Goal: Information Seeking & Learning: Learn about a topic

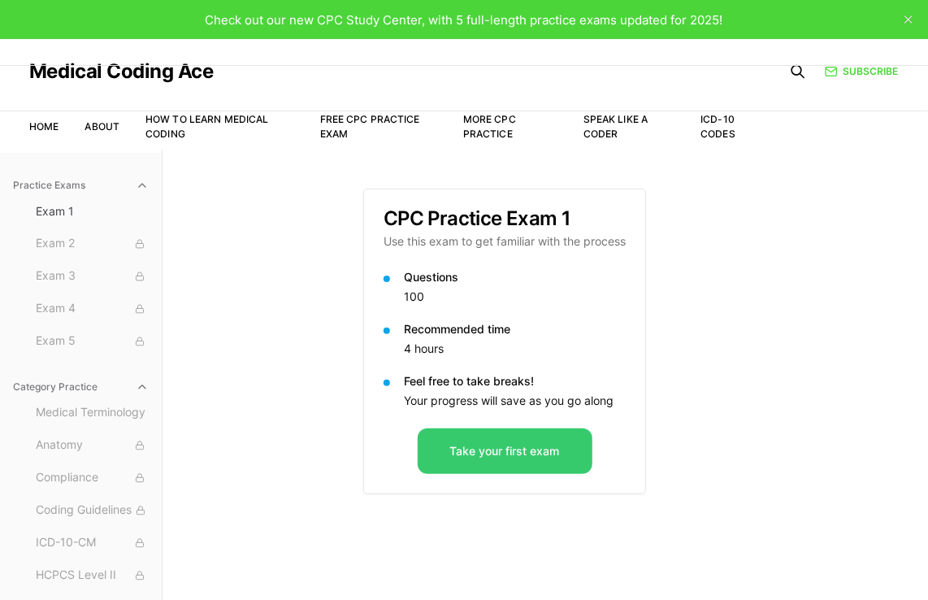
click at [495, 465] on button "Take your first exam" at bounding box center [505, 451] width 175 height 46
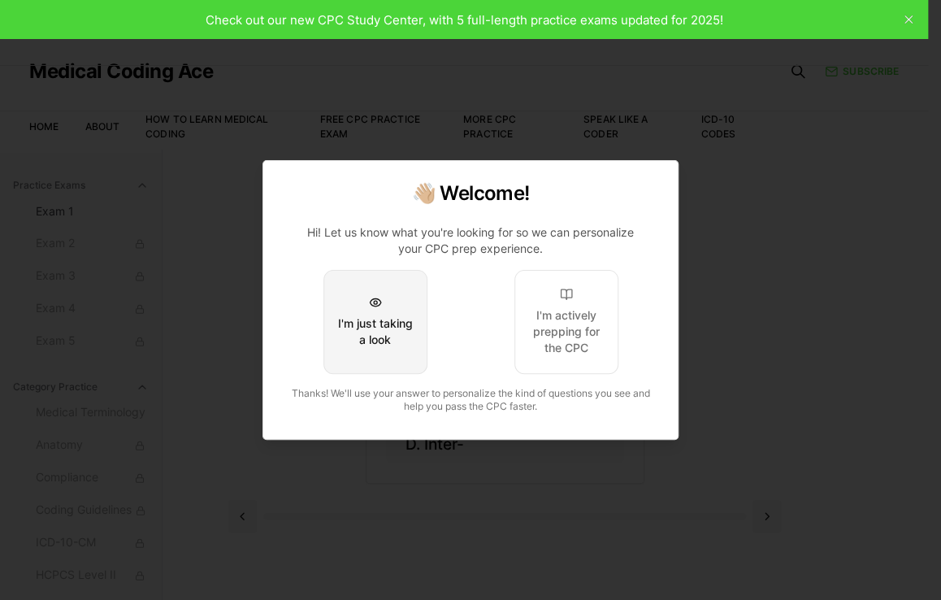
click at [387, 338] on div "I'm just taking a look" at bounding box center [375, 331] width 76 height 33
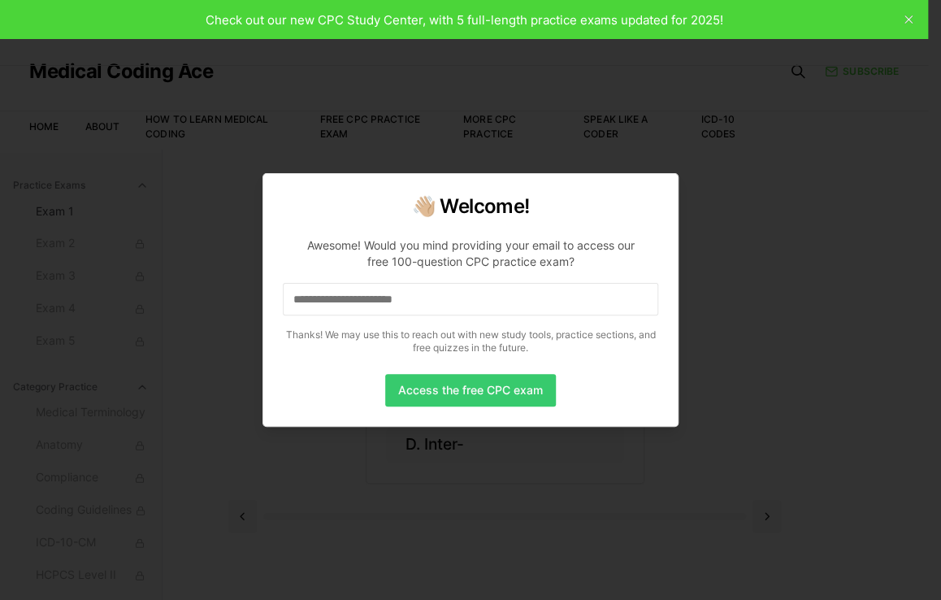
click at [428, 392] on button "Access the free CPC exam" at bounding box center [470, 390] width 171 height 33
click at [424, 295] on input at bounding box center [471, 299] width 376 height 33
click at [309, 293] on input "*" at bounding box center [471, 299] width 376 height 33
click at [433, 388] on button "Access the free CPC exam" at bounding box center [470, 390] width 171 height 33
click at [316, 304] on input "**" at bounding box center [471, 299] width 376 height 33
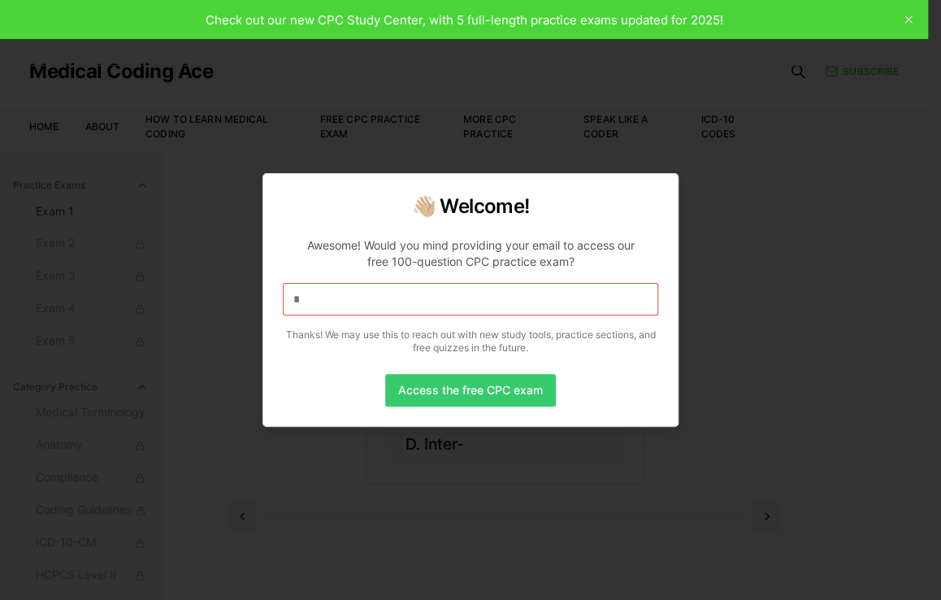
click at [507, 401] on button "Access the free CPC exam" at bounding box center [470, 390] width 171 height 33
click at [745, 336] on div at bounding box center [470, 300] width 941 height 600
click at [911, 14] on div at bounding box center [470, 300] width 941 height 600
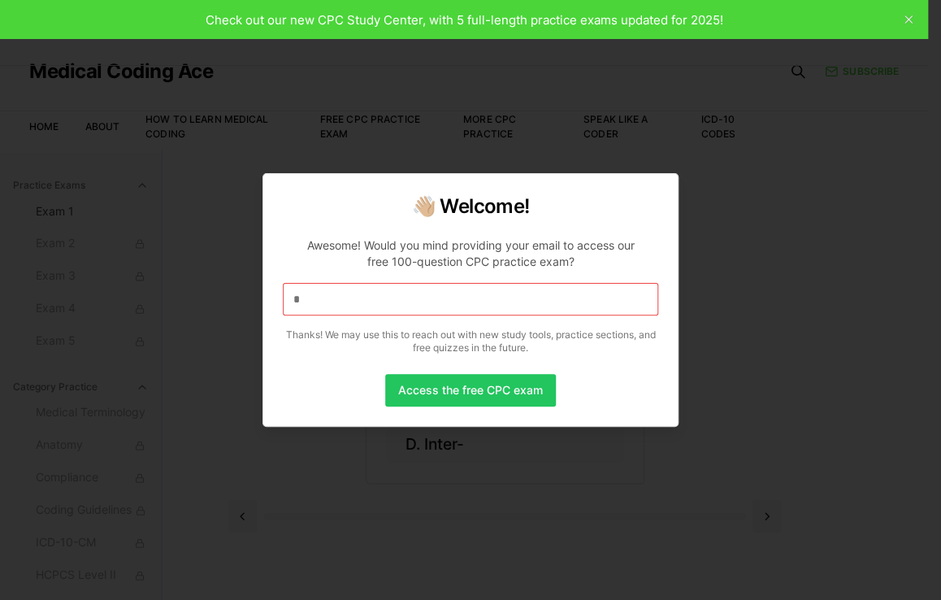
click at [911, 14] on div at bounding box center [470, 300] width 941 height 600
click at [459, 381] on button "Access the free CPC exam" at bounding box center [470, 390] width 171 height 33
drag, startPoint x: 459, startPoint y: 381, endPoint x: 355, endPoint y: 290, distance: 137.7
click at [355, 290] on div "👋🏼 Welcome! Awesome! Would you mind providing your email to access our free 100…" at bounding box center [471, 300] width 416 height 254
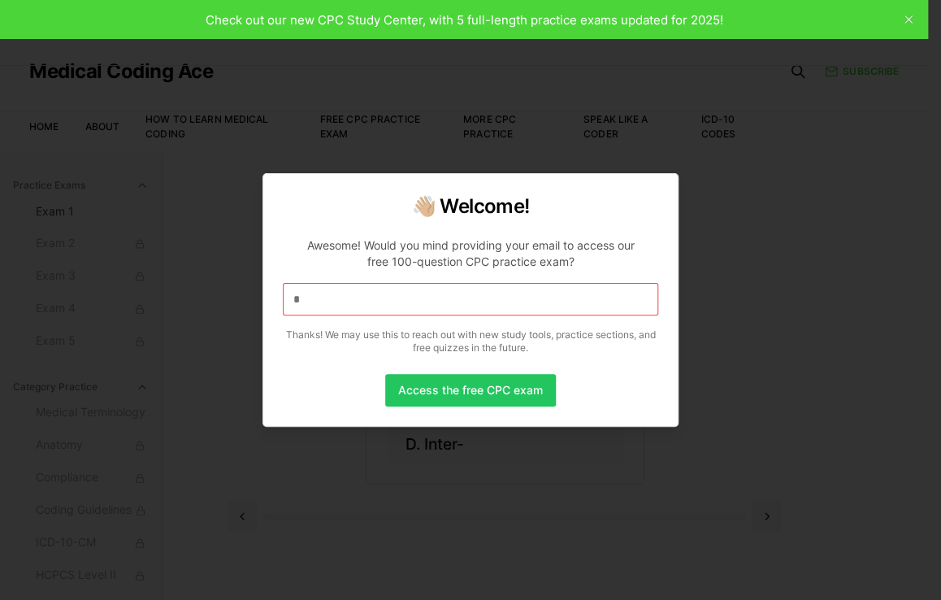
click at [305, 301] on input "*" at bounding box center [471, 299] width 376 height 33
click at [190, 393] on div at bounding box center [470, 300] width 941 height 600
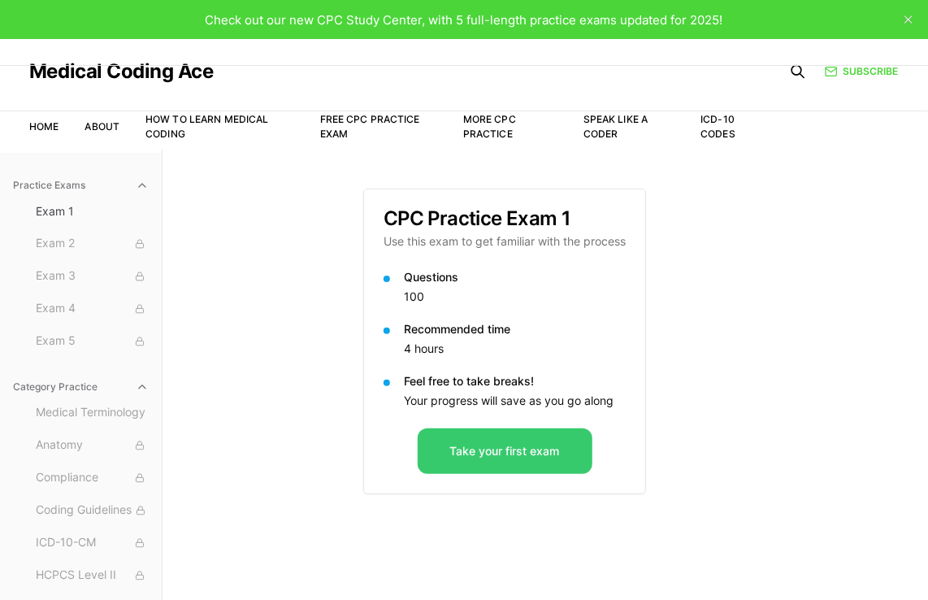
click at [516, 447] on button "Take your first exam" at bounding box center [505, 451] width 175 height 46
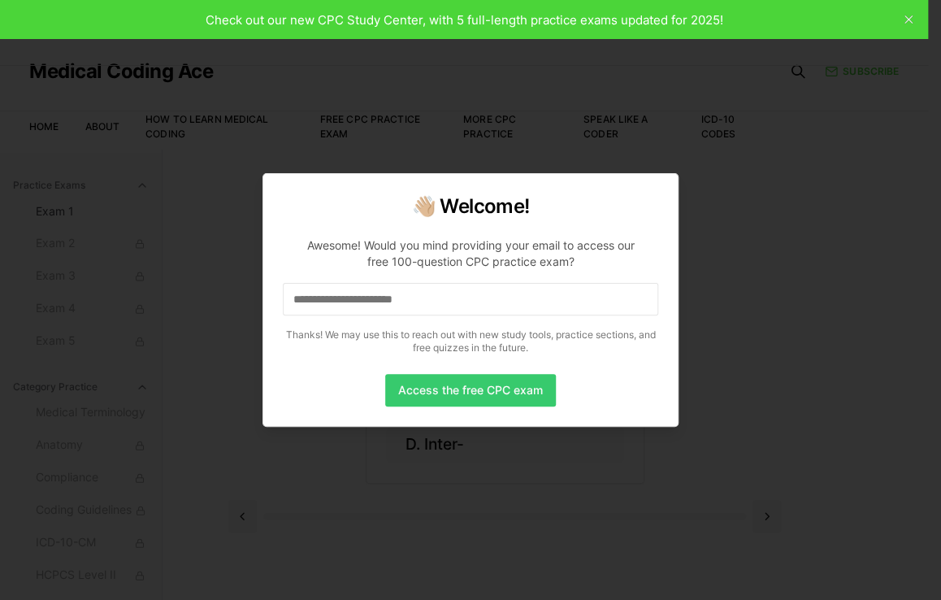
click at [498, 380] on button "Access the free CPC exam" at bounding box center [470, 390] width 171 height 33
click at [442, 306] on input at bounding box center [471, 299] width 376 height 33
click at [328, 297] on input "*" at bounding box center [471, 299] width 376 height 33
drag, startPoint x: 456, startPoint y: 407, endPoint x: 457, endPoint y: 396, distance: 11.4
click at [457, 396] on div "👋🏼 Welcome! Awesome! Would you mind providing your email to access our free 100…" at bounding box center [471, 300] width 416 height 254
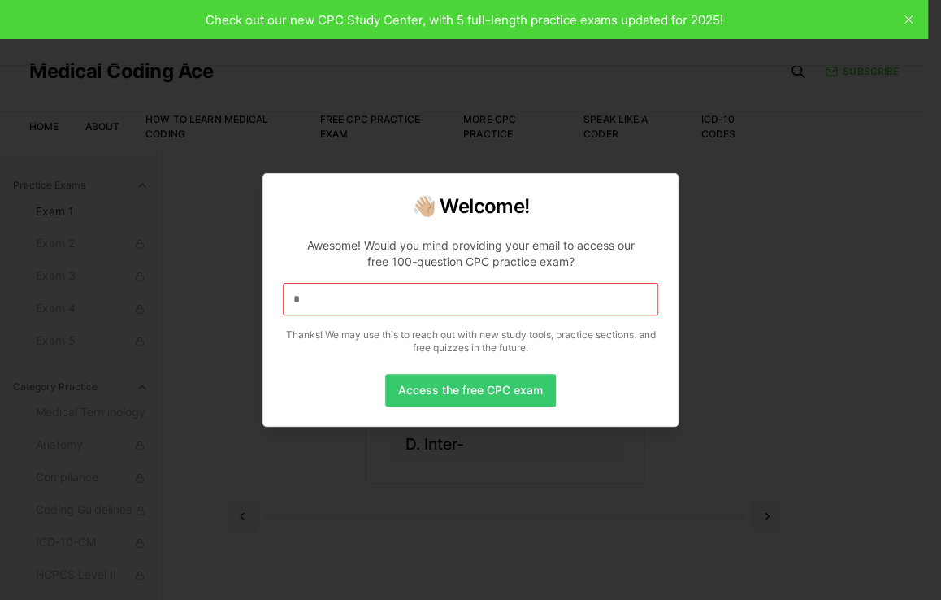
click at [457, 396] on button "Access the free CPC exam" at bounding box center [470, 390] width 171 height 33
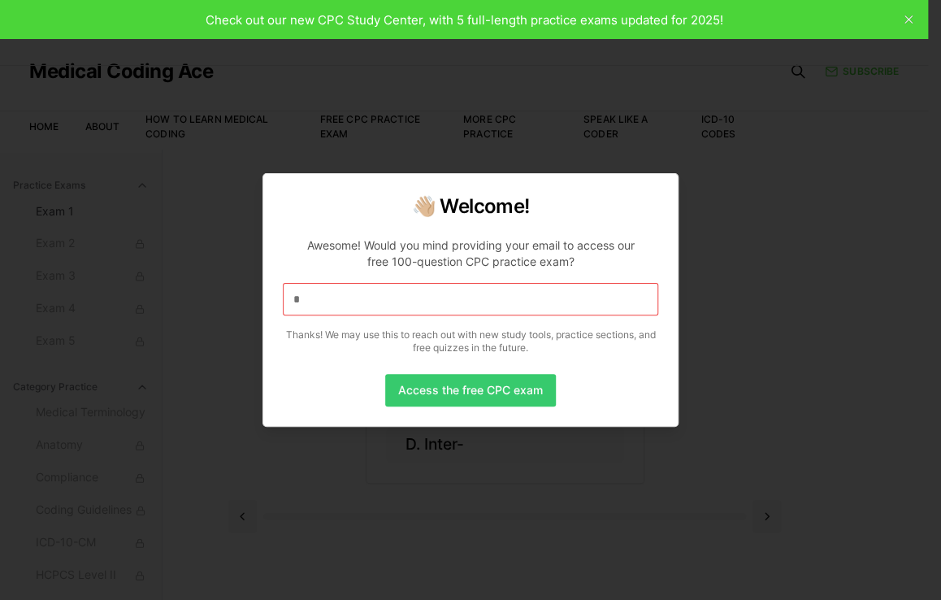
click at [457, 396] on button "Access the free CPC exam" at bounding box center [470, 390] width 171 height 33
click at [501, 372] on div "👋🏼 Welcome! Awesome! Would you mind providing your email to access our free 100…" at bounding box center [471, 300] width 416 height 254
click at [302, 293] on input "*" at bounding box center [471, 299] width 376 height 33
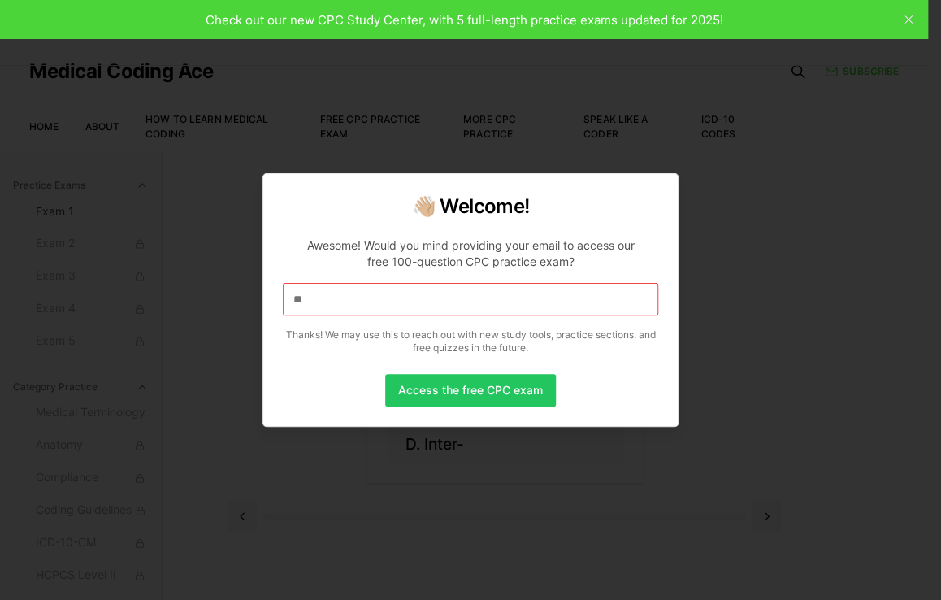
click at [305, 301] on input "**" at bounding box center [471, 299] width 376 height 33
click at [307, 300] on input "***" at bounding box center [471, 299] width 376 height 33
click at [312, 300] on input "****" at bounding box center [471, 299] width 376 height 33
click at [321, 300] on input "*****" at bounding box center [471, 299] width 376 height 33
click at [326, 299] on input "******" at bounding box center [471, 299] width 376 height 33
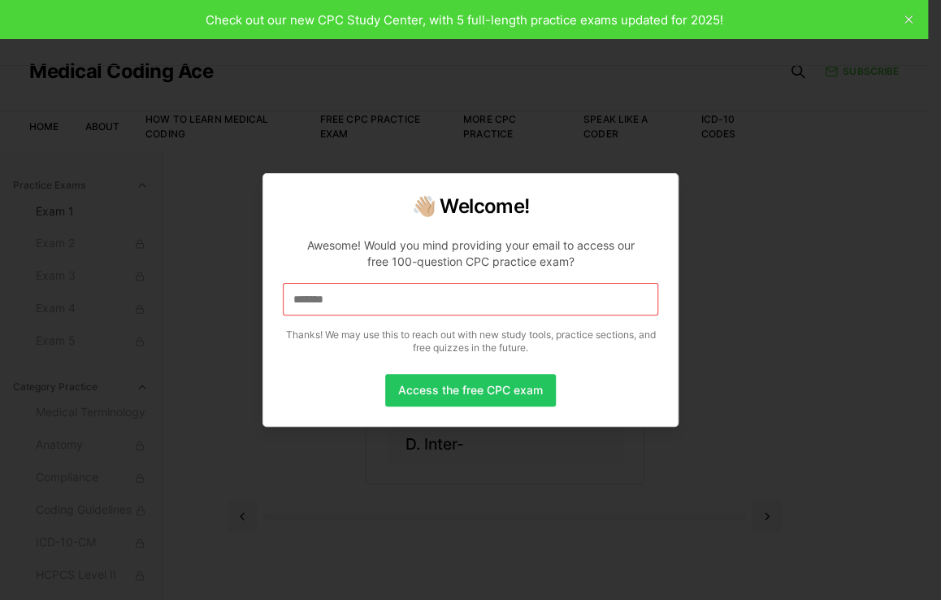
click at [334, 300] on input "*******" at bounding box center [471, 299] width 376 height 33
click at [339, 298] on input "********" at bounding box center [471, 299] width 376 height 33
click at [343, 298] on input "*********" at bounding box center [471, 299] width 376 height 33
click at [355, 297] on input "**********" at bounding box center [471, 299] width 376 height 33
click at [362, 299] on input "**********" at bounding box center [471, 299] width 376 height 33
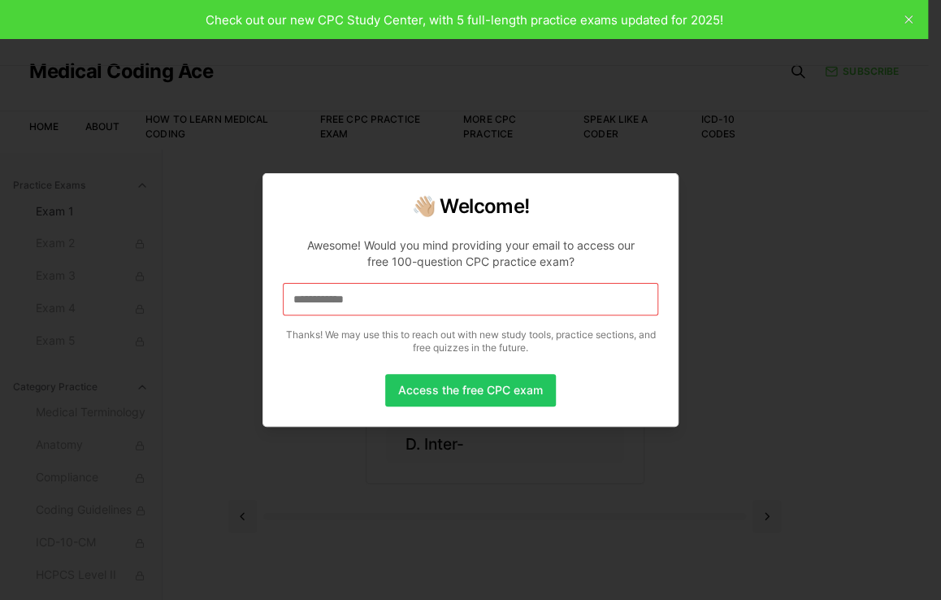
click at [365, 300] on input "**********" at bounding box center [471, 299] width 376 height 33
click at [373, 300] on input "**********" at bounding box center [471, 299] width 376 height 33
click at [378, 300] on input "**********" at bounding box center [471, 299] width 376 height 33
click at [387, 300] on input "**********" at bounding box center [471, 299] width 376 height 33
click at [386, 298] on input "**********" at bounding box center [471, 299] width 376 height 33
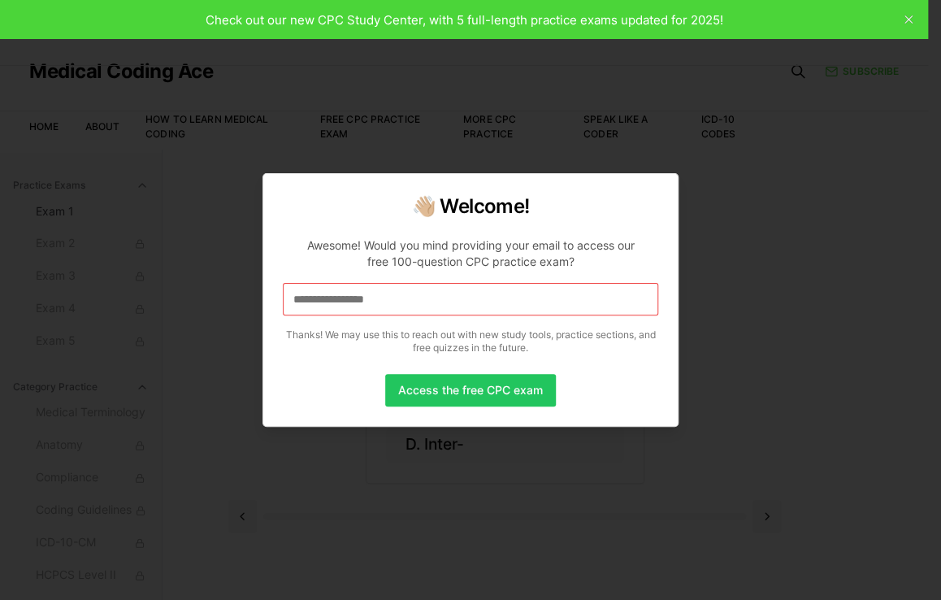
click at [393, 300] on input "**********" at bounding box center [471, 299] width 376 height 33
click at [406, 298] on input "**********" at bounding box center [471, 299] width 376 height 33
click at [411, 298] on input "**********" at bounding box center [471, 299] width 376 height 33
click at [424, 297] on input "**********" at bounding box center [471, 299] width 376 height 33
click at [429, 300] on input "**********" at bounding box center [471, 299] width 376 height 33
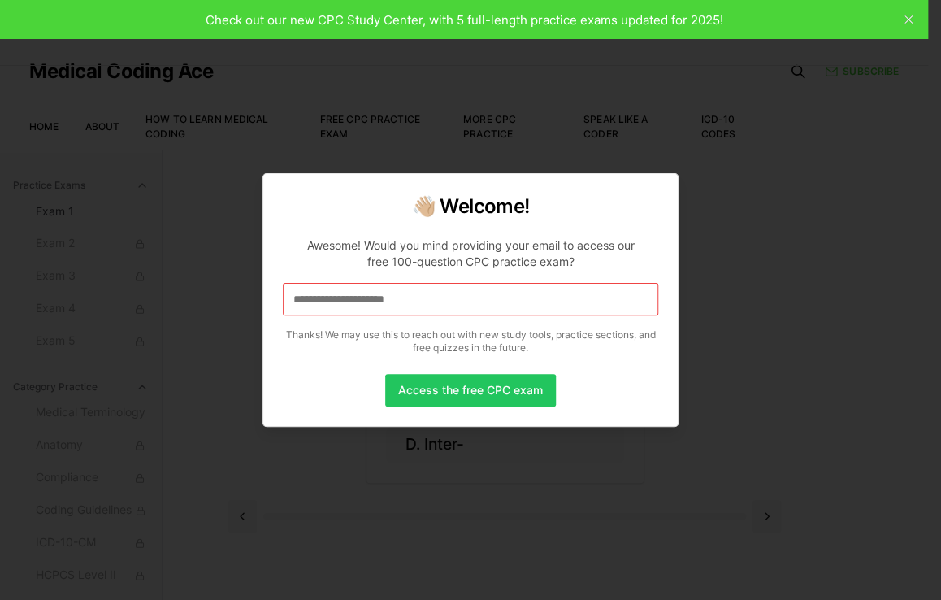
click at [428, 298] on input "**********" at bounding box center [471, 299] width 376 height 33
click at [437, 301] on input "**********" at bounding box center [471, 299] width 376 height 33
click at [432, 298] on input "**********" at bounding box center [471, 299] width 376 height 33
click at [436, 298] on input "**********" at bounding box center [471, 299] width 376 height 33
click at [444, 298] on input "**********" at bounding box center [471, 299] width 376 height 33
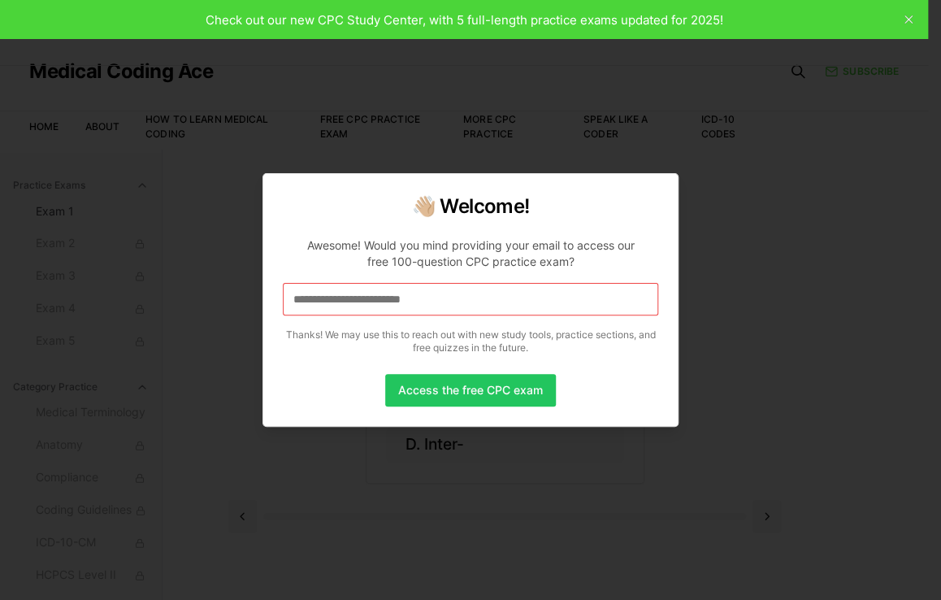
click at [452, 298] on input "**********" at bounding box center [471, 299] width 376 height 33
click at [459, 389] on button "Access the free CPC exam" at bounding box center [470, 390] width 171 height 33
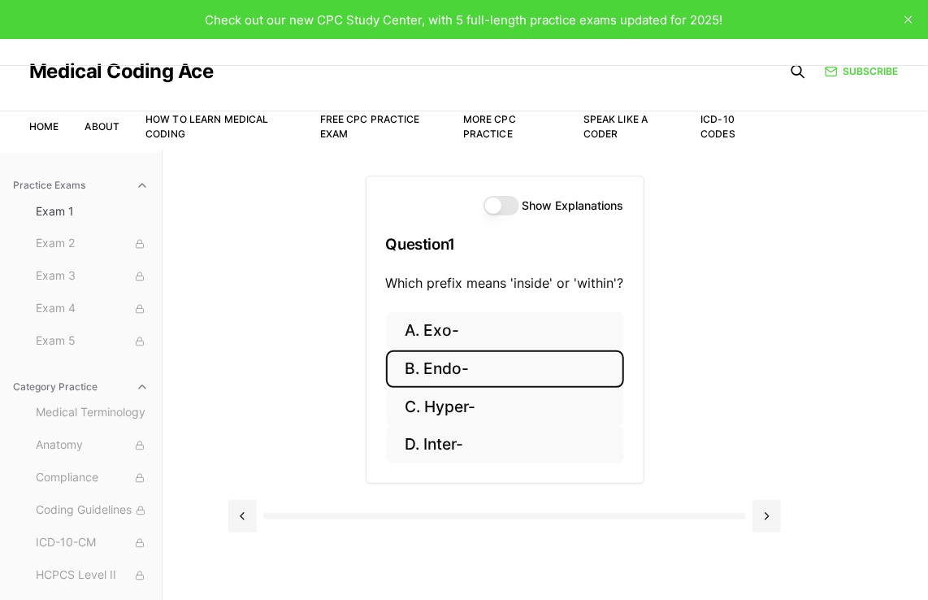
click at [508, 368] on button "B. Endo-" at bounding box center [505, 369] width 238 height 38
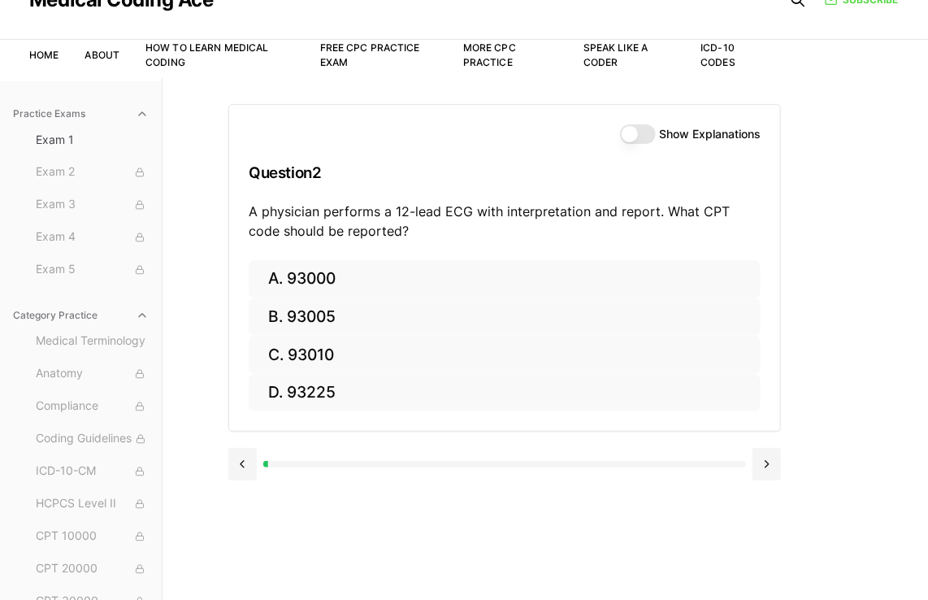
scroll to position [85, 0]
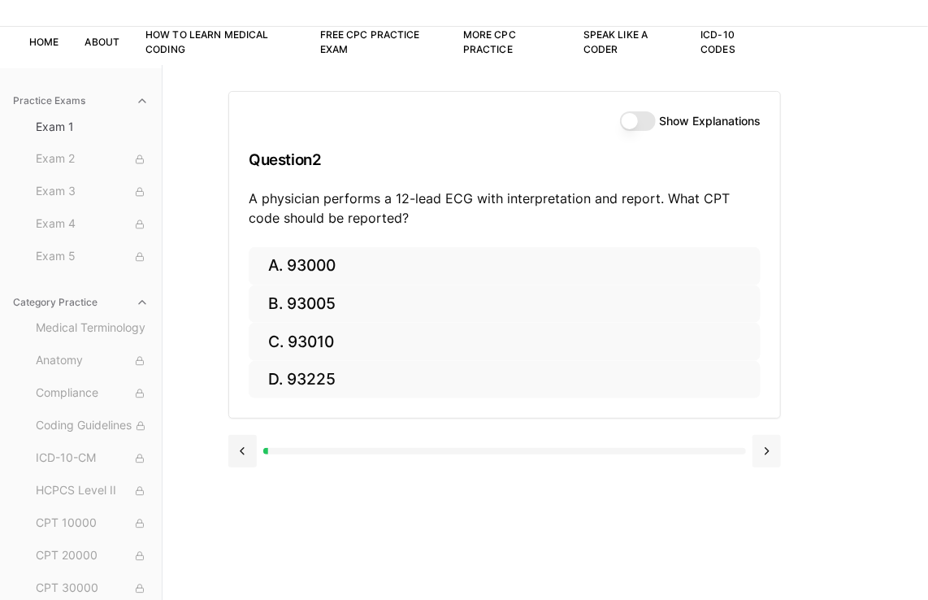
click at [776, 444] on button at bounding box center [767, 451] width 28 height 33
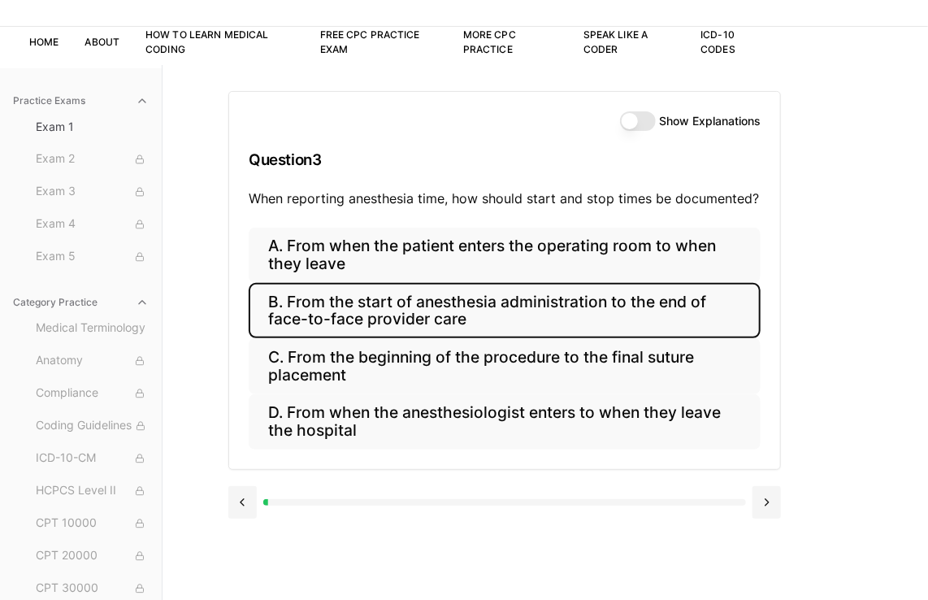
click at [589, 328] on button "B. From the start of anesthesia administration to the end of face-to-face provi…" at bounding box center [505, 310] width 512 height 55
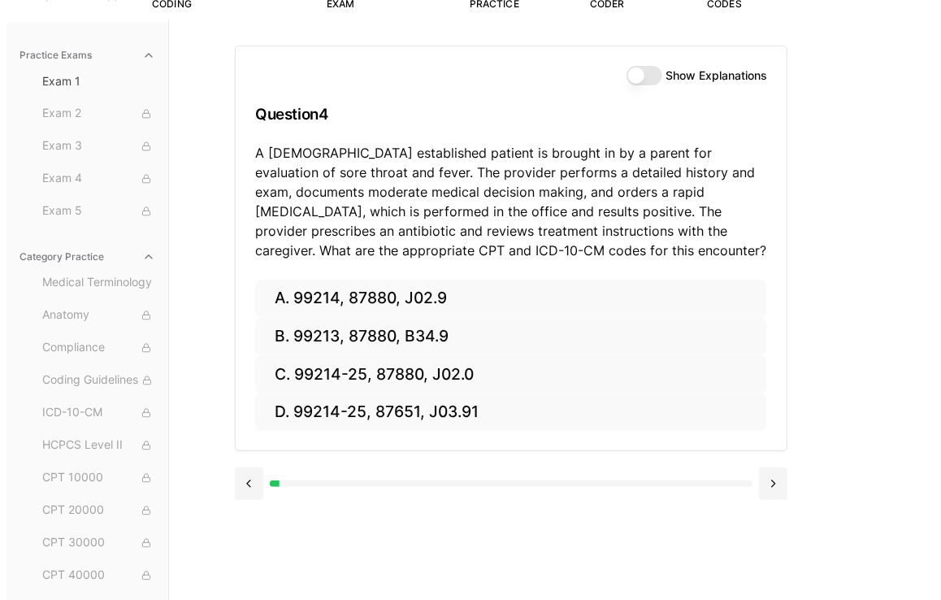
scroll to position [150, 0]
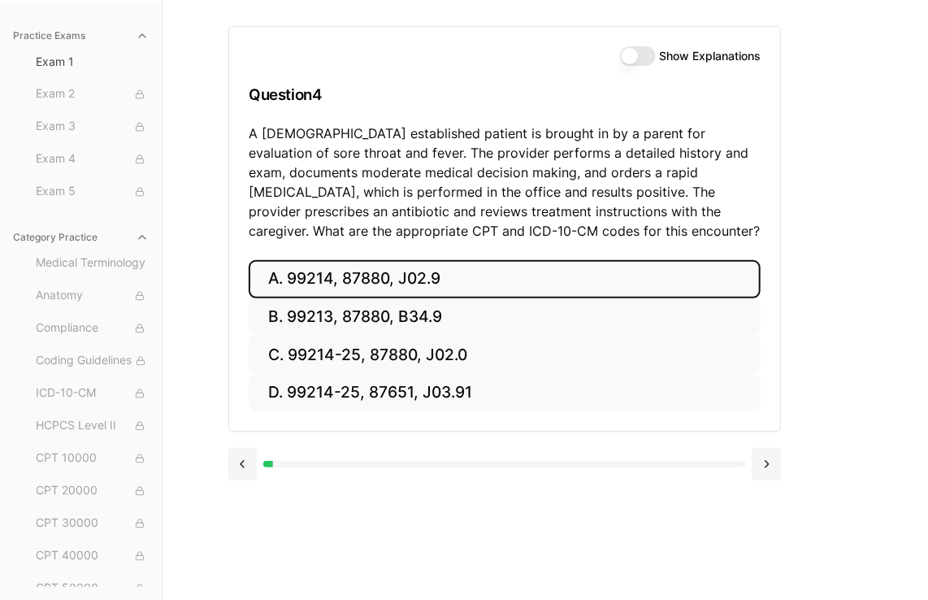
click at [475, 280] on button "A. 99214, 87880, J02.9" at bounding box center [505, 279] width 512 height 38
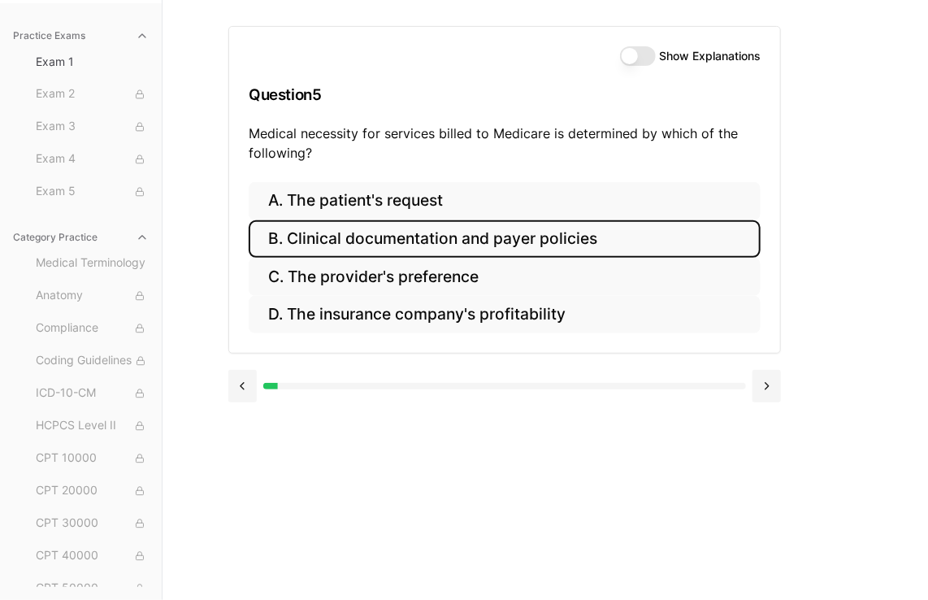
click at [457, 232] on button "B. Clinical documentation and payer policies" at bounding box center [505, 239] width 512 height 38
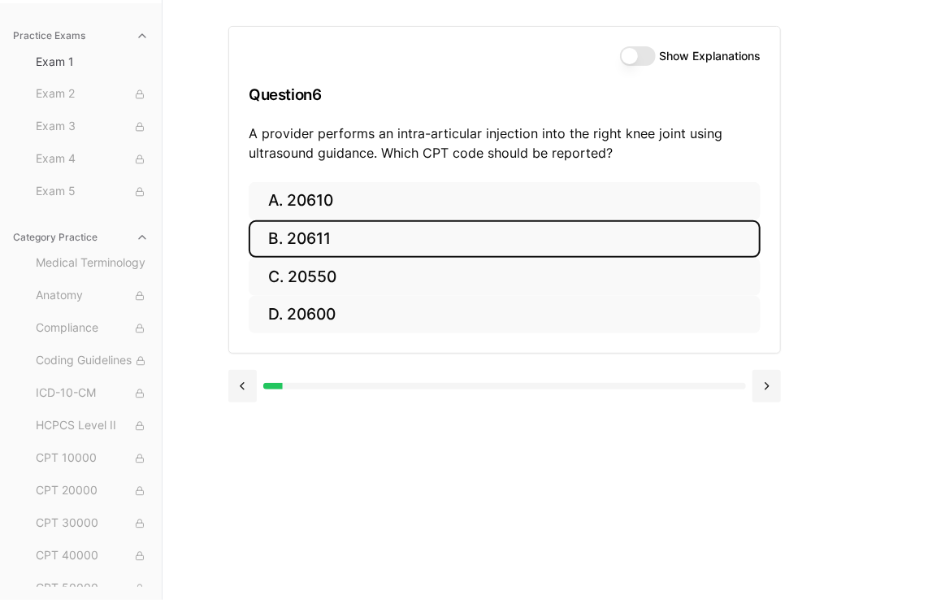
click at [376, 248] on button "B. 20611" at bounding box center [505, 239] width 512 height 38
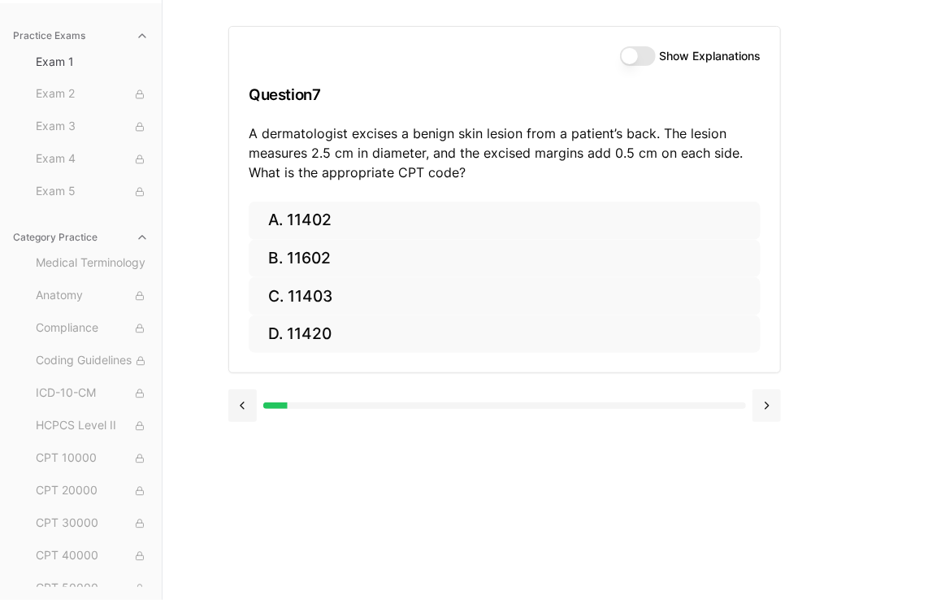
click at [761, 400] on button at bounding box center [767, 405] width 28 height 33
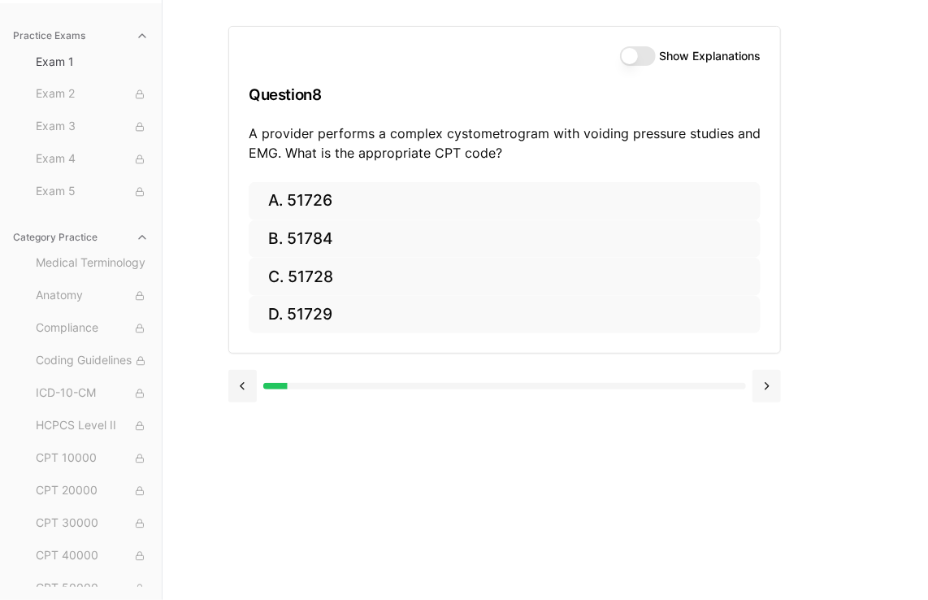
click at [761, 400] on button at bounding box center [767, 386] width 28 height 33
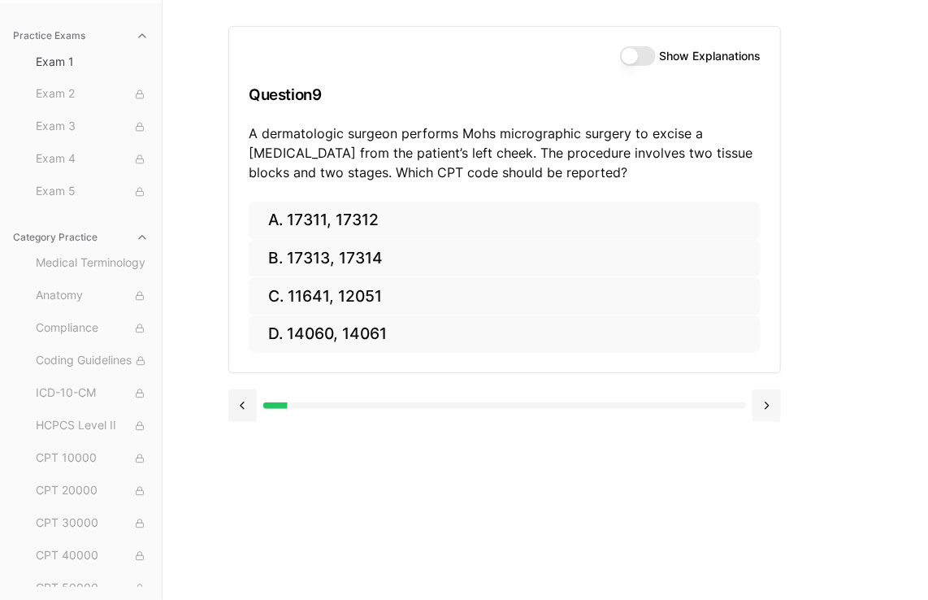
click at [761, 400] on button at bounding box center [767, 405] width 28 height 33
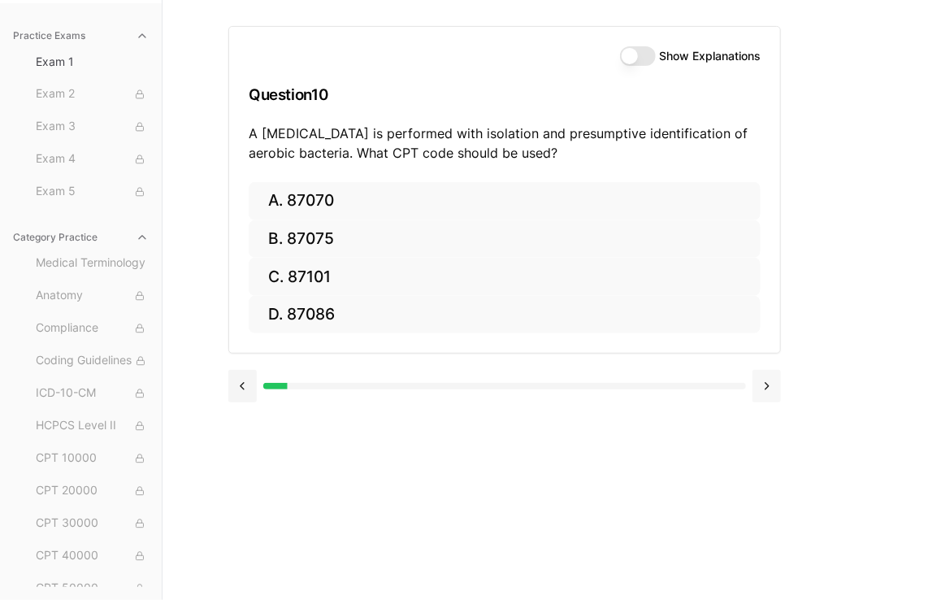
click at [761, 400] on button at bounding box center [767, 386] width 28 height 33
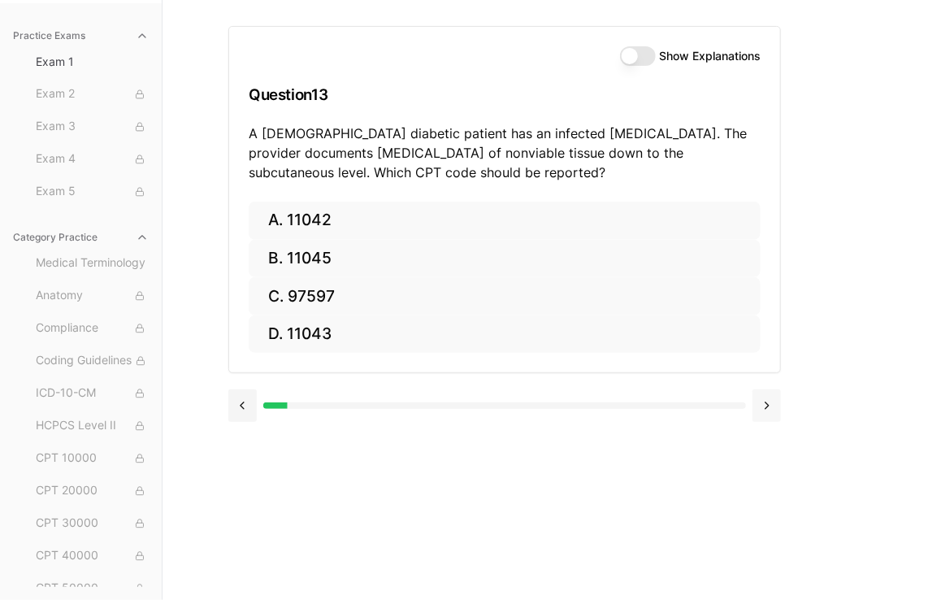
click at [761, 400] on button at bounding box center [767, 405] width 28 height 33
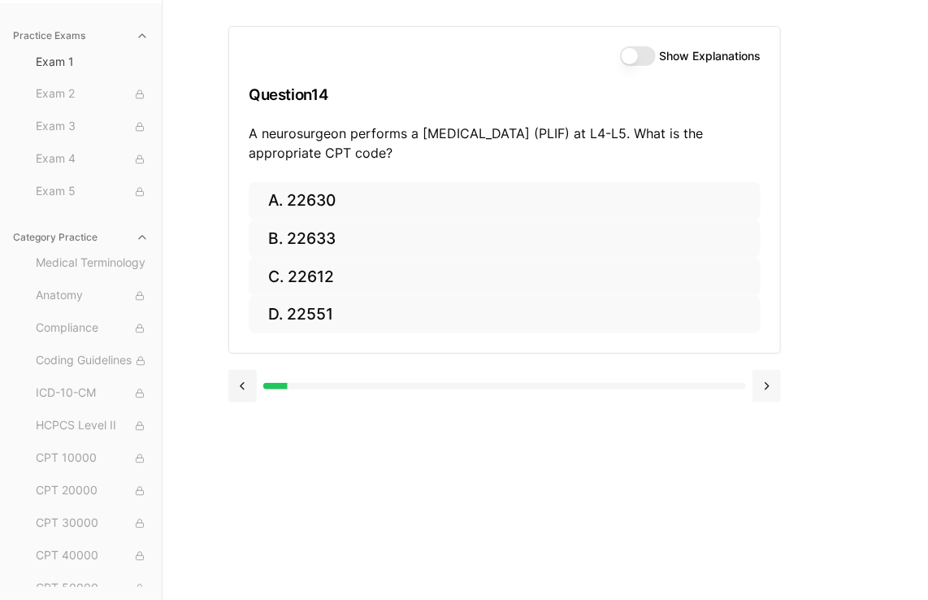
click at [762, 383] on button at bounding box center [767, 386] width 28 height 33
click at [772, 380] on button at bounding box center [767, 386] width 28 height 33
click at [767, 388] on button at bounding box center [767, 386] width 28 height 33
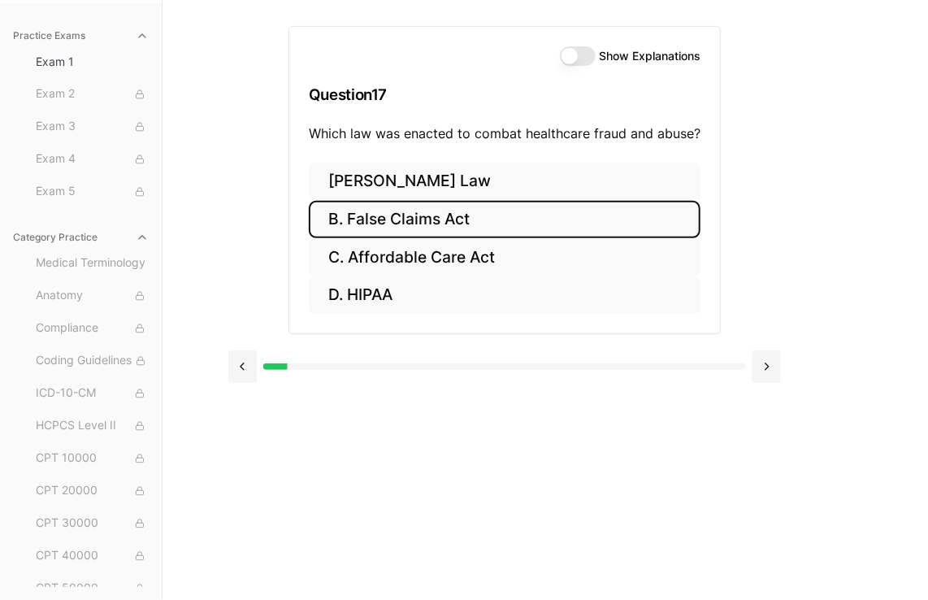
click at [567, 219] on button "B. False Claims Act" at bounding box center [505, 220] width 392 height 38
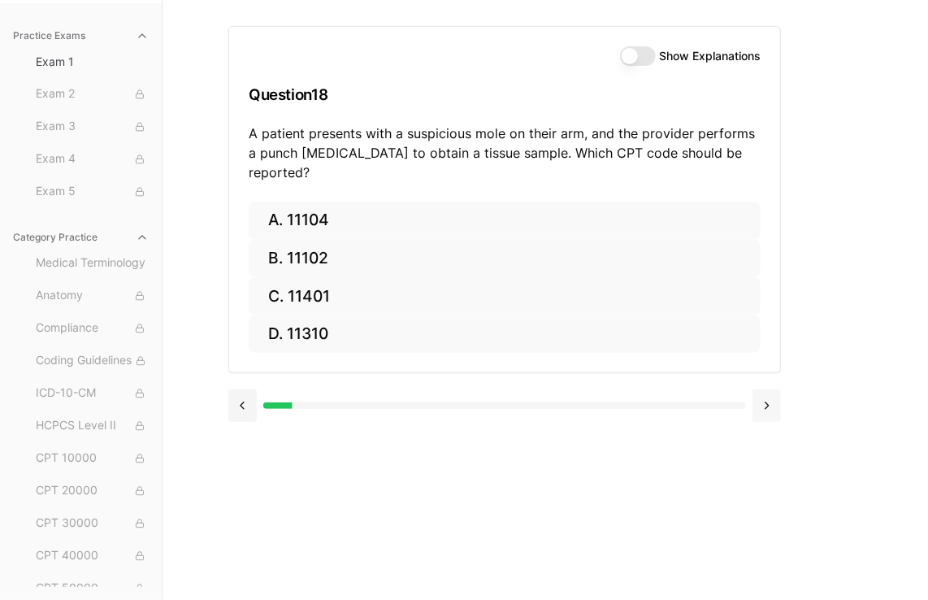
click at [767, 389] on button at bounding box center [767, 405] width 28 height 33
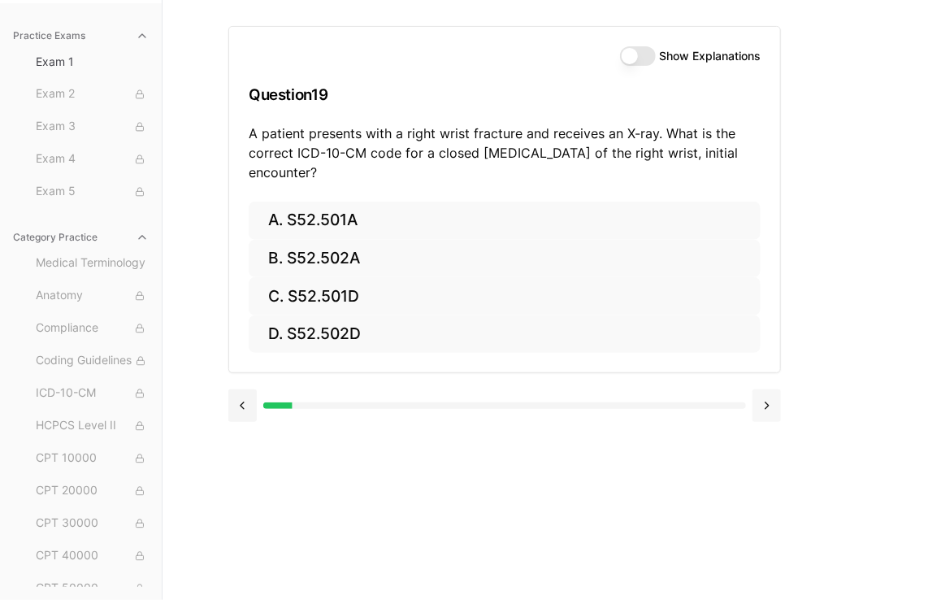
click at [767, 377] on div at bounding box center [504, 404] width 553 height 62
click at [765, 398] on button at bounding box center [767, 405] width 28 height 33
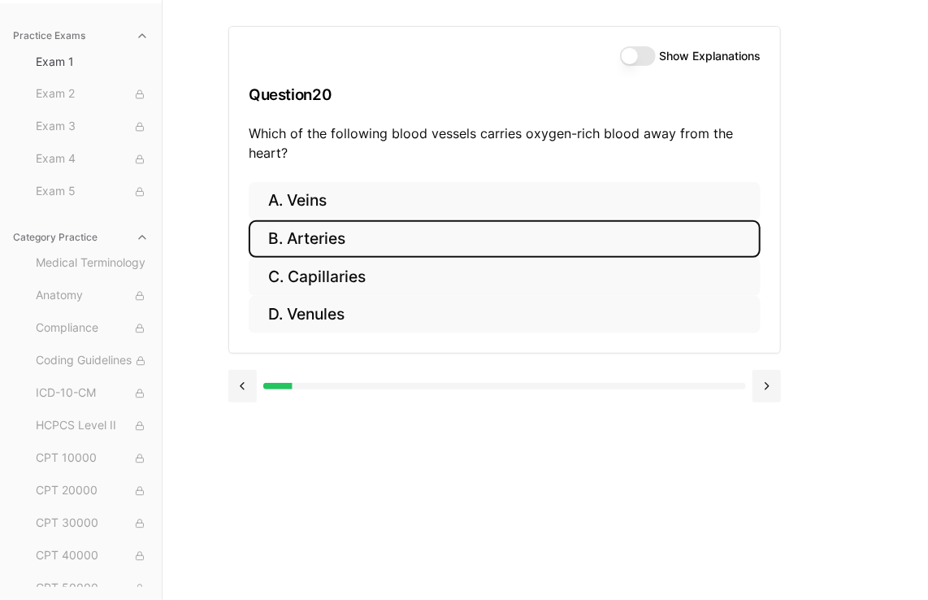
click at [481, 246] on button "B. Arteries" at bounding box center [505, 239] width 512 height 38
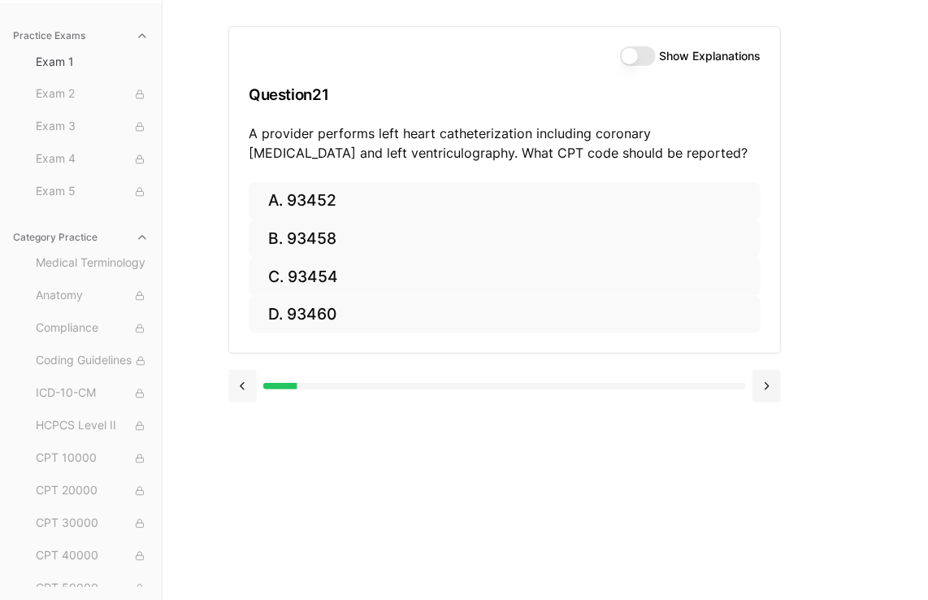
click at [248, 399] on button at bounding box center [242, 386] width 28 height 33
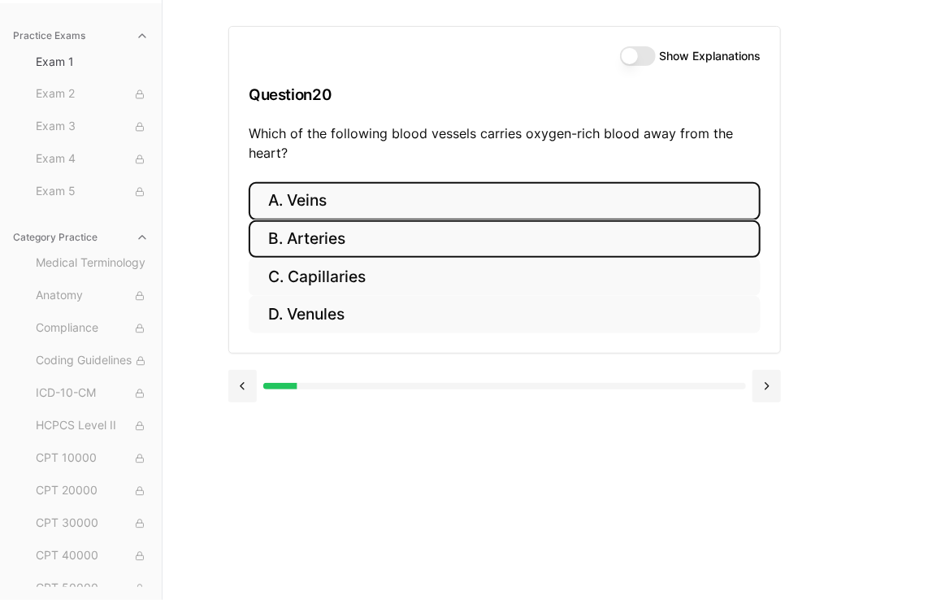
click at [306, 196] on button "A. Veins" at bounding box center [505, 201] width 512 height 38
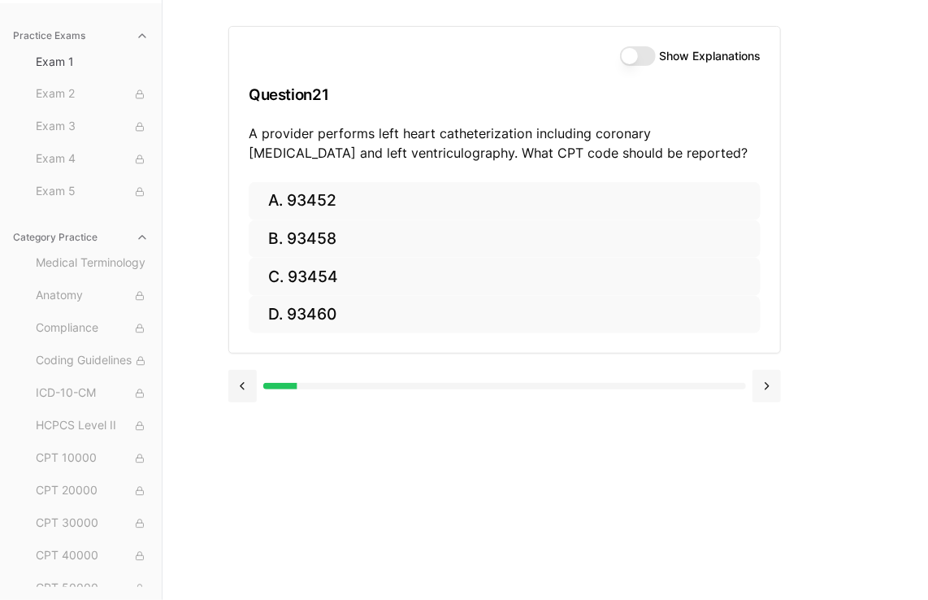
click at [780, 382] on button at bounding box center [767, 386] width 28 height 33
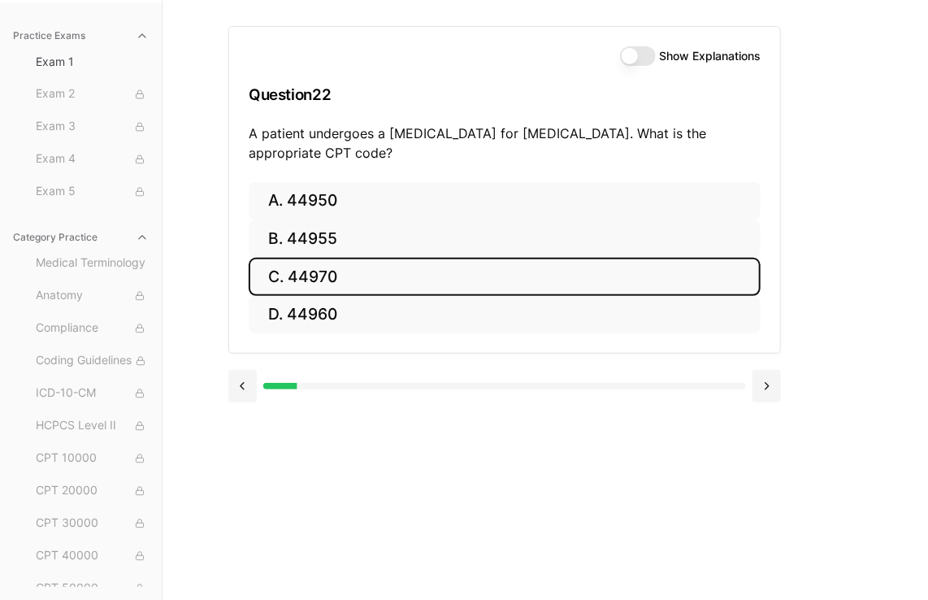
click at [533, 284] on button "C. 44970" at bounding box center [505, 277] width 512 height 38
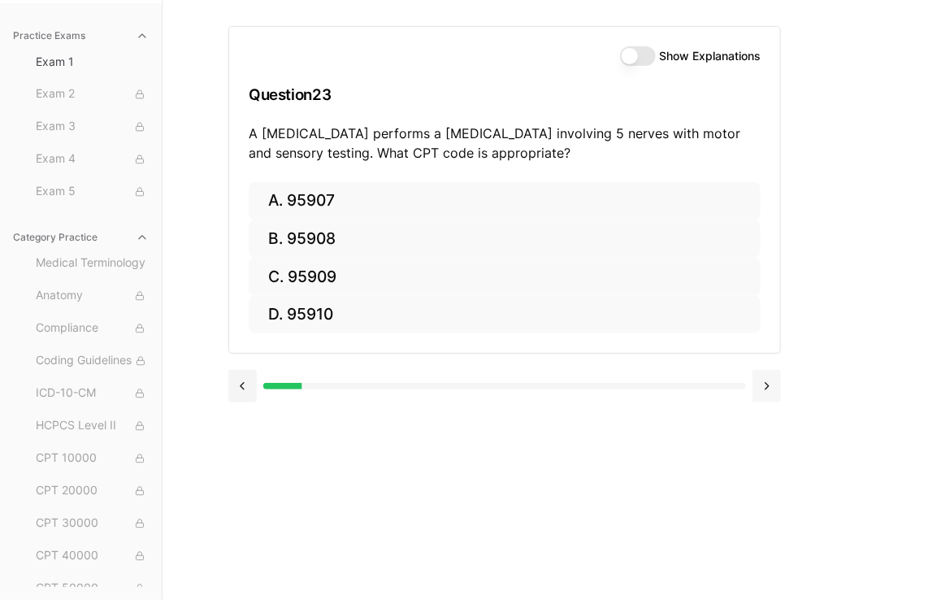
click at [772, 381] on button at bounding box center [767, 386] width 28 height 33
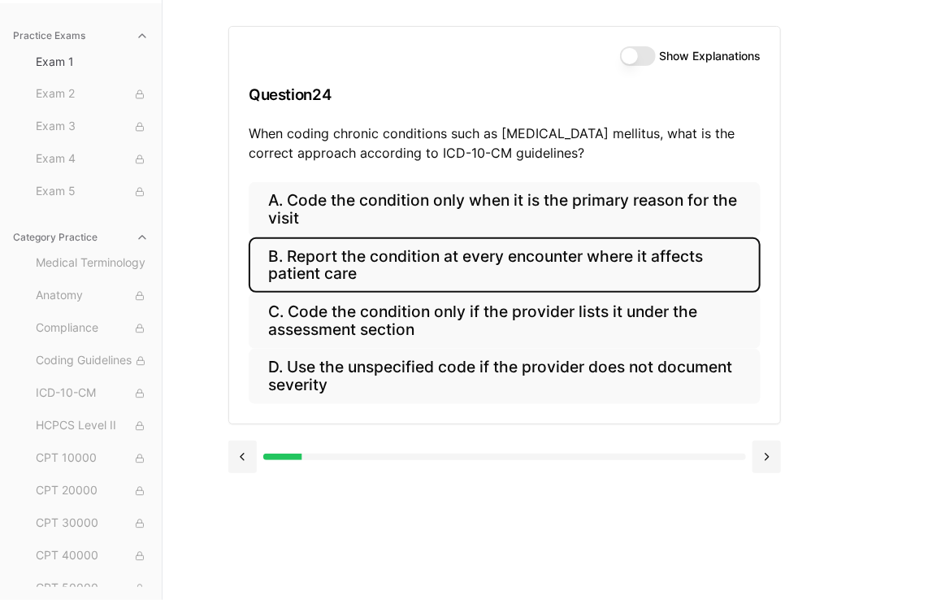
click at [462, 284] on button "B. Report the condition at every encounter where it affects patient care" at bounding box center [505, 264] width 512 height 55
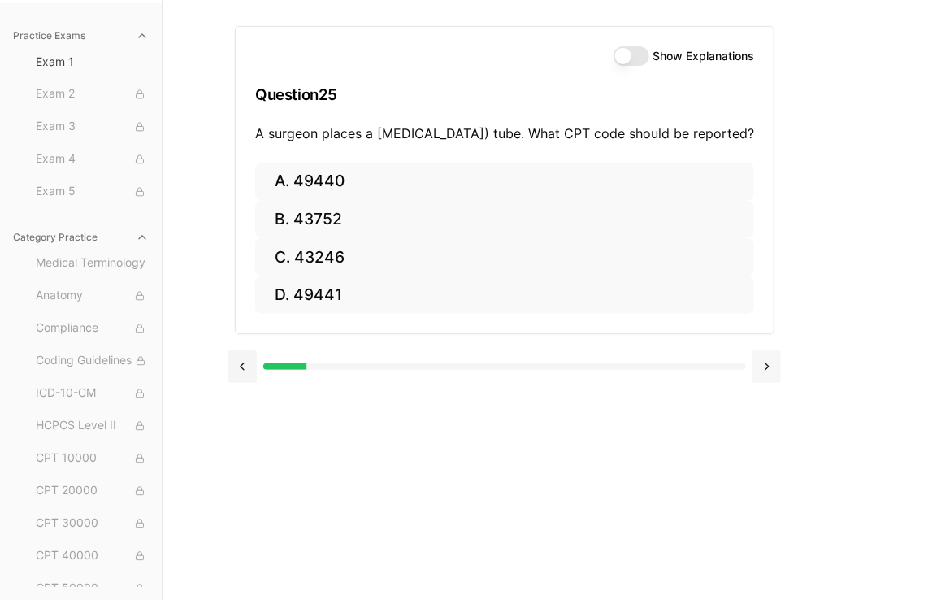
click at [771, 383] on button at bounding box center [767, 366] width 28 height 33
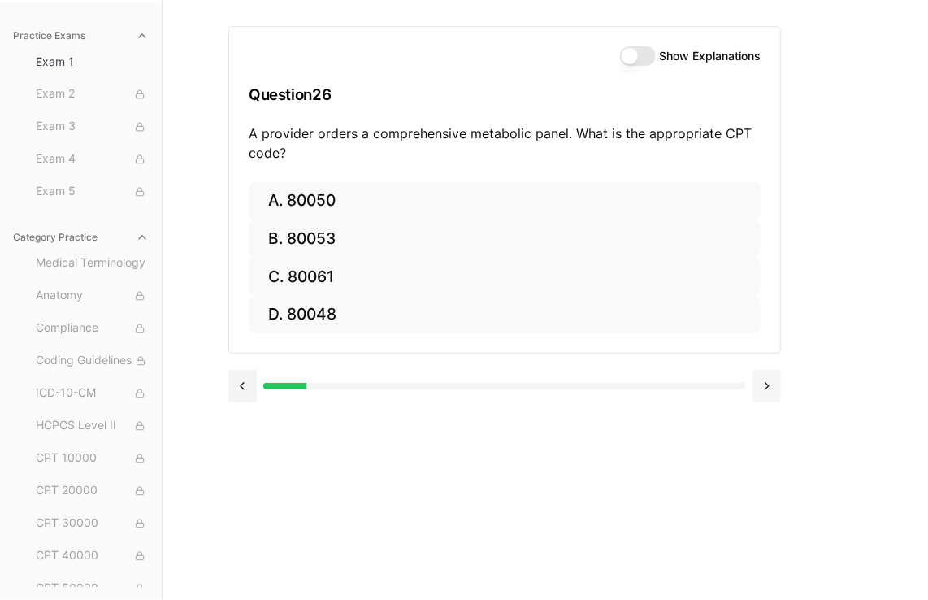
click at [771, 391] on button at bounding box center [767, 386] width 28 height 33
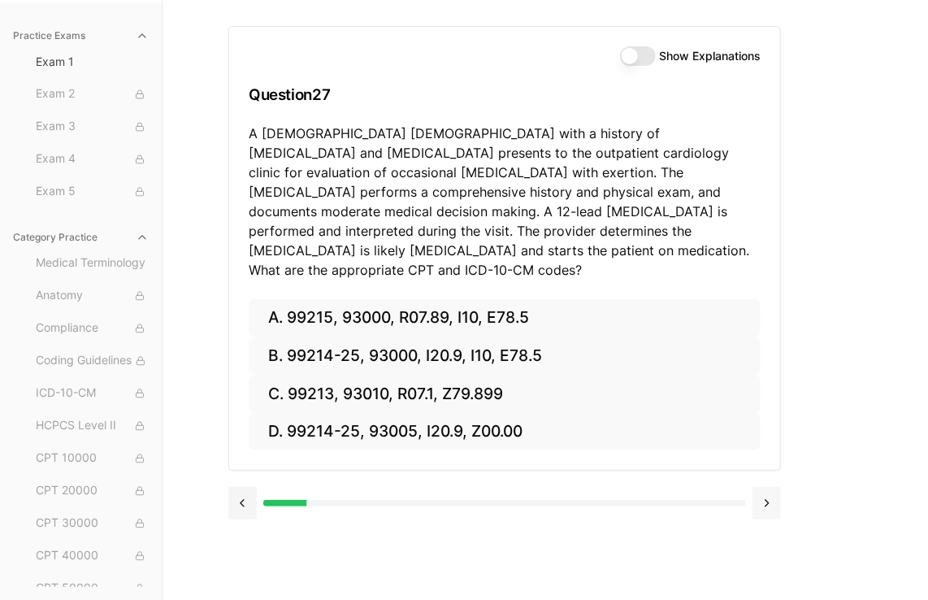
click at [780, 489] on button at bounding box center [767, 503] width 28 height 33
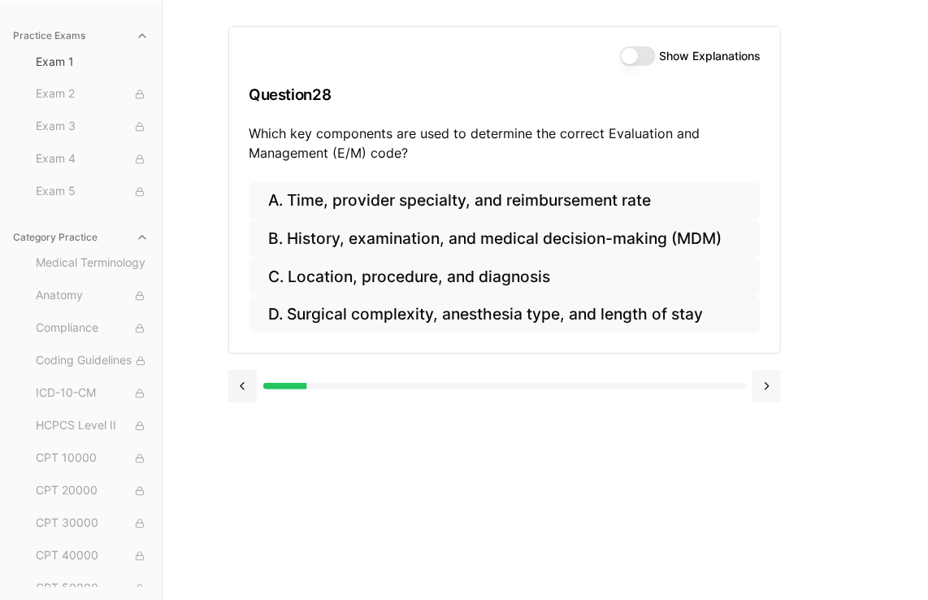
click at [780, 489] on div "Show Explanations Question 28 Which key components are used to determine the co…" at bounding box center [545, 300] width 634 height 600
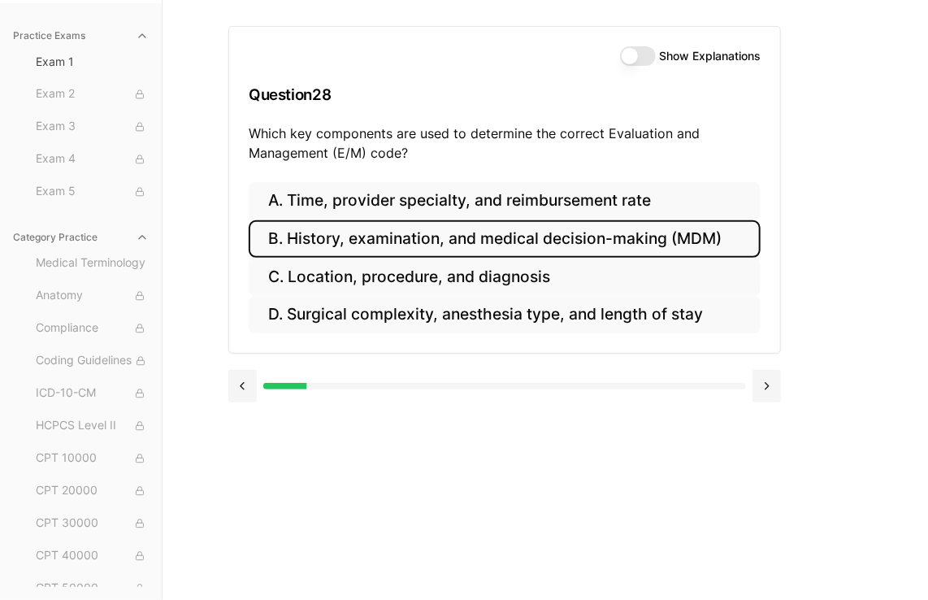
click at [579, 243] on button "B. History, examination, and medical decision-making (MDM)" at bounding box center [505, 239] width 512 height 38
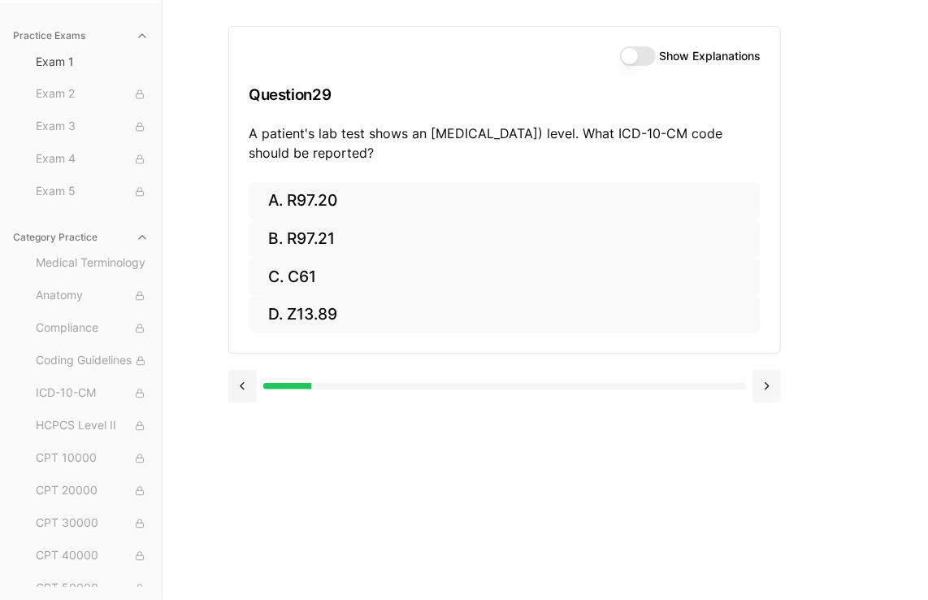
click at [762, 385] on button at bounding box center [767, 386] width 28 height 33
click at [773, 379] on button at bounding box center [767, 386] width 28 height 33
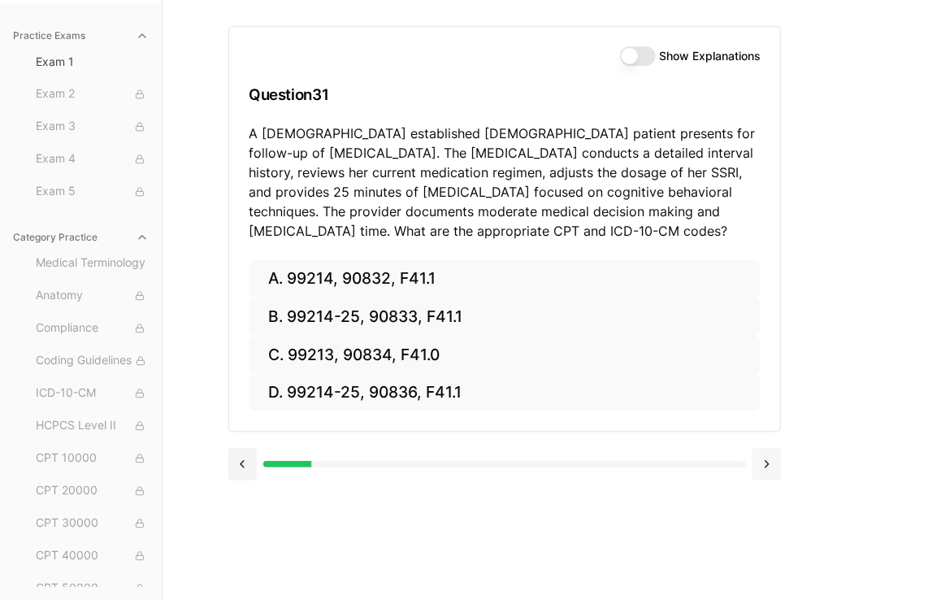
click at [776, 467] on button at bounding box center [767, 464] width 28 height 33
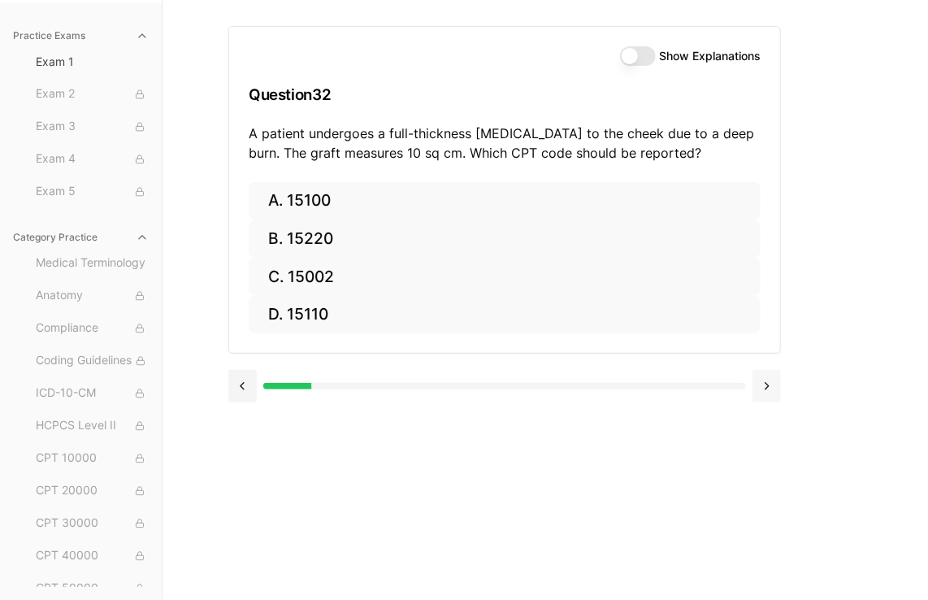
click at [764, 376] on button at bounding box center [767, 386] width 28 height 33
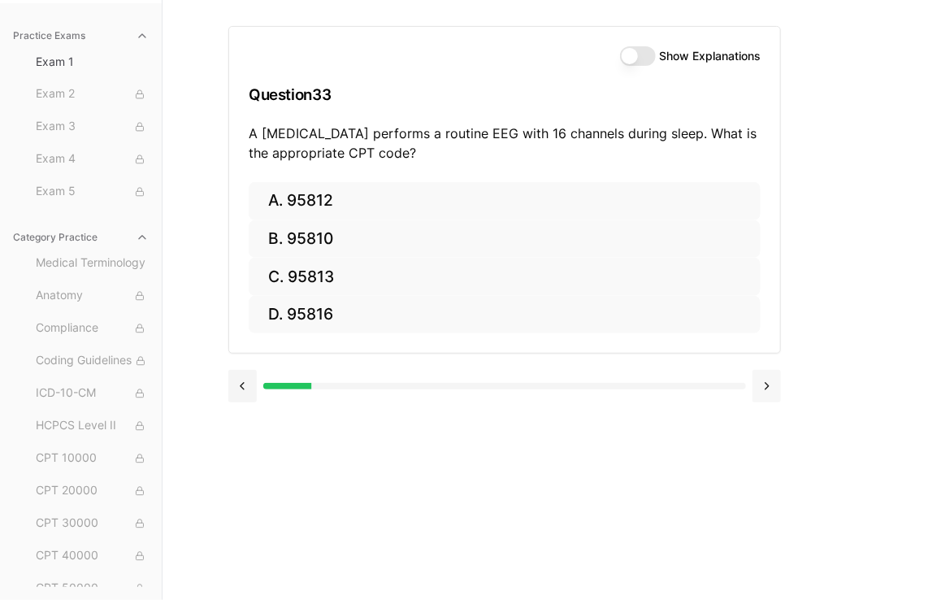
click at [771, 388] on button at bounding box center [767, 386] width 28 height 33
click at [767, 385] on button at bounding box center [767, 386] width 28 height 33
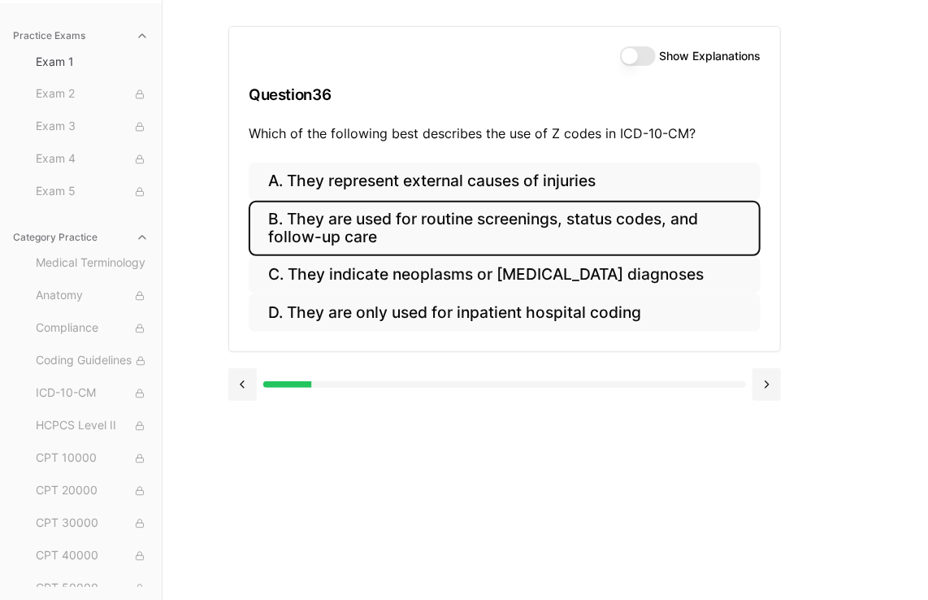
click at [480, 250] on button "B. They are used for routine screenings, status codes, and follow-up care" at bounding box center [505, 228] width 512 height 55
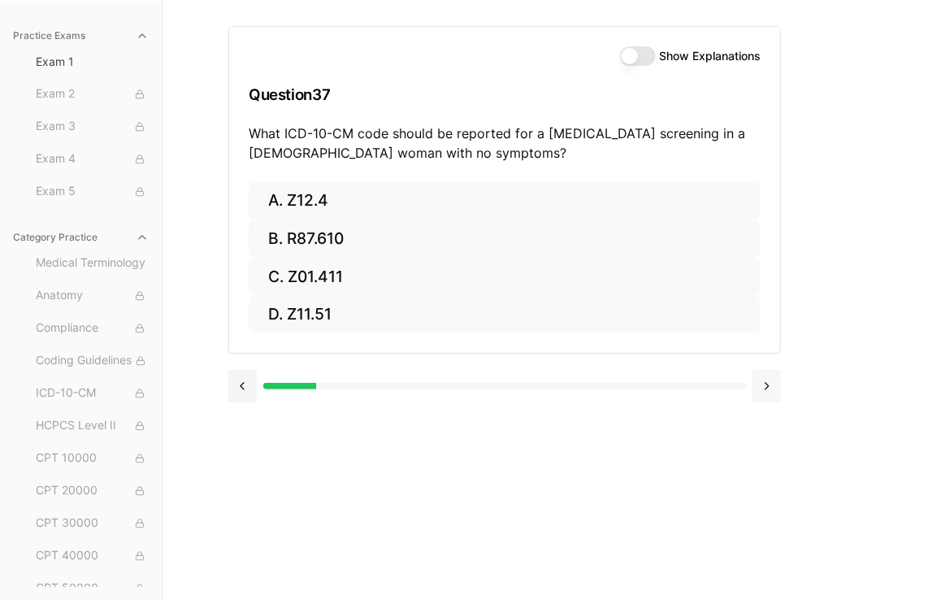
click at [778, 381] on button at bounding box center [767, 386] width 28 height 33
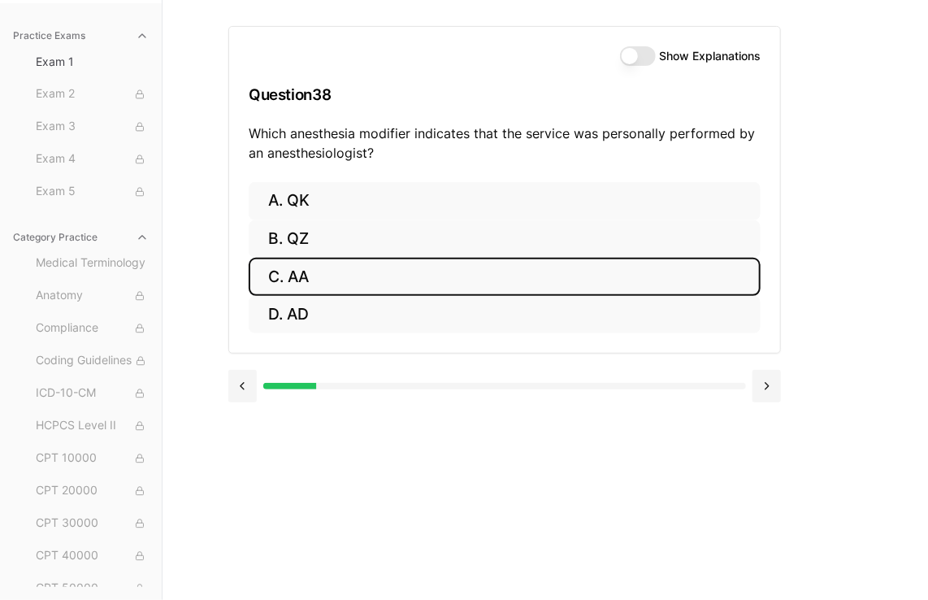
click at [439, 258] on button "C. AA" at bounding box center [505, 277] width 512 height 38
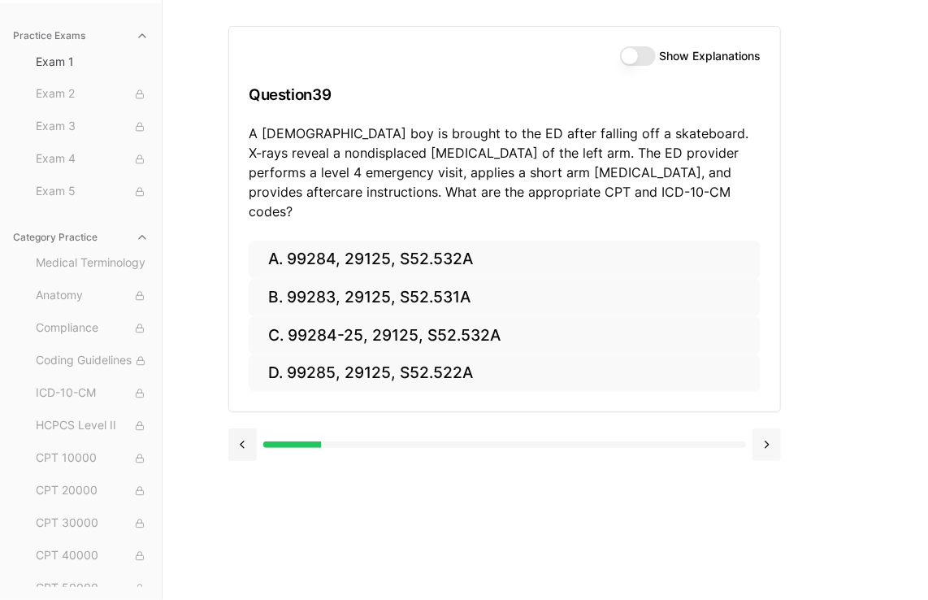
click at [771, 428] on button at bounding box center [767, 444] width 28 height 33
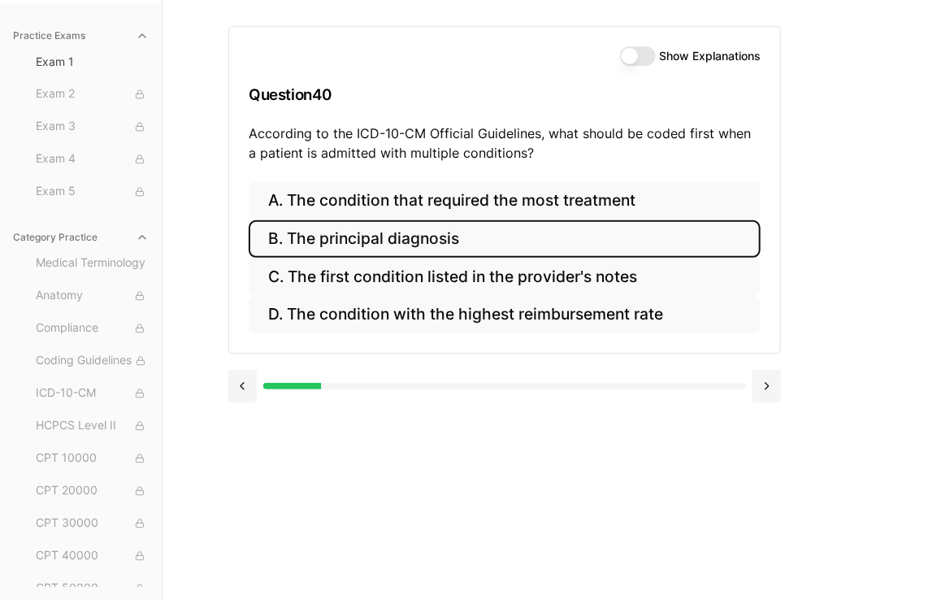
click at [511, 242] on button "B. The principal diagnosis" at bounding box center [505, 239] width 512 height 38
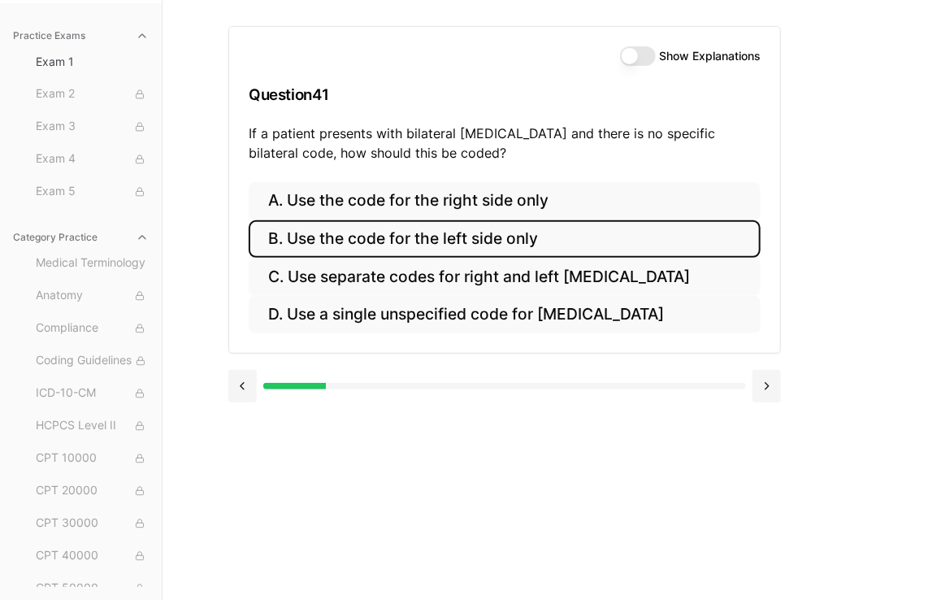
click at [488, 244] on button "B. Use the code for the left side only" at bounding box center [505, 239] width 512 height 38
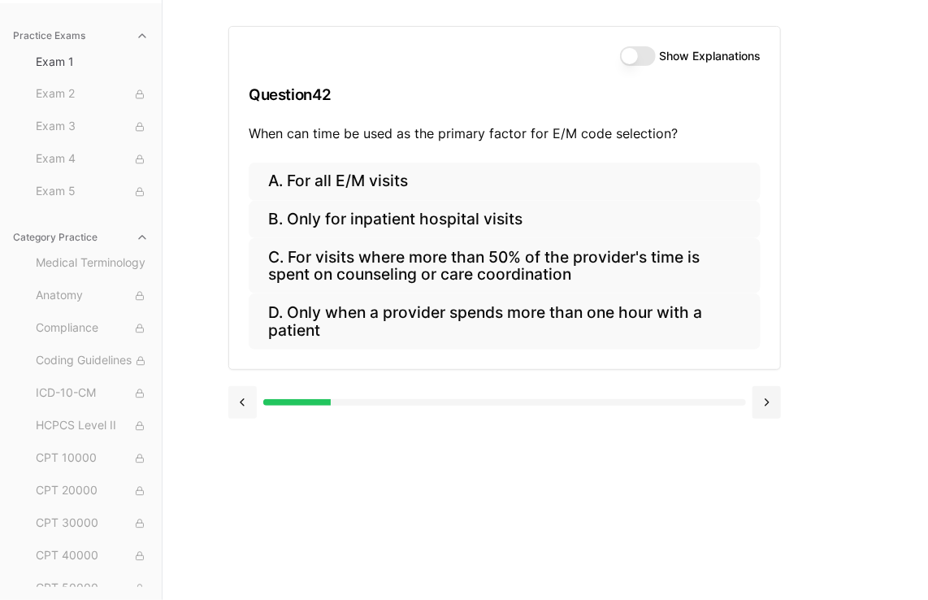
click at [247, 413] on button at bounding box center [242, 402] width 28 height 33
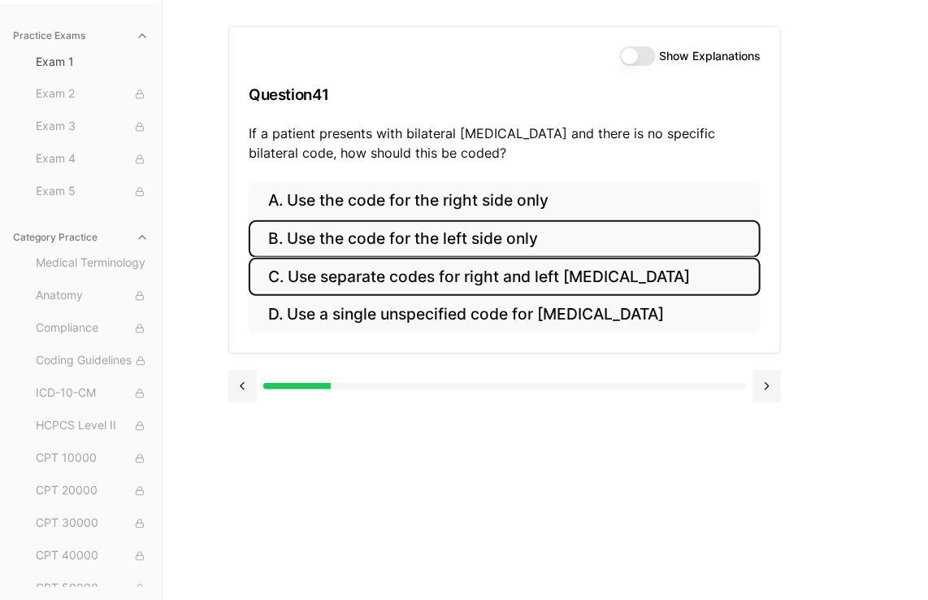
click at [496, 280] on button "C. Use separate codes for right and left [MEDICAL_DATA]" at bounding box center [505, 277] width 512 height 38
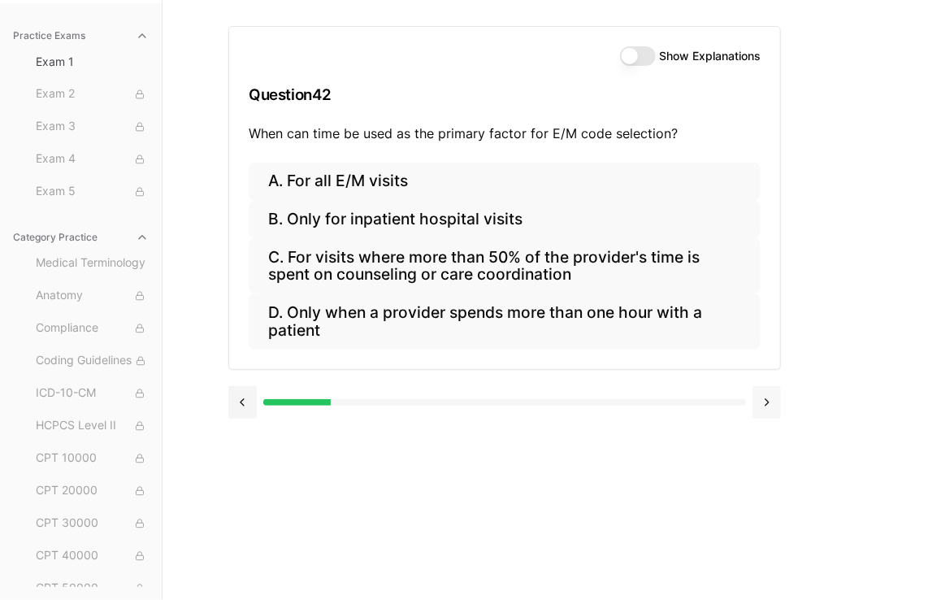
click at [766, 401] on button at bounding box center [767, 402] width 28 height 33
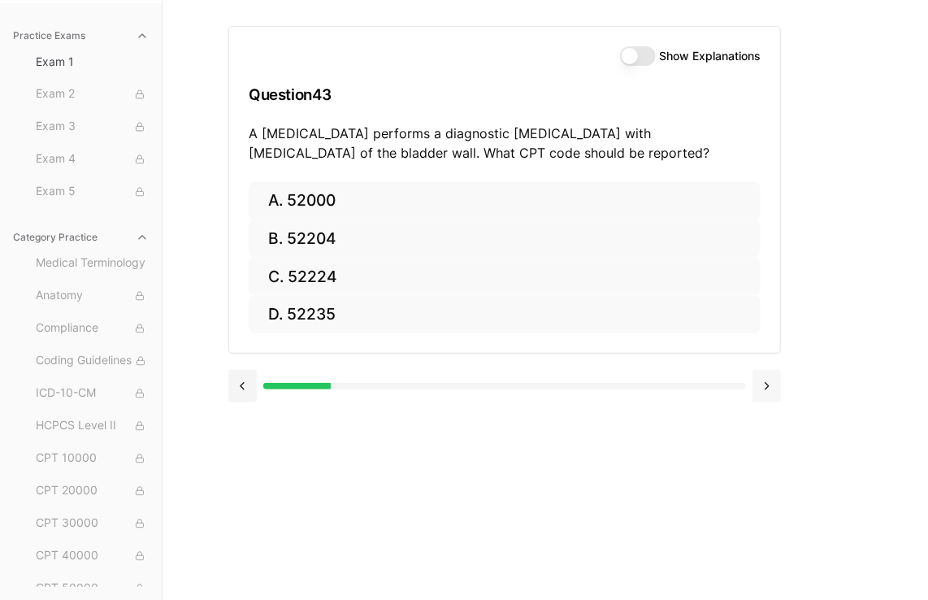
click at [771, 384] on button at bounding box center [767, 386] width 28 height 33
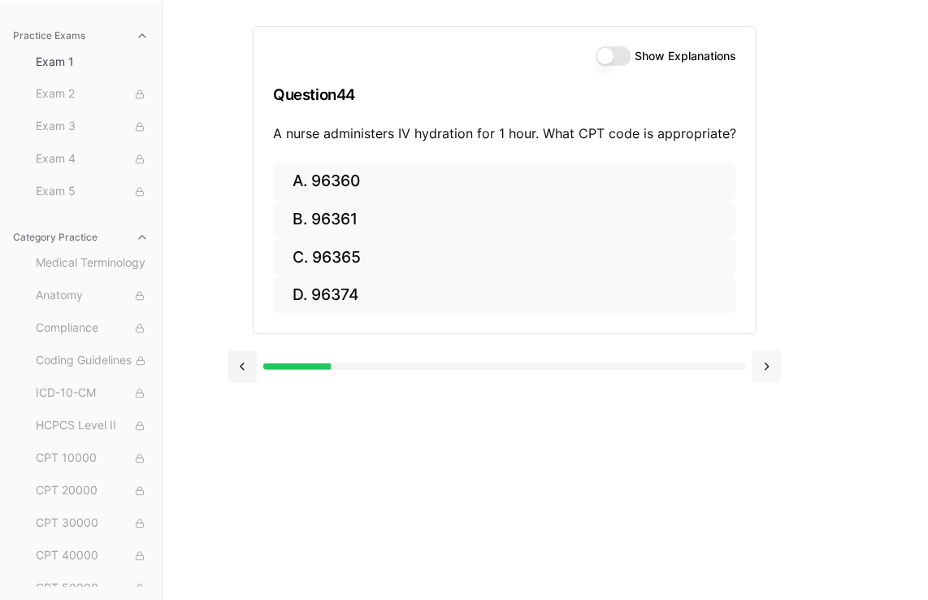
click at [771, 376] on button at bounding box center [767, 366] width 28 height 33
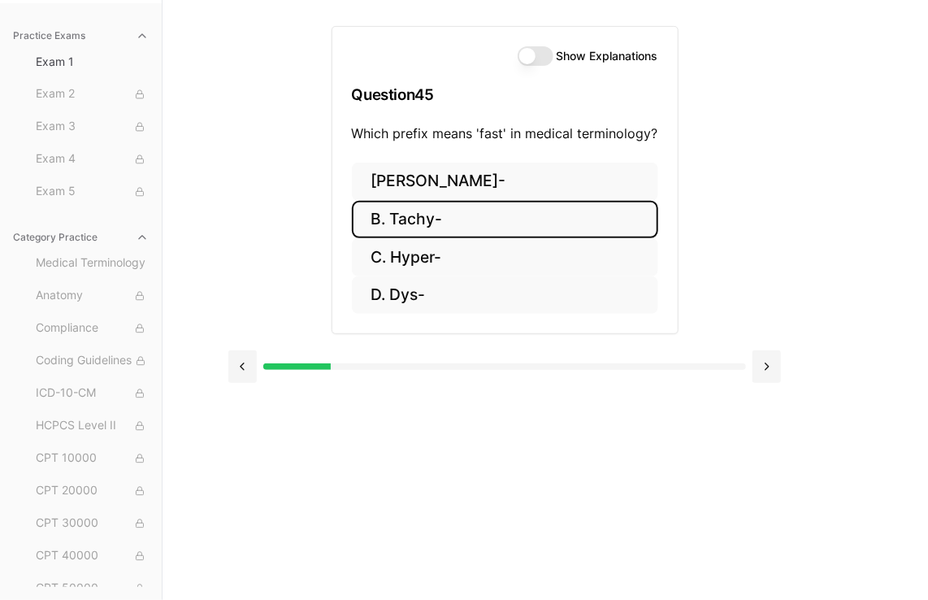
click at [475, 224] on button "B. Tachy-" at bounding box center [505, 220] width 306 height 38
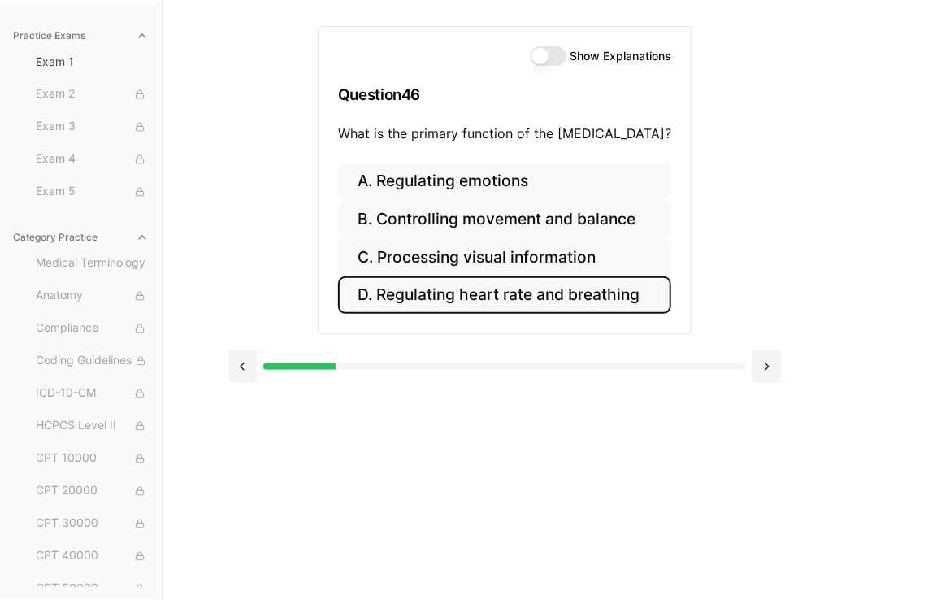
click at [491, 293] on button "D. Regulating heart rate and breathing" at bounding box center [504, 295] width 333 height 38
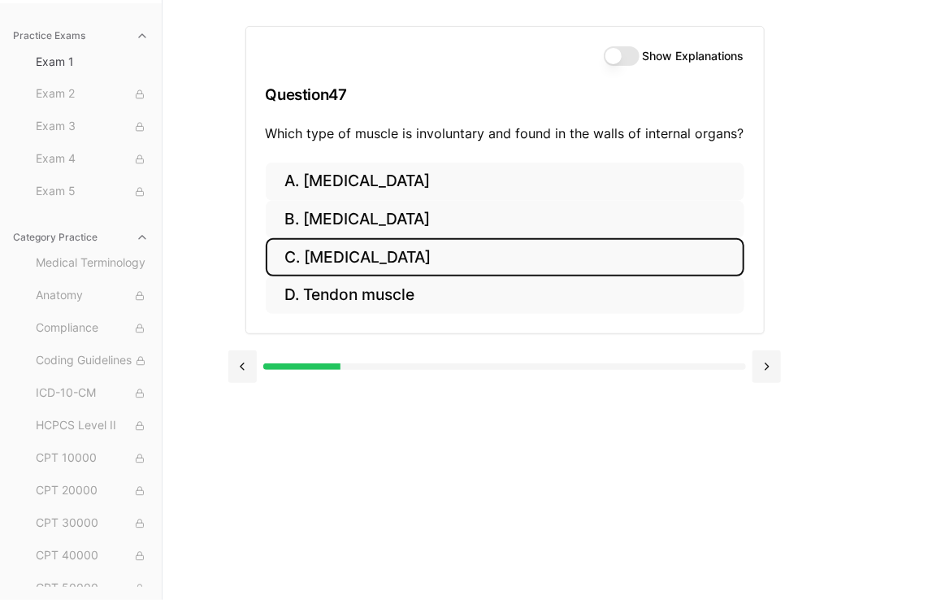
click at [476, 267] on button "C. [MEDICAL_DATA]" at bounding box center [505, 257] width 479 height 38
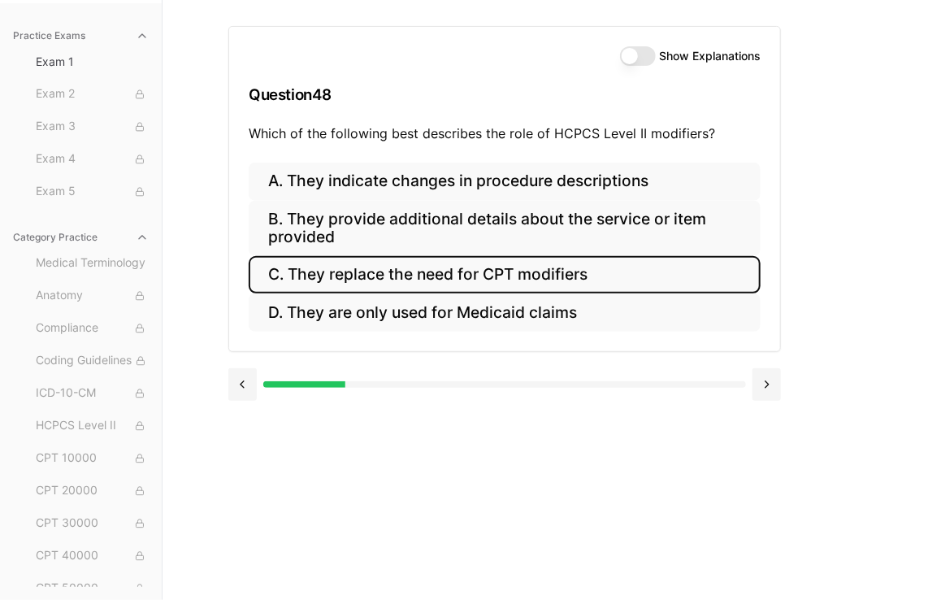
click at [558, 274] on button "C. They replace the need for CPT modifiers" at bounding box center [505, 275] width 512 height 38
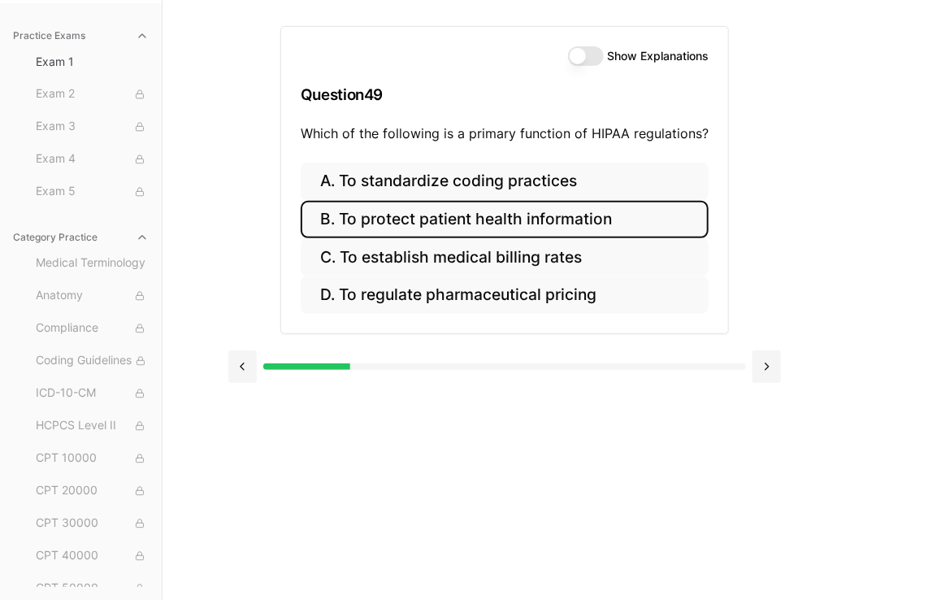
click at [521, 220] on button "B. To protect patient health information" at bounding box center [505, 220] width 408 height 38
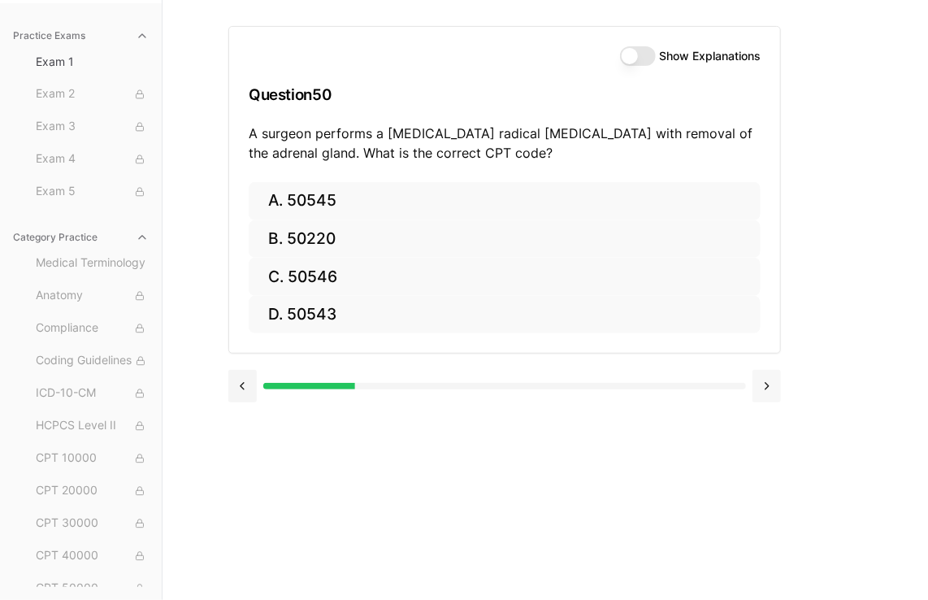
click at [762, 385] on button at bounding box center [767, 386] width 28 height 33
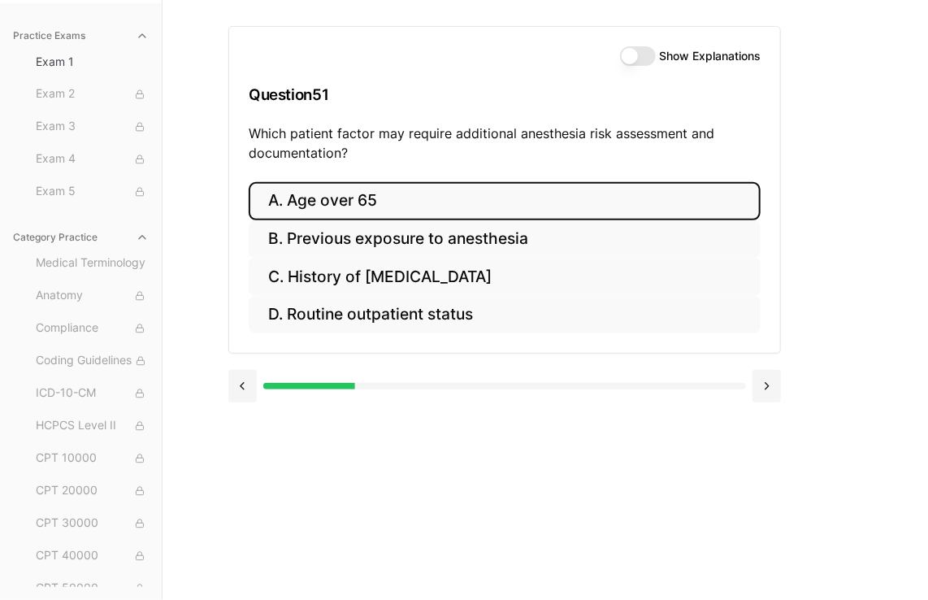
click at [405, 202] on button "A. Age over 65" at bounding box center [505, 201] width 512 height 38
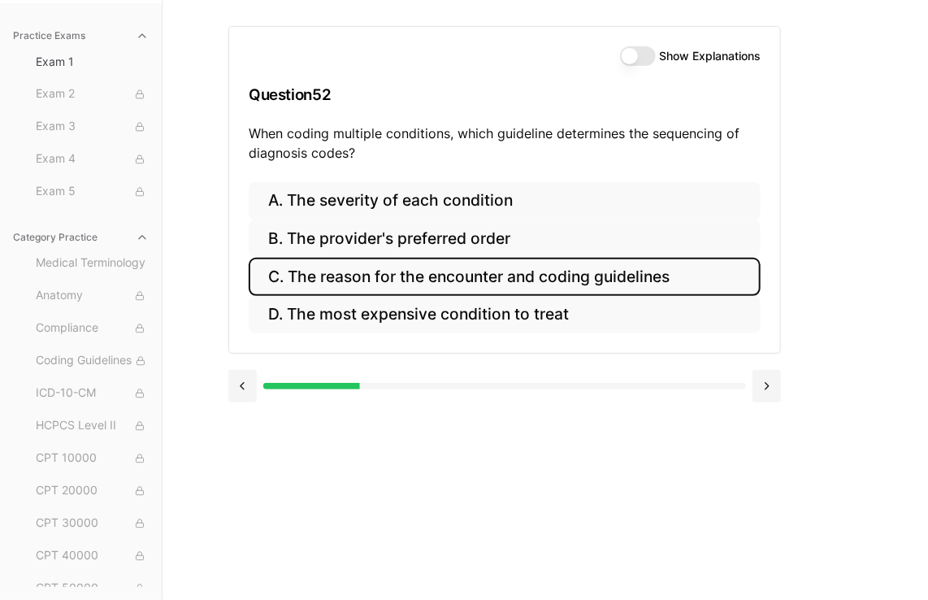
click at [459, 281] on button "C. The reason for the encounter and coding guidelines" at bounding box center [505, 277] width 512 height 38
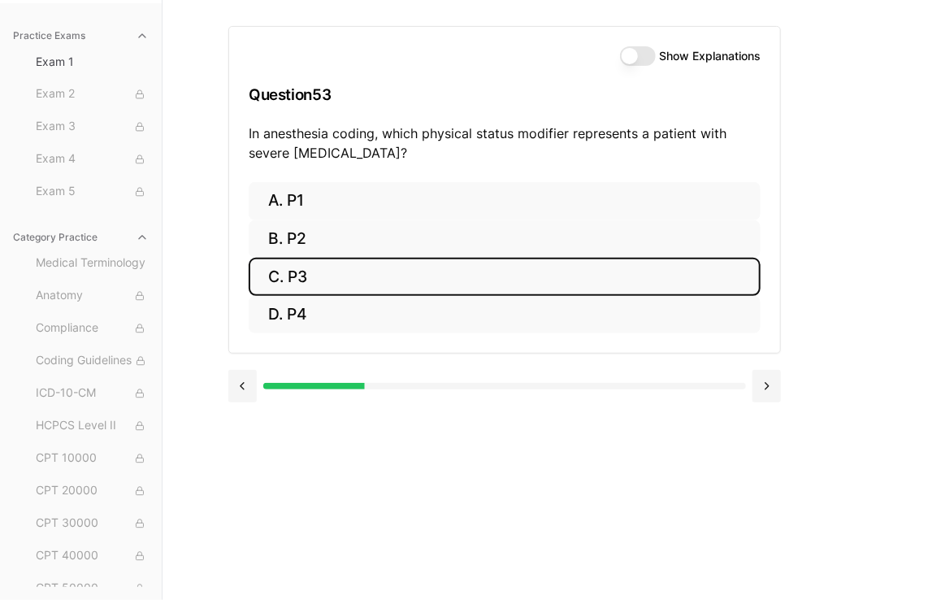
click at [328, 274] on button "C. P3" at bounding box center [505, 277] width 512 height 38
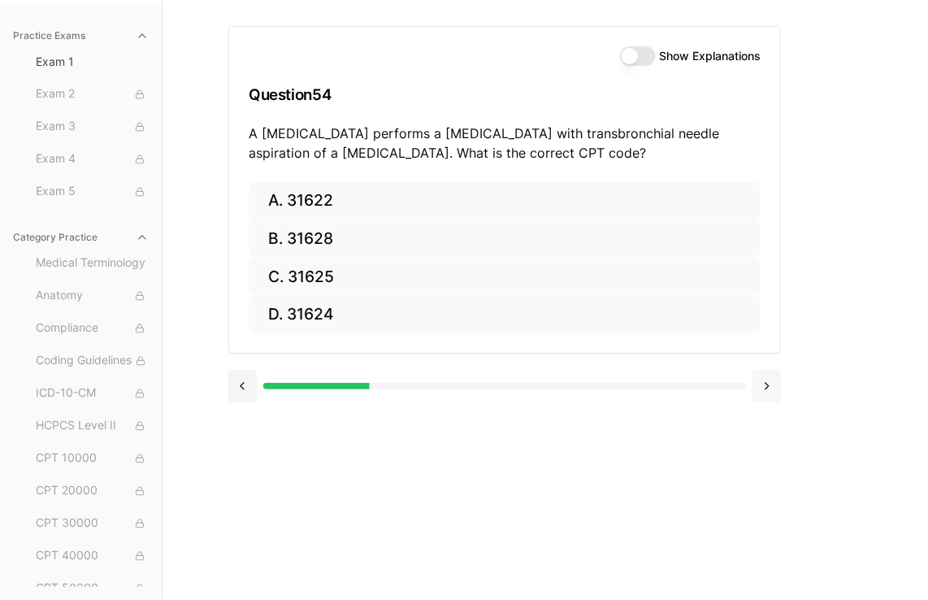
click at [767, 389] on button at bounding box center [767, 386] width 28 height 33
click at [767, 385] on button at bounding box center [767, 386] width 28 height 33
click at [768, 387] on button at bounding box center [767, 386] width 28 height 33
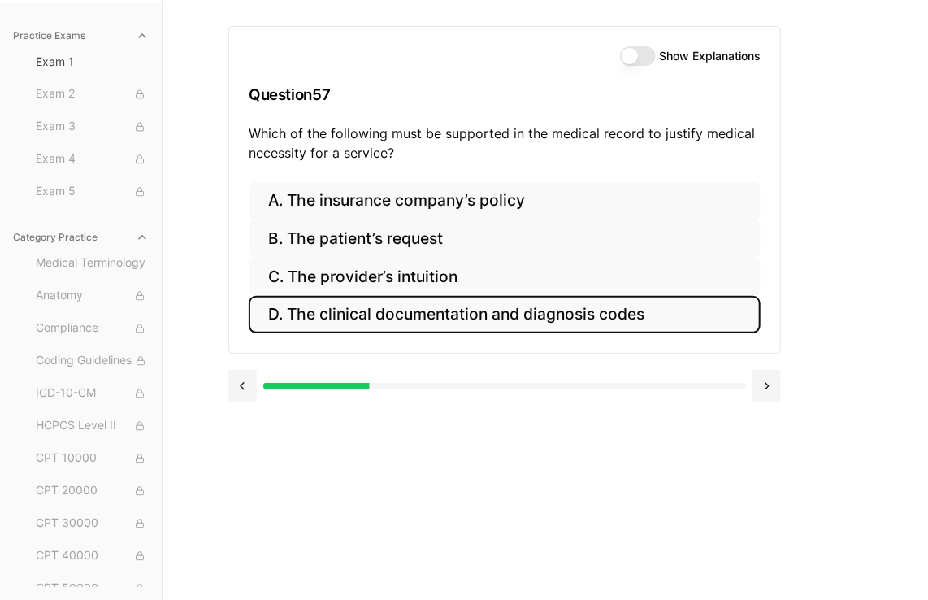
click at [464, 319] on button "D. The clinical documentation and diagnosis codes" at bounding box center [505, 315] width 512 height 38
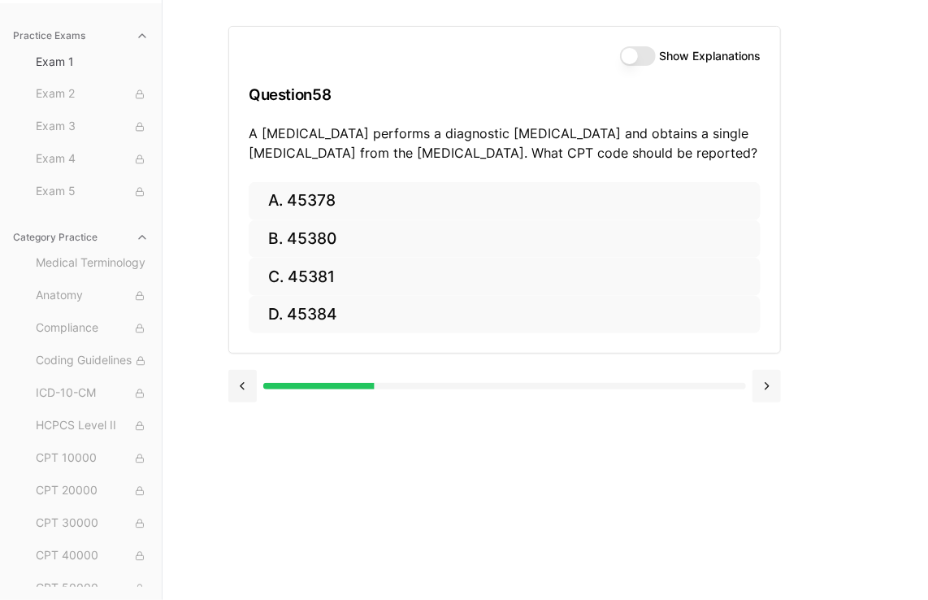
click at [774, 385] on button at bounding box center [767, 386] width 28 height 33
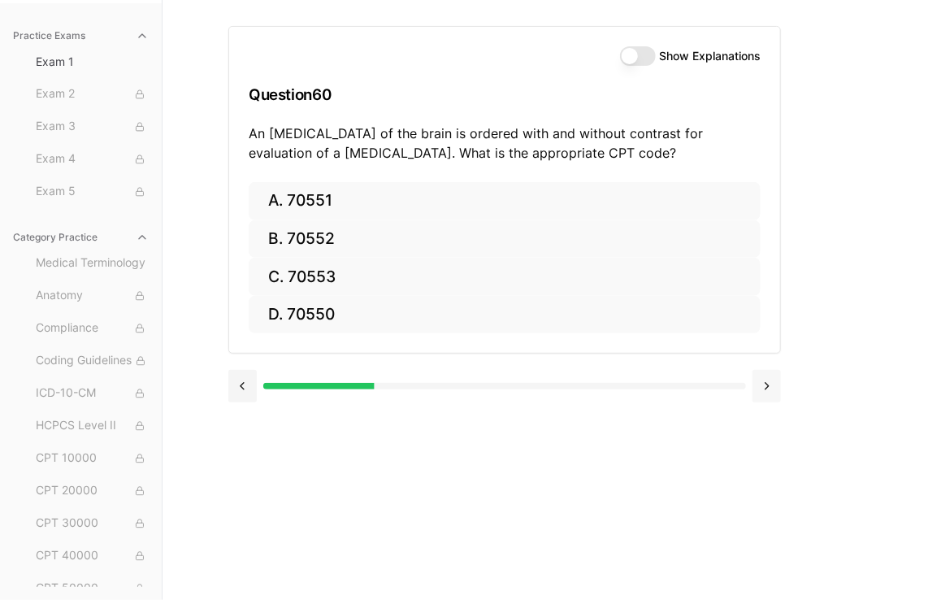
click at [767, 387] on button at bounding box center [767, 386] width 28 height 33
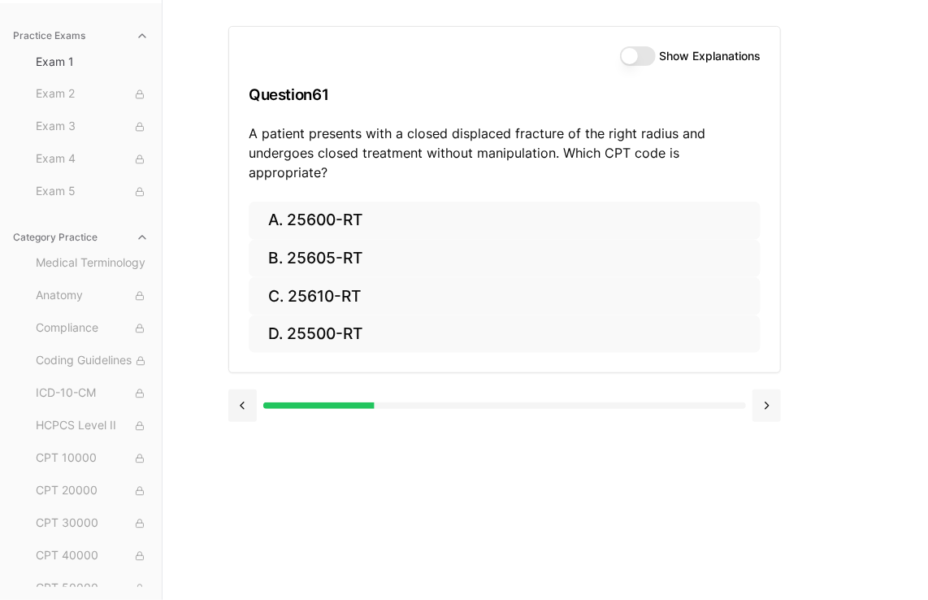
click at [761, 389] on button at bounding box center [767, 405] width 28 height 33
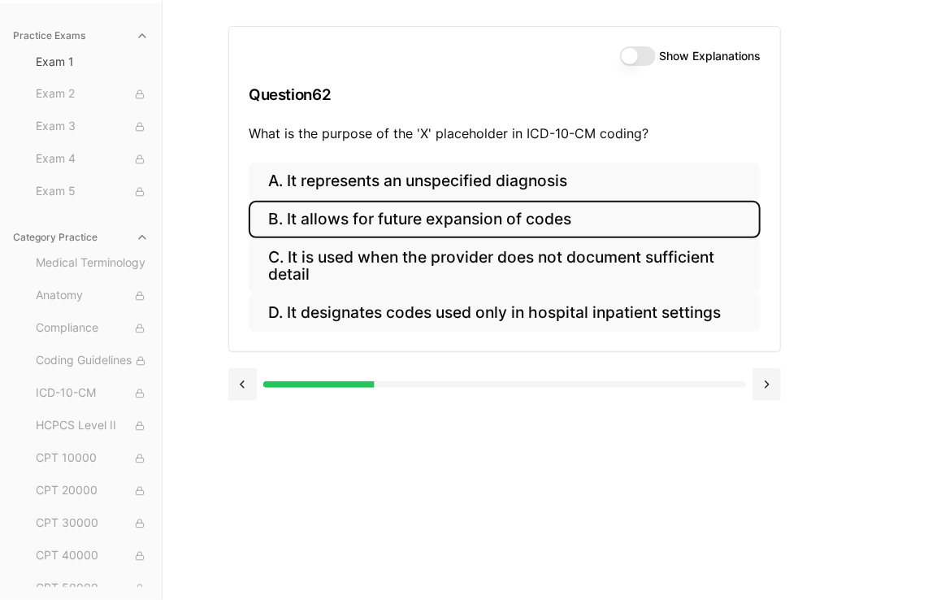
click at [521, 224] on button "B. It allows for future expansion of codes" at bounding box center [505, 220] width 512 height 38
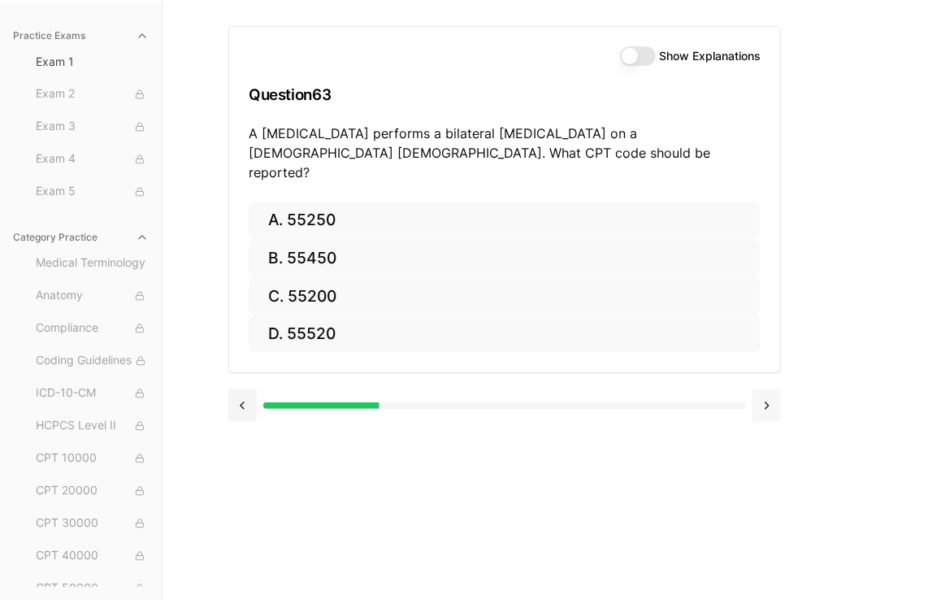
click at [767, 389] on button at bounding box center [767, 405] width 28 height 33
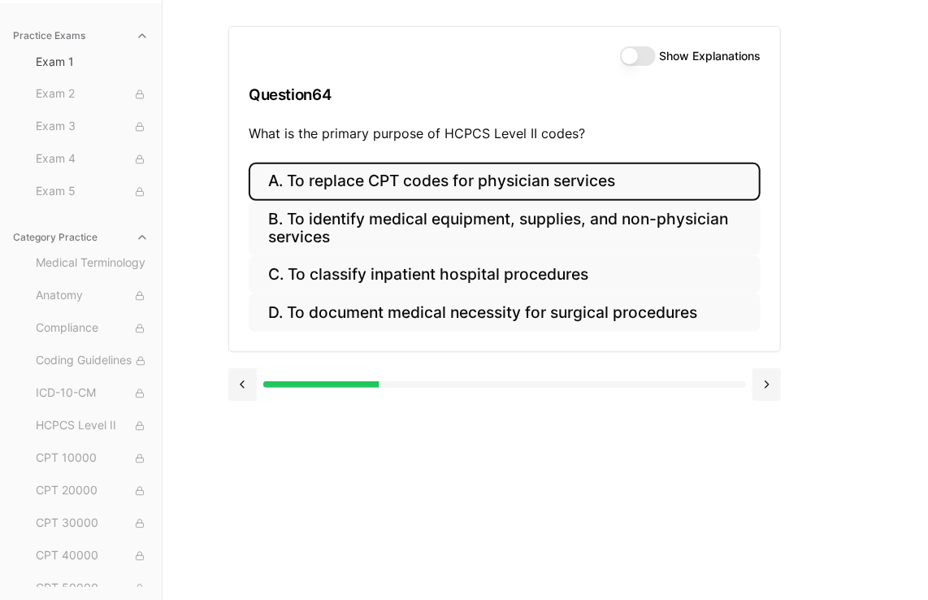
click at [574, 180] on button "A. To replace CPT codes for physician services" at bounding box center [505, 182] width 512 height 38
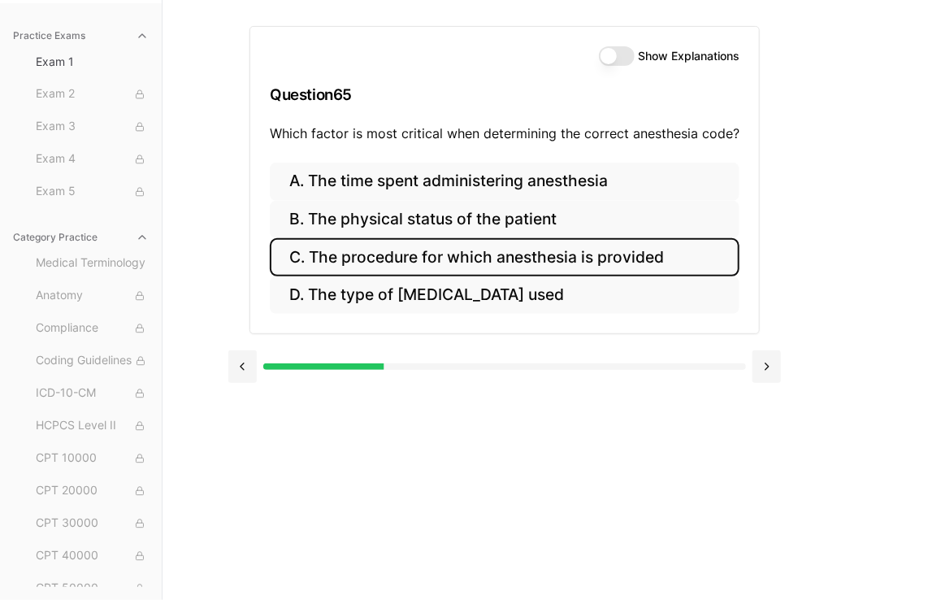
click at [540, 247] on button "C. The procedure for which anesthesia is provided" at bounding box center [505, 257] width 470 height 38
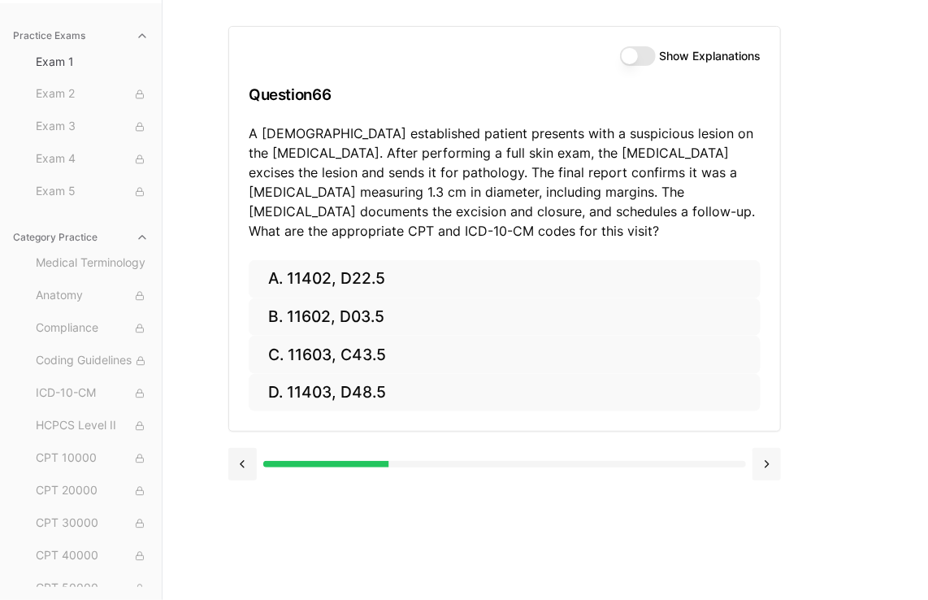
click at [770, 463] on button at bounding box center [767, 464] width 28 height 33
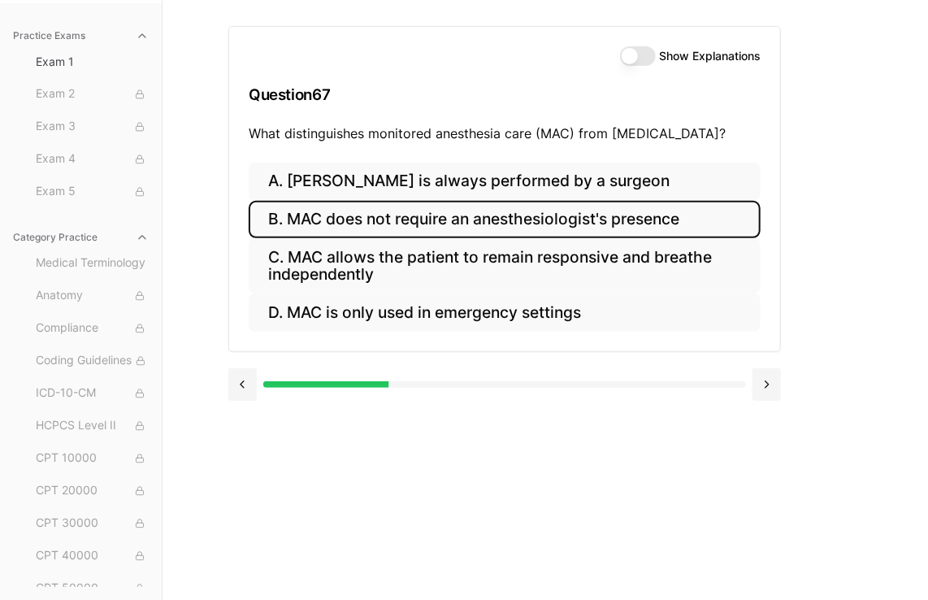
click at [589, 216] on button "B. MAC does not require an anesthesiologist's presence" at bounding box center [505, 220] width 512 height 38
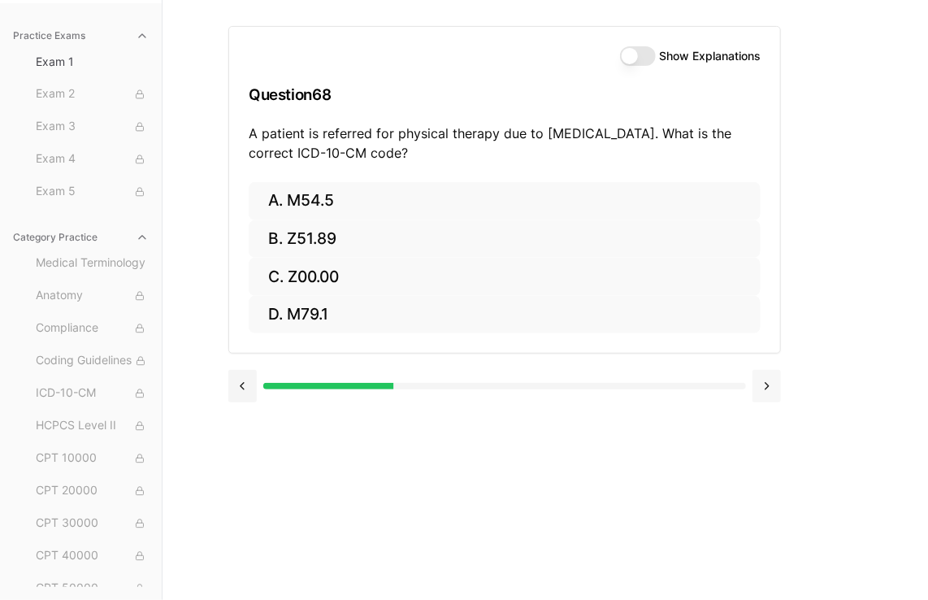
click at [771, 392] on button at bounding box center [767, 386] width 28 height 33
click at [763, 376] on button at bounding box center [767, 386] width 28 height 33
click at [763, 378] on button at bounding box center [767, 386] width 28 height 33
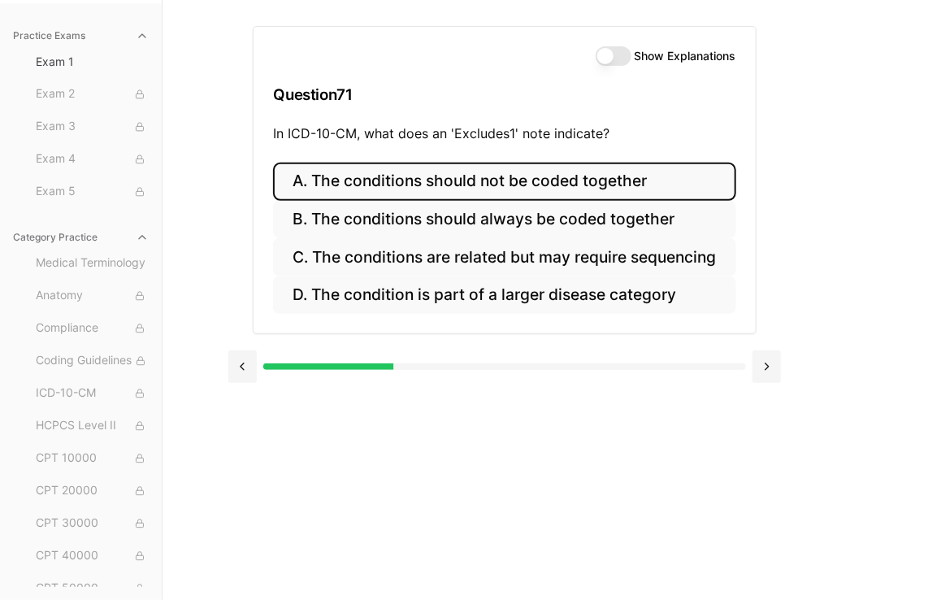
click at [515, 181] on button "A. The conditions should not be coded together" at bounding box center [504, 182] width 463 height 38
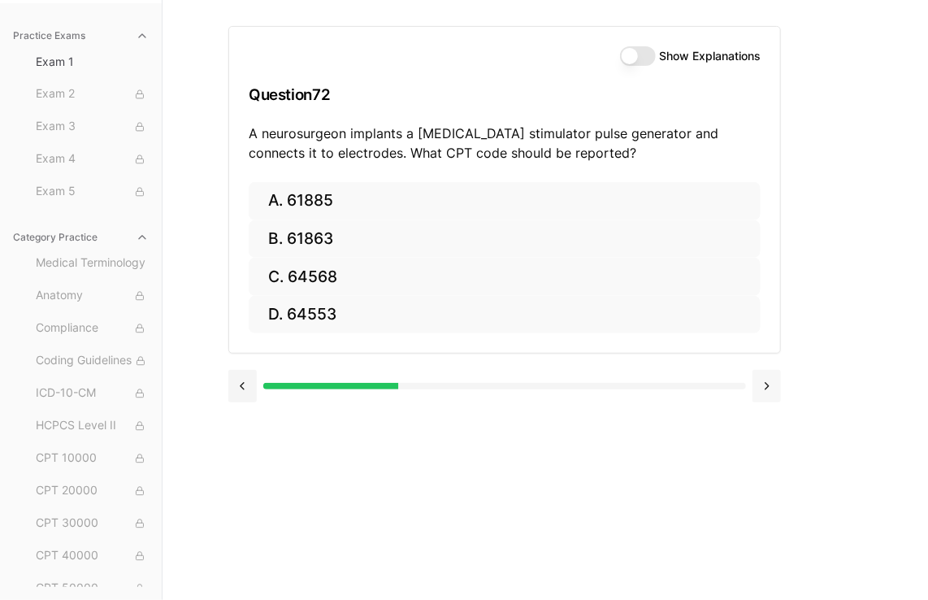
click at [767, 385] on button at bounding box center [767, 386] width 28 height 33
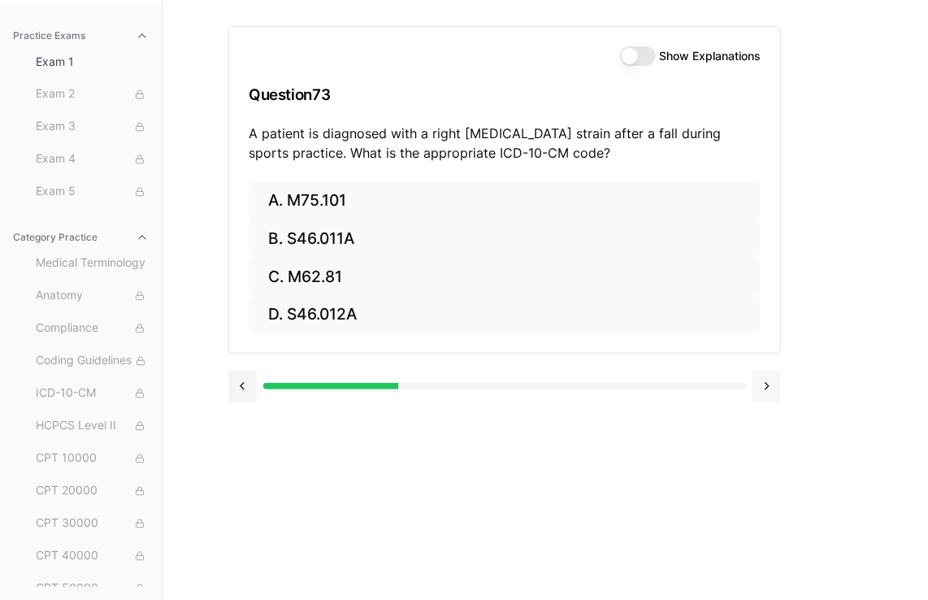
click at [767, 385] on button at bounding box center [767, 386] width 28 height 33
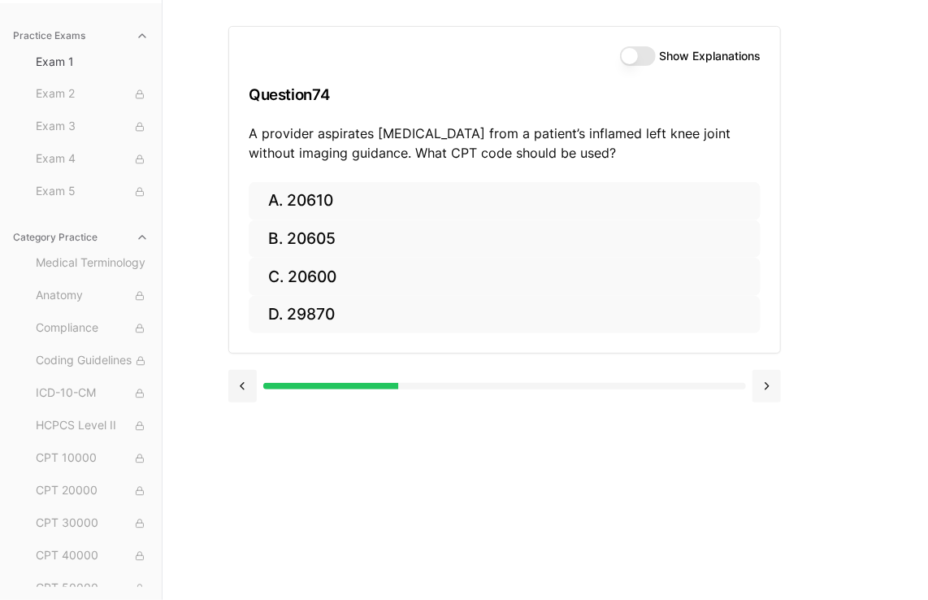
click at [764, 385] on button at bounding box center [767, 386] width 28 height 33
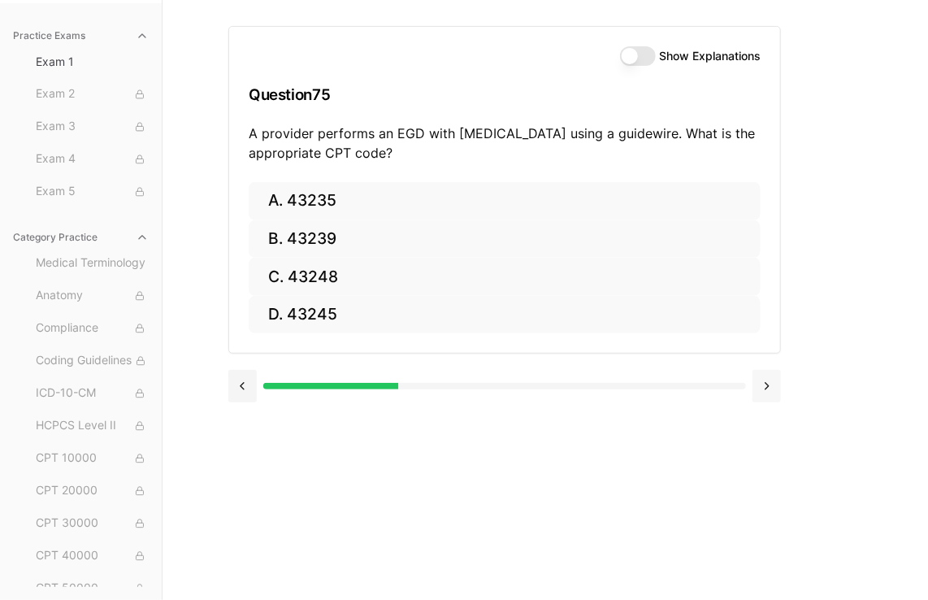
click at [767, 389] on button at bounding box center [767, 386] width 28 height 33
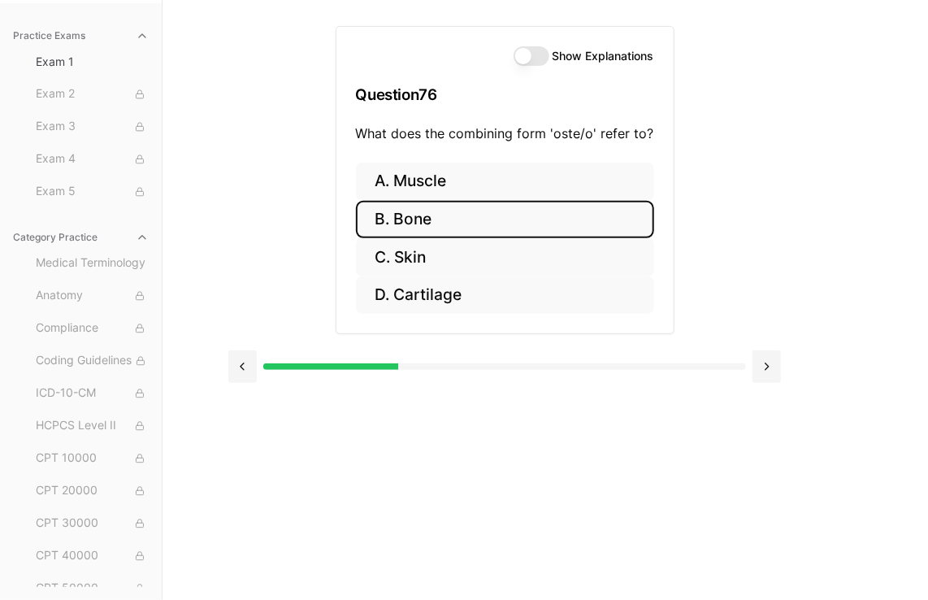
click at [506, 232] on button "B. Bone" at bounding box center [505, 220] width 298 height 38
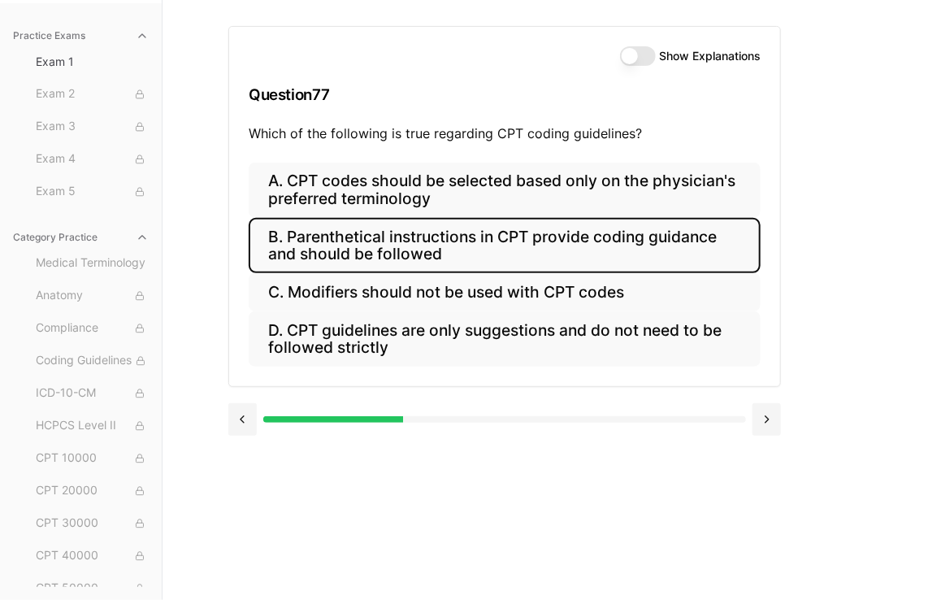
click at [478, 230] on button "B. Parenthetical instructions in CPT provide coding guidance and should be foll…" at bounding box center [505, 245] width 512 height 55
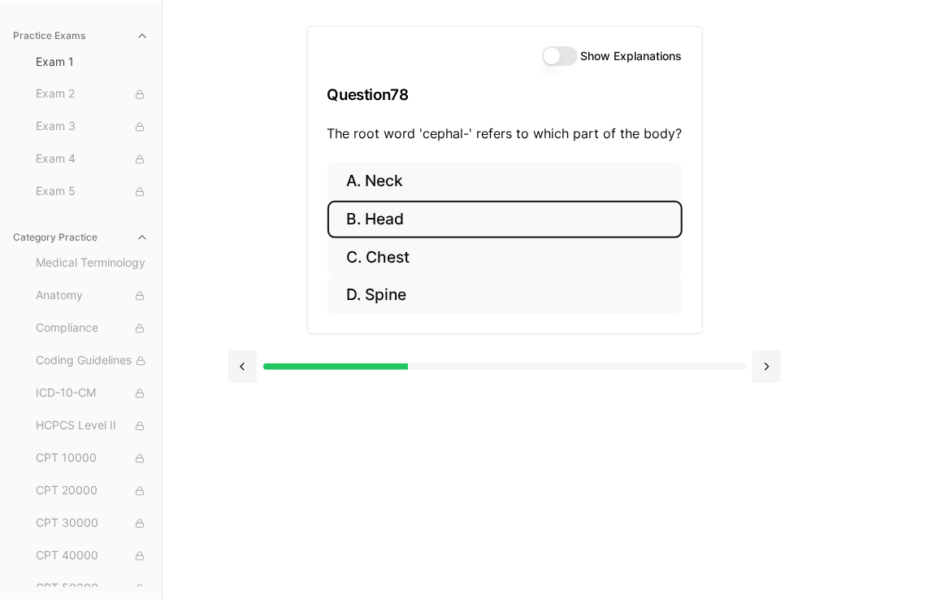
click at [450, 220] on button "B. Head" at bounding box center [505, 220] width 355 height 38
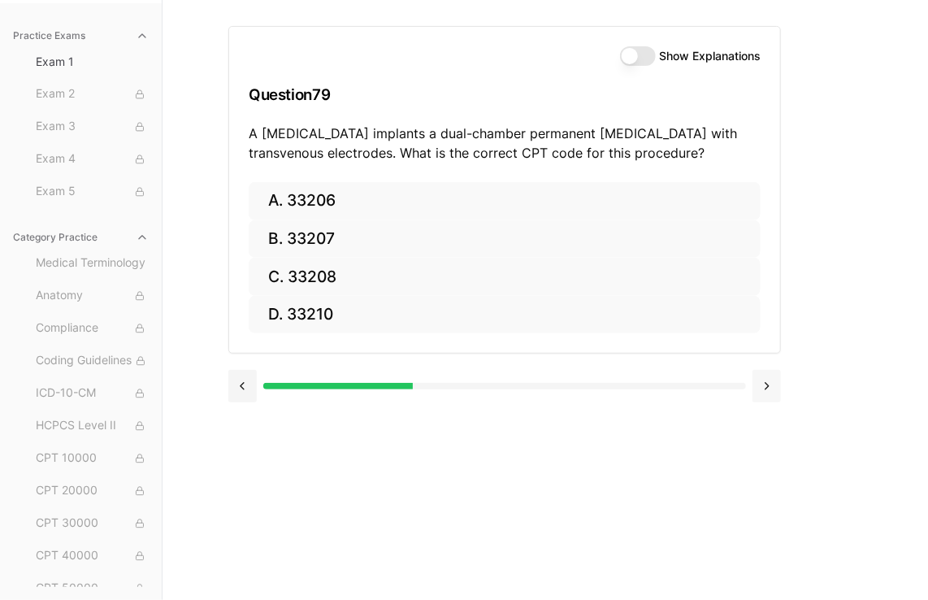
click at [764, 385] on button at bounding box center [767, 386] width 28 height 33
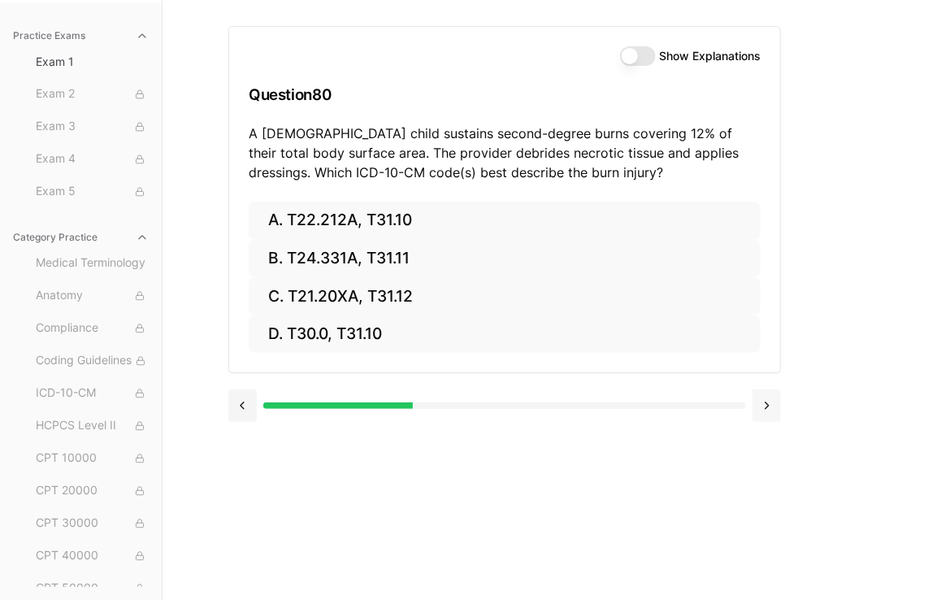
click at [760, 413] on button at bounding box center [767, 405] width 28 height 33
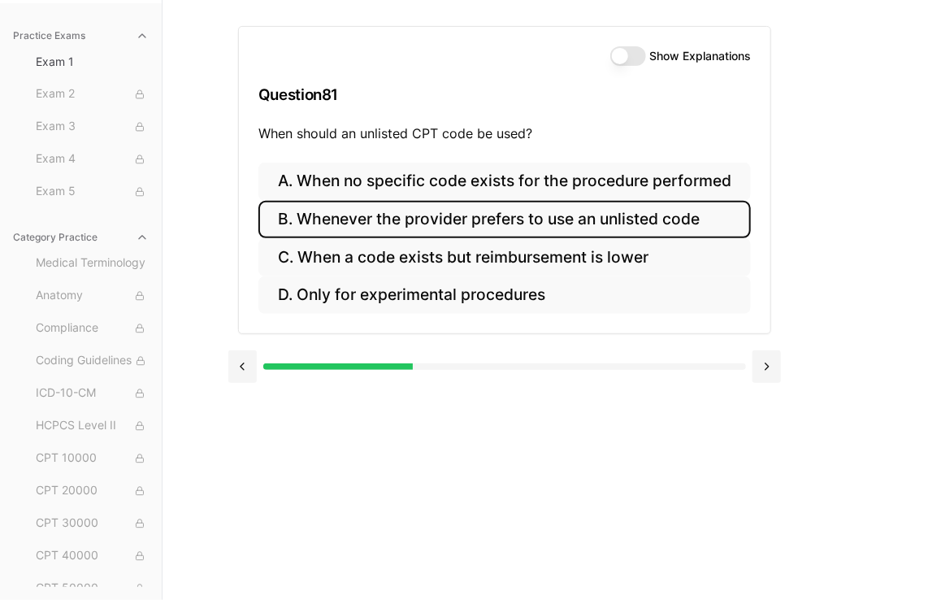
click at [647, 215] on button "B. Whenever the provider prefers to use an unlisted code" at bounding box center [505, 220] width 493 height 38
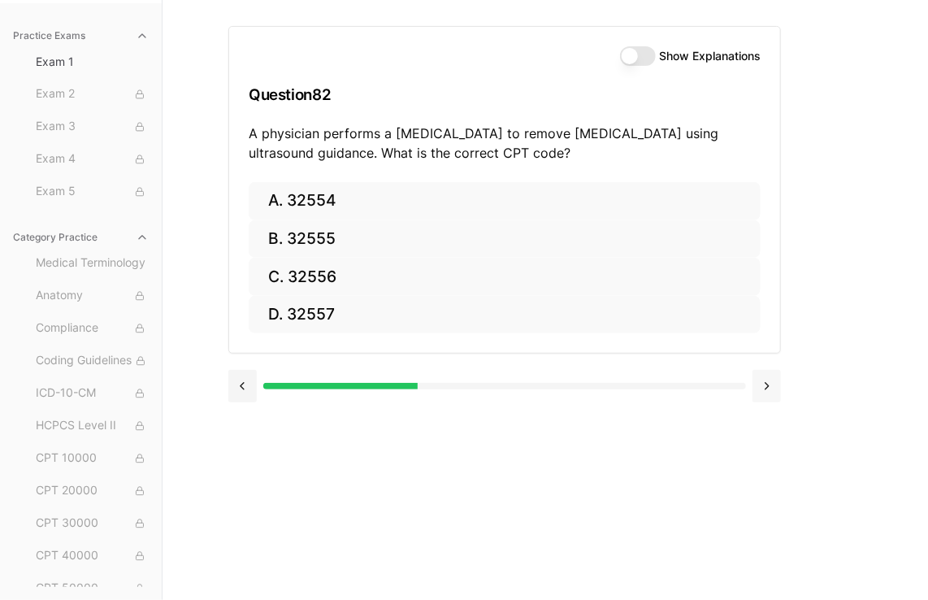
click at [778, 378] on button at bounding box center [767, 386] width 28 height 33
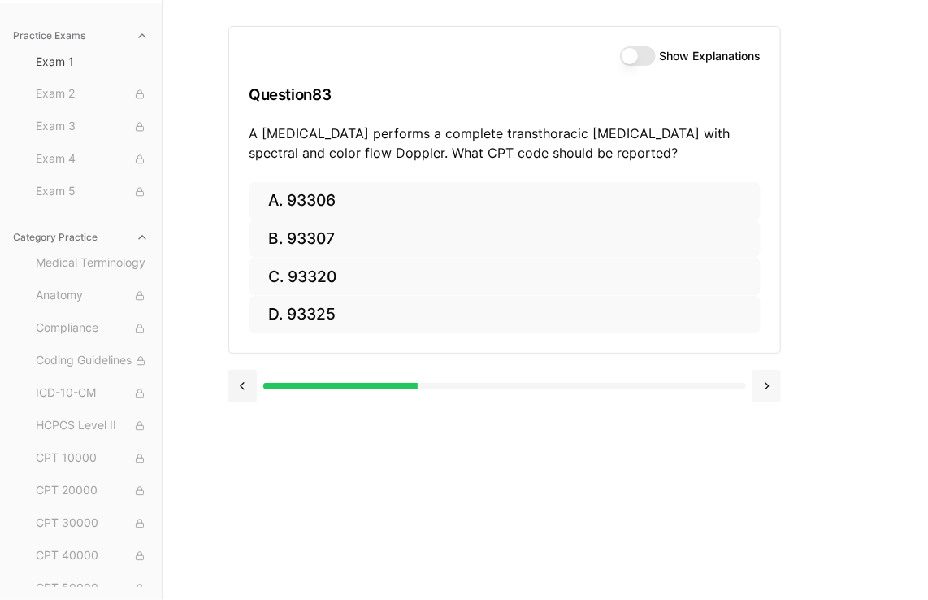
click at [760, 385] on button at bounding box center [767, 386] width 28 height 33
click at [777, 378] on button at bounding box center [767, 386] width 28 height 33
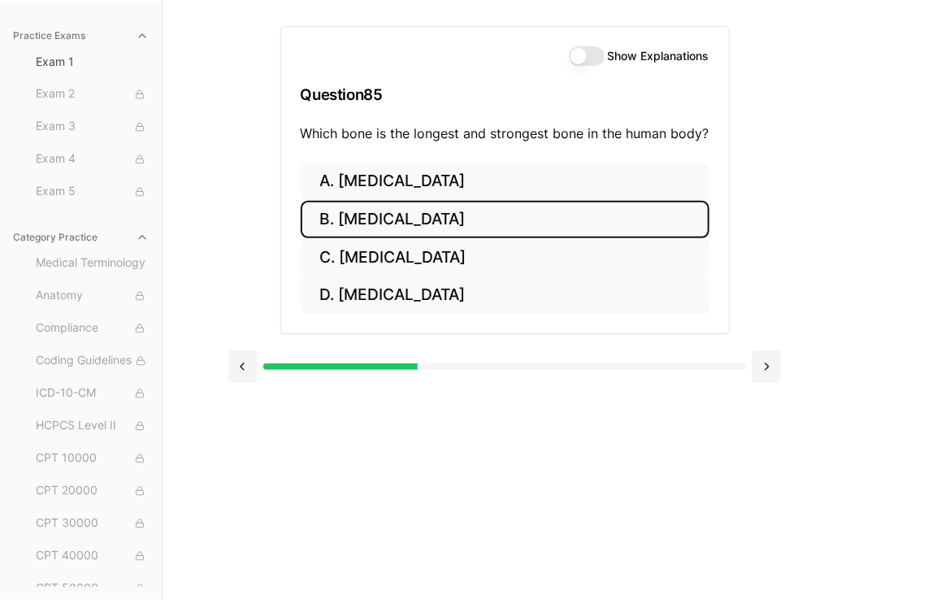
click at [514, 219] on button "B. [MEDICAL_DATA]" at bounding box center [505, 220] width 409 height 38
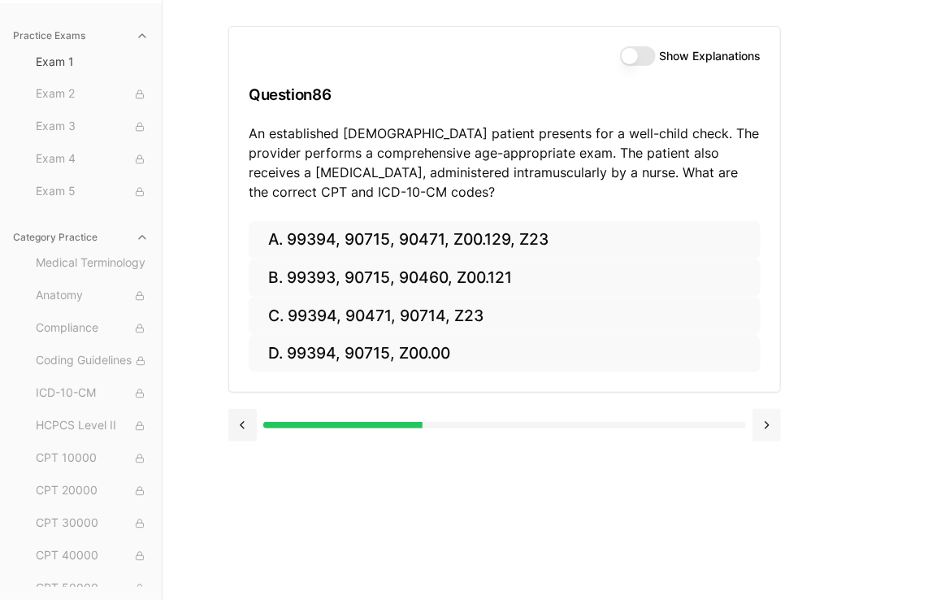
click at [774, 430] on button at bounding box center [767, 425] width 28 height 33
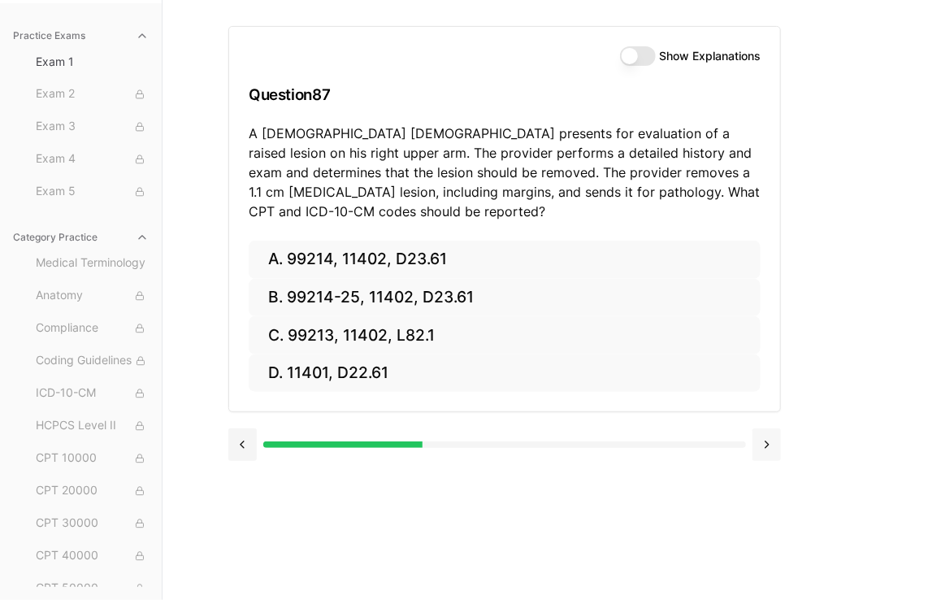
click at [763, 441] on button at bounding box center [767, 444] width 28 height 33
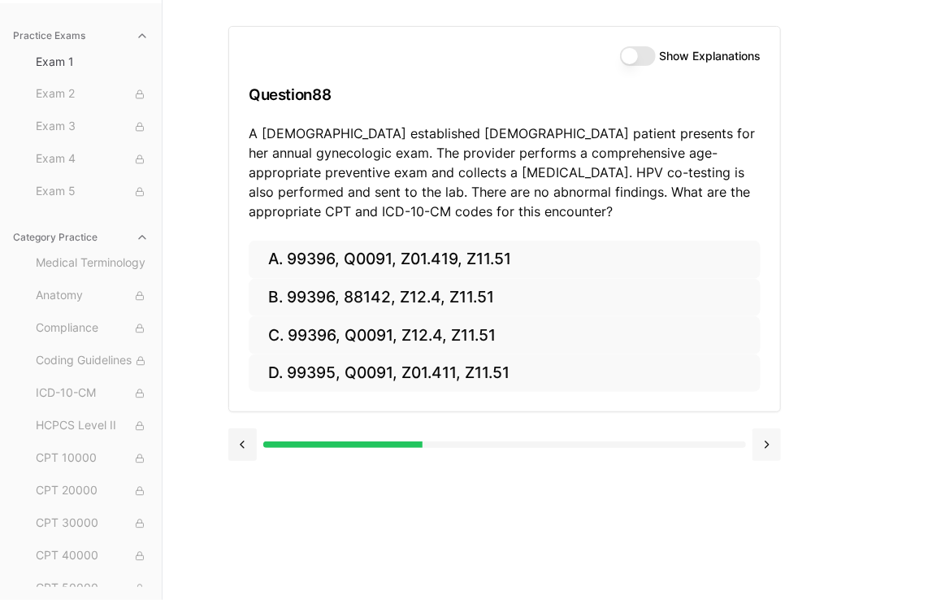
click at [771, 441] on button at bounding box center [767, 444] width 28 height 33
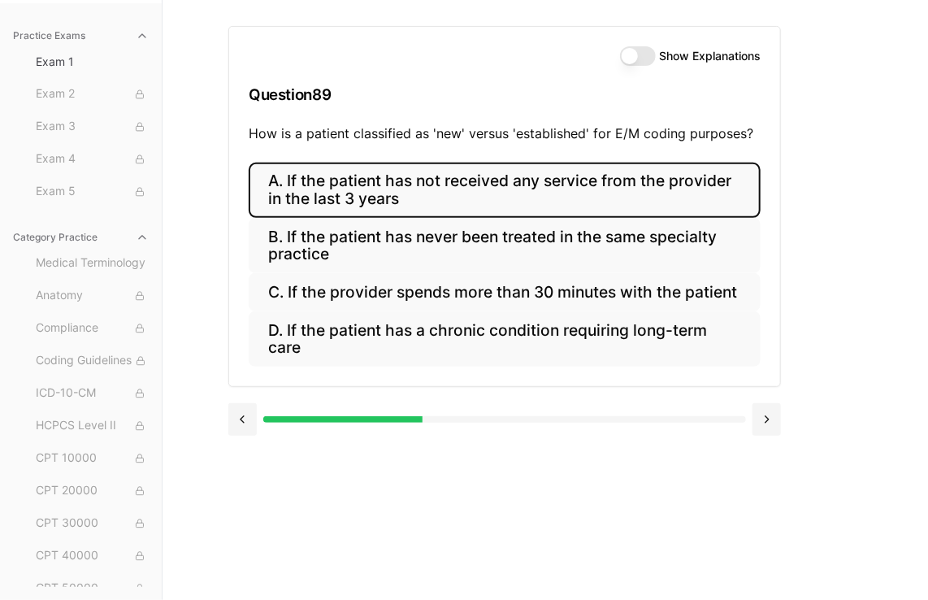
click at [532, 210] on button "A. If the patient has not received any service from the provider in the last 3 …" at bounding box center [505, 190] width 512 height 55
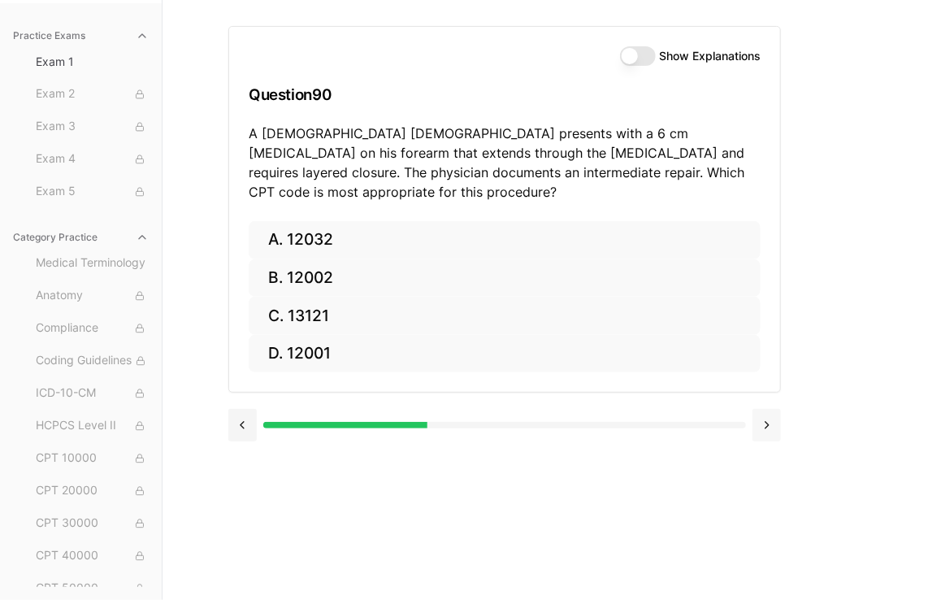
click at [773, 409] on button at bounding box center [767, 425] width 28 height 33
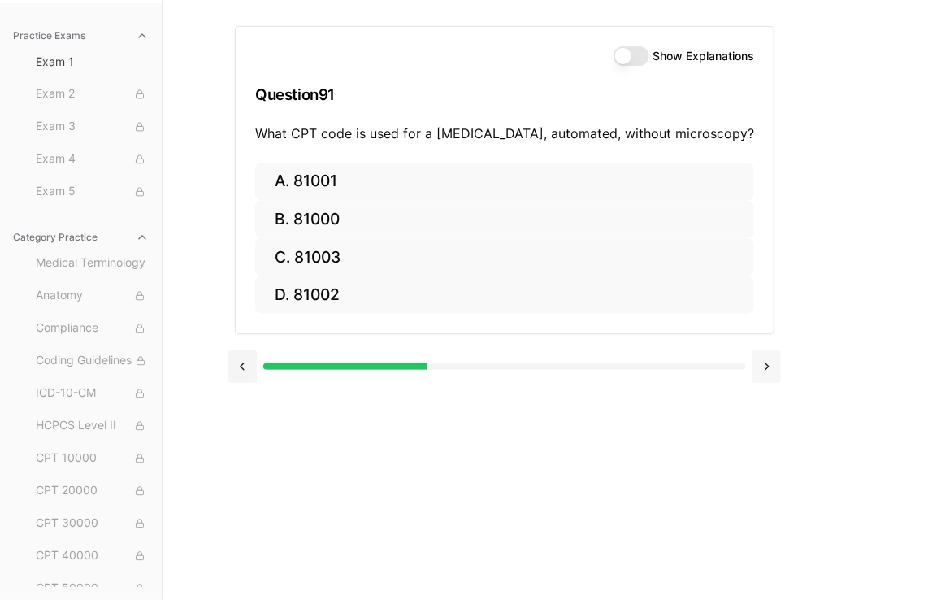
click at [773, 402] on div "Show Explanations Question 91 What CPT code is used for a [MEDICAL_DATA], autom…" at bounding box center [545, 300] width 634 height 600
click at [763, 368] on button at bounding box center [767, 366] width 28 height 33
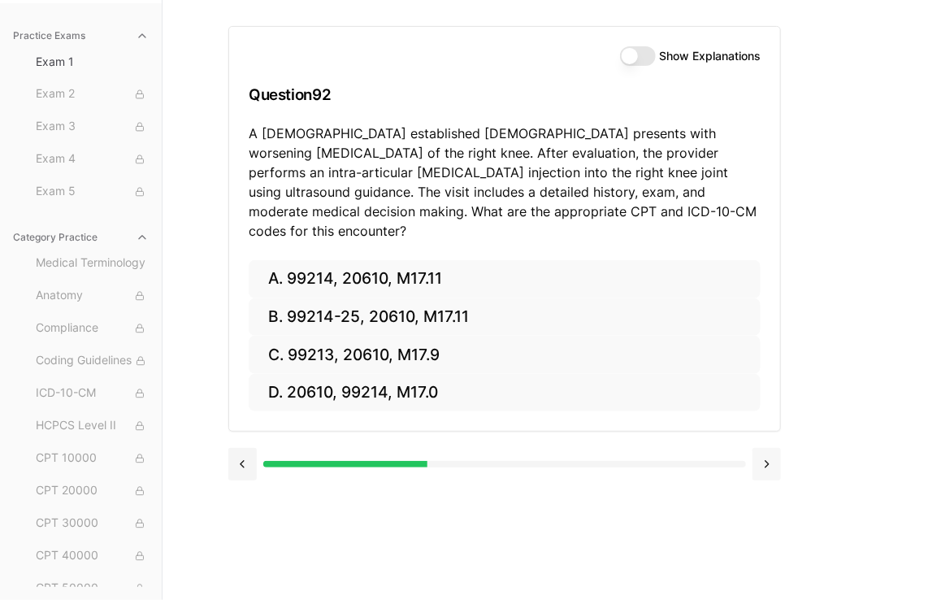
click at [765, 453] on button at bounding box center [767, 464] width 28 height 33
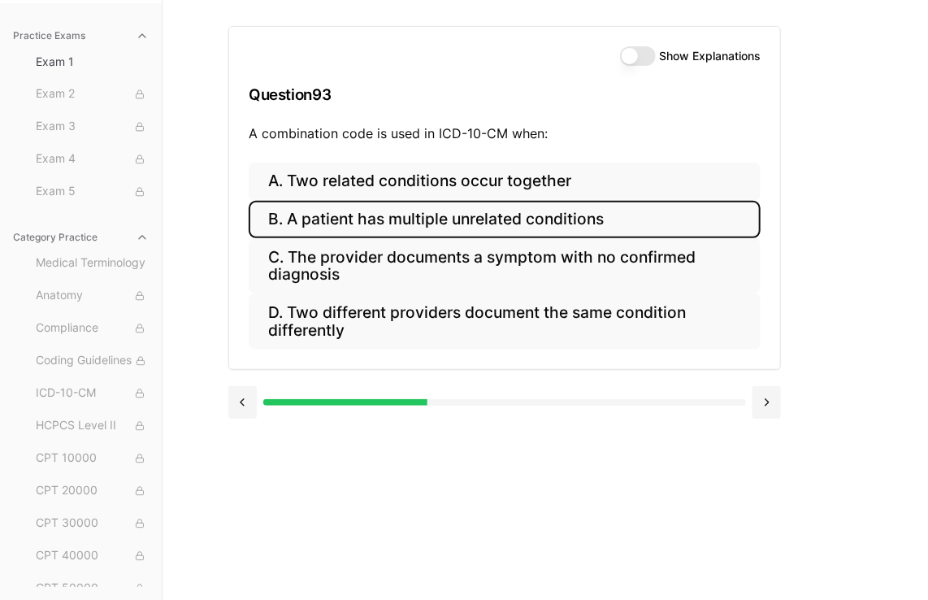
click at [428, 228] on button "B. A patient has multiple unrelated conditions" at bounding box center [505, 220] width 512 height 38
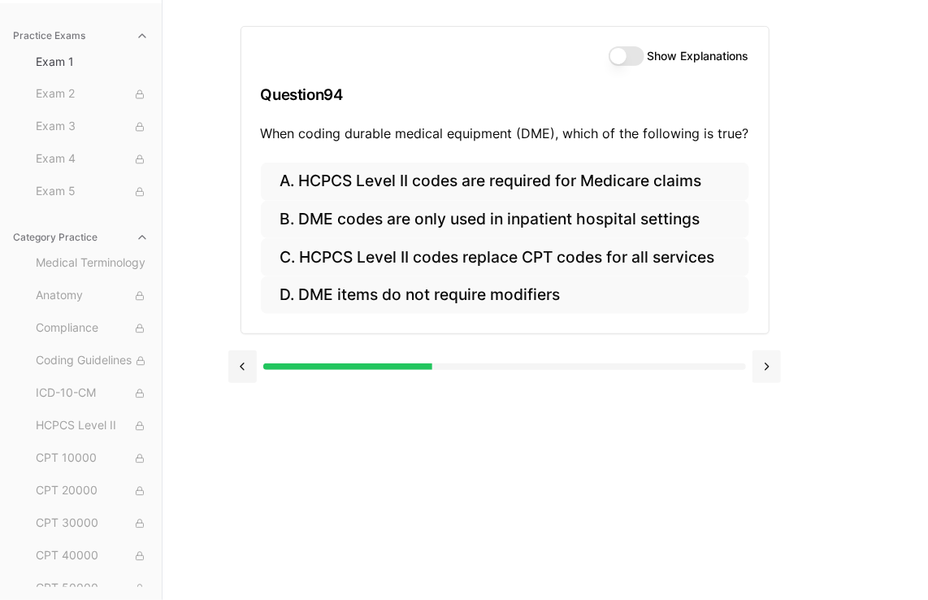
click at [774, 363] on button at bounding box center [767, 366] width 28 height 33
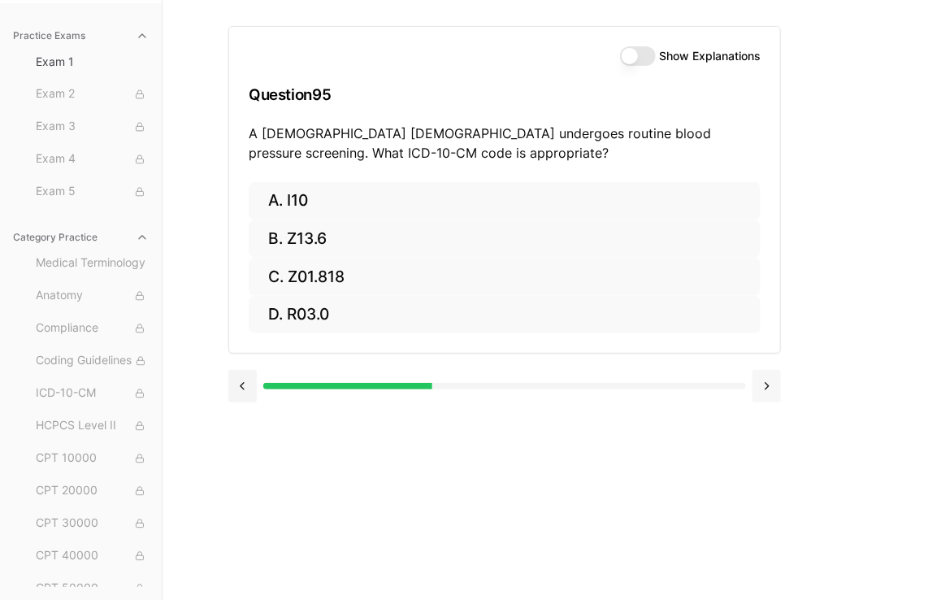
click at [767, 370] on button at bounding box center [767, 386] width 28 height 33
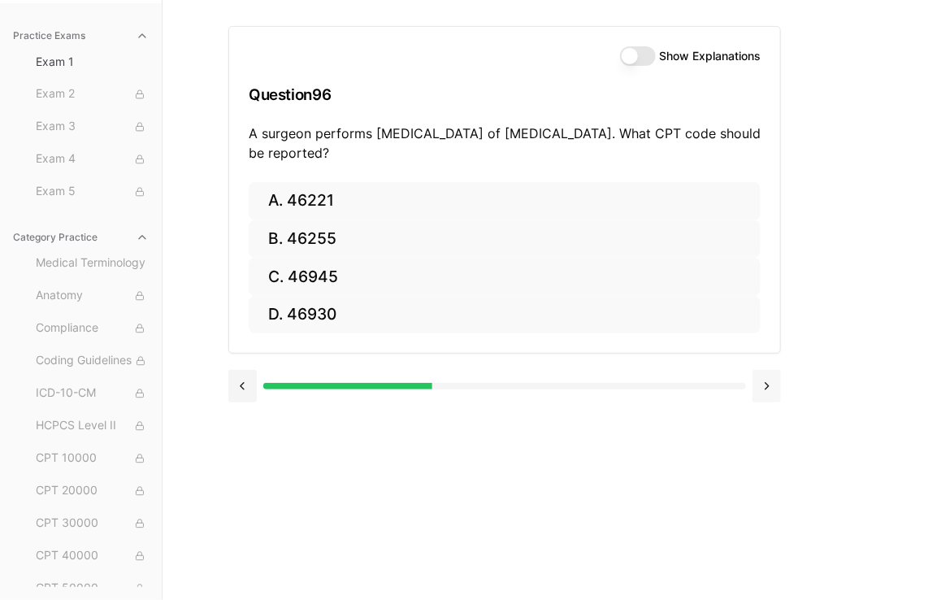
click at [759, 381] on button at bounding box center [767, 386] width 28 height 33
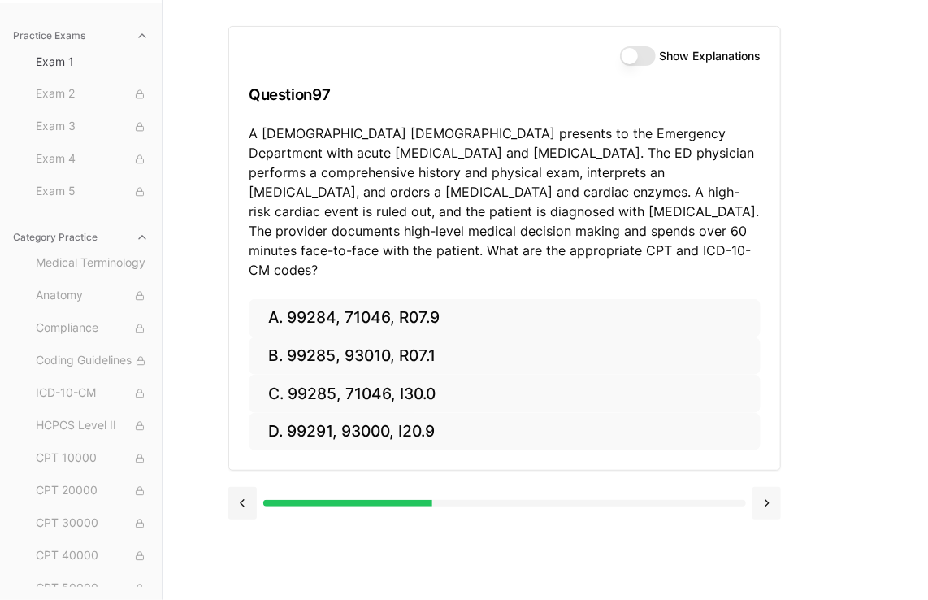
click at [758, 487] on button at bounding box center [767, 503] width 28 height 33
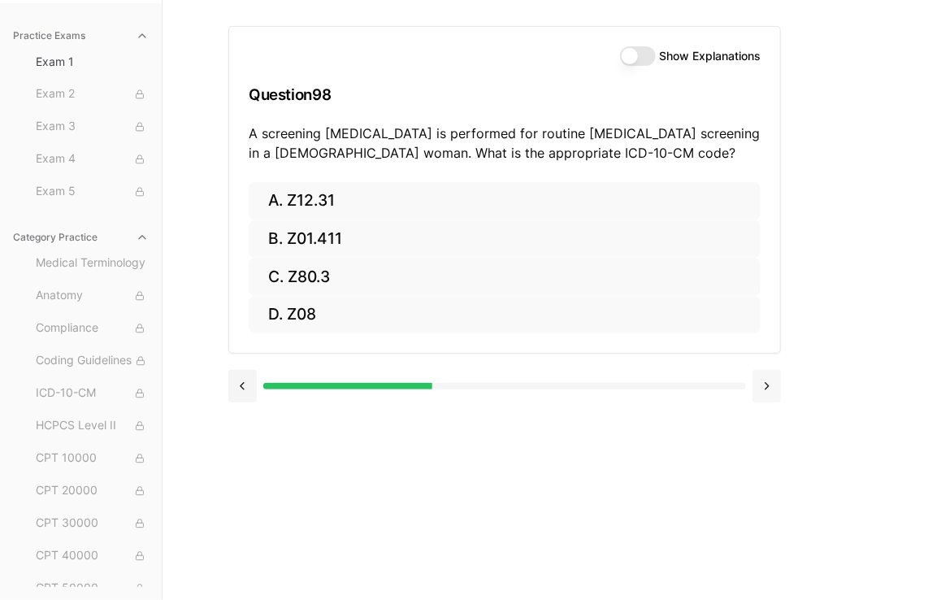
click at [763, 388] on button at bounding box center [767, 386] width 28 height 33
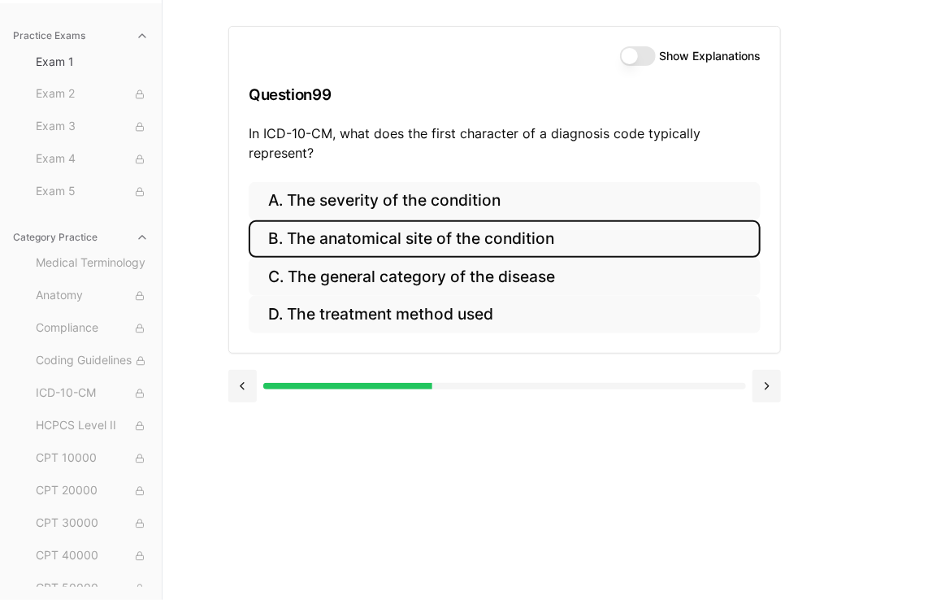
click at [526, 250] on button "B. The anatomical site of the condition" at bounding box center [505, 239] width 512 height 38
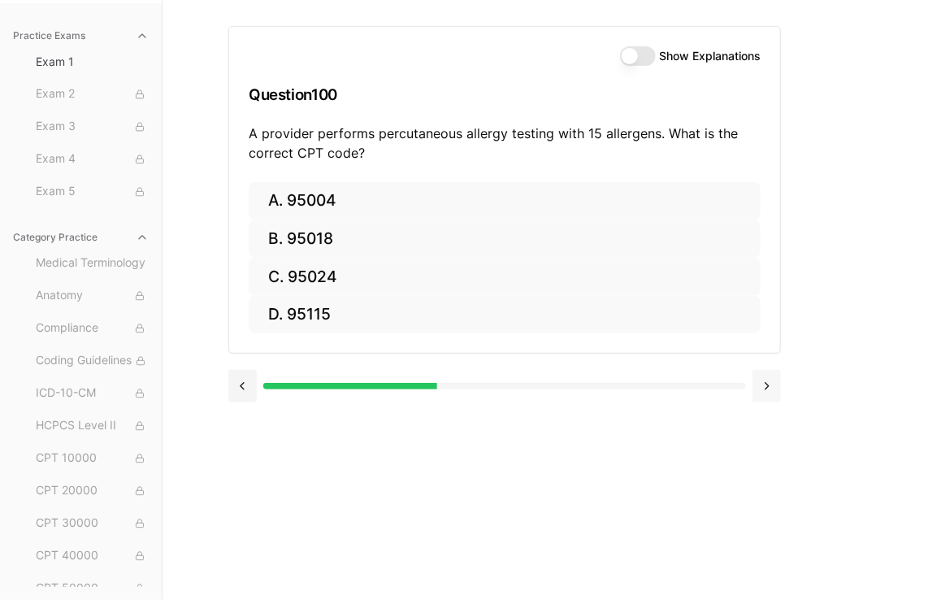
click at [769, 387] on button at bounding box center [767, 386] width 28 height 33
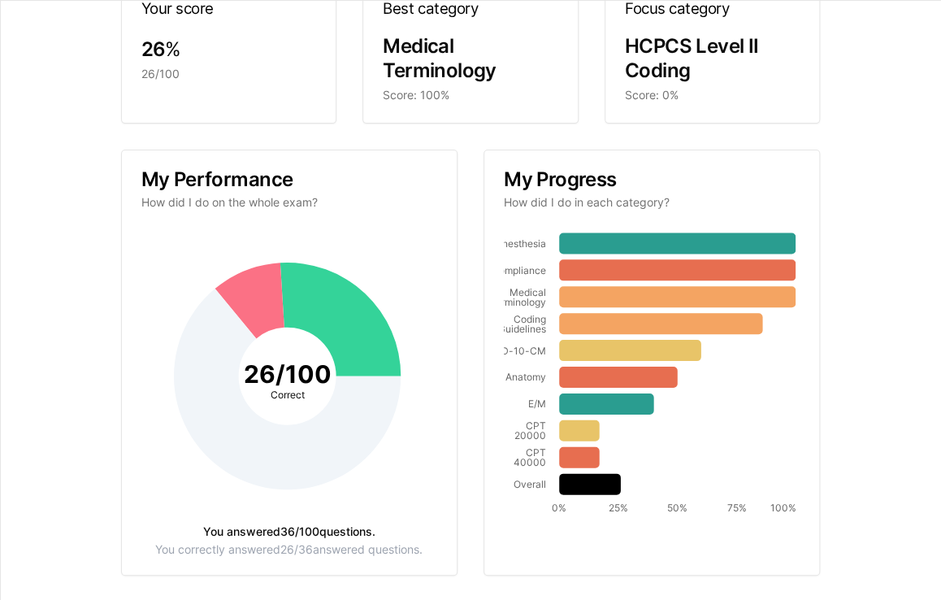
scroll to position [163, 0]
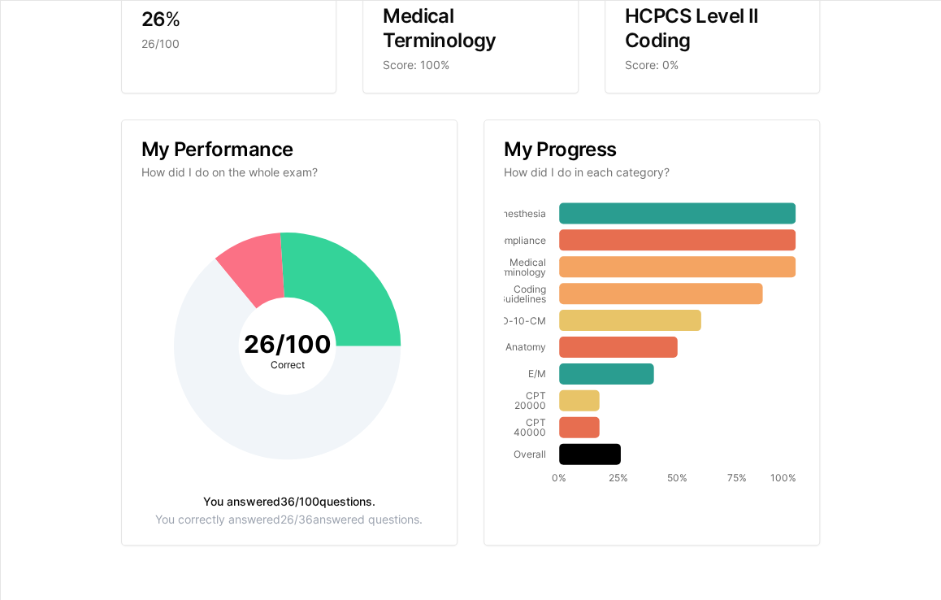
click at [319, 514] on div "You correctly answered 26 / 36 answered questions." at bounding box center [289, 519] width 296 height 11
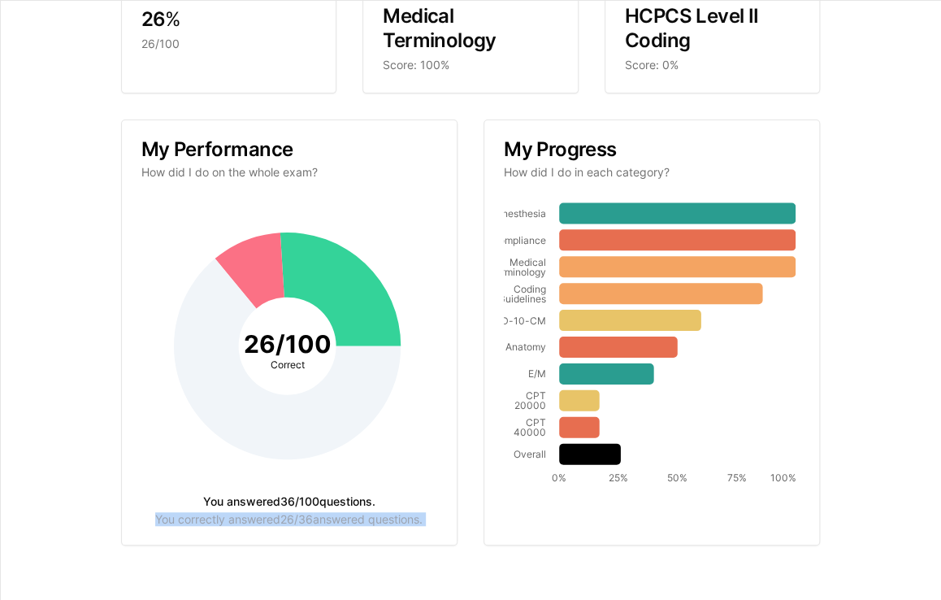
click at [319, 514] on div "You correctly answered 26 / 36 answered questions." at bounding box center [289, 519] width 296 height 11
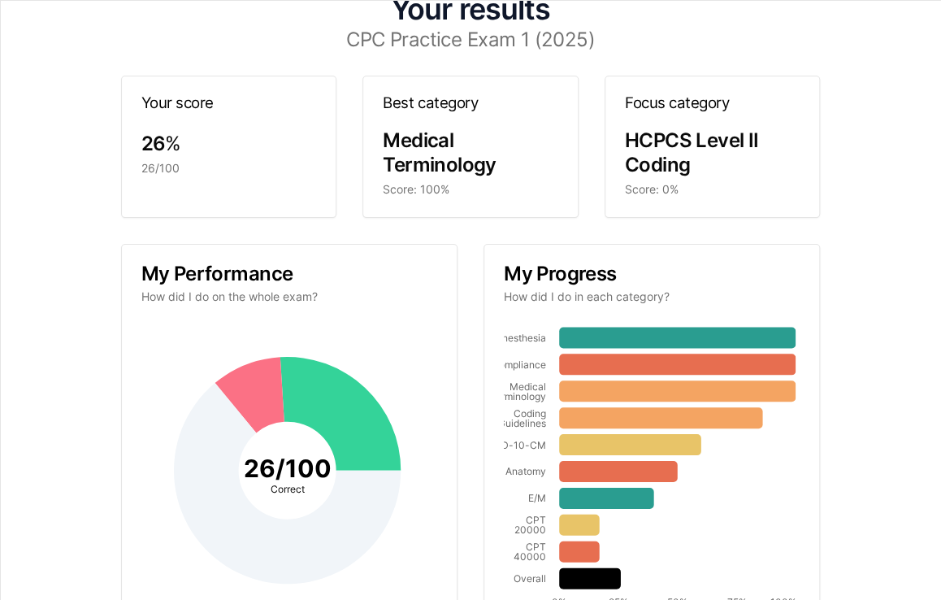
scroll to position [0, 0]
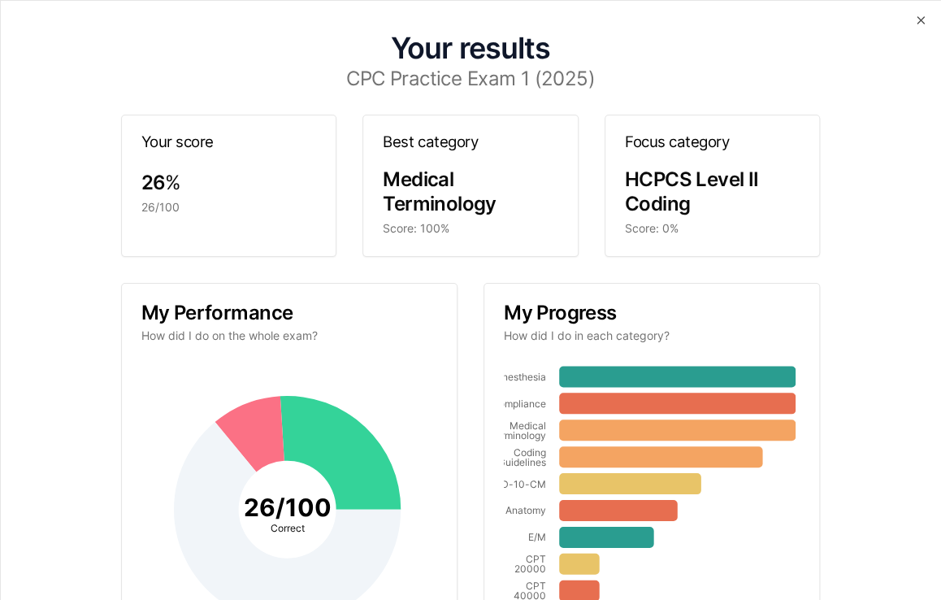
click at [281, 213] on div "26/100" at bounding box center [229, 207] width 176 height 16
click at [299, 223] on div "26 % 26/100" at bounding box center [229, 202] width 215 height 65
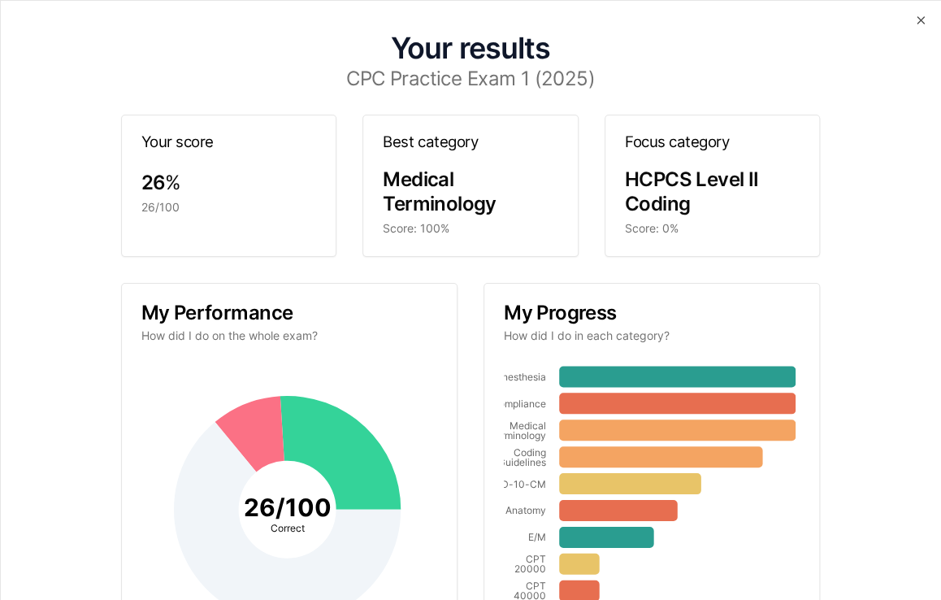
click at [524, 151] on div "Best category" at bounding box center [470, 142] width 215 height 54
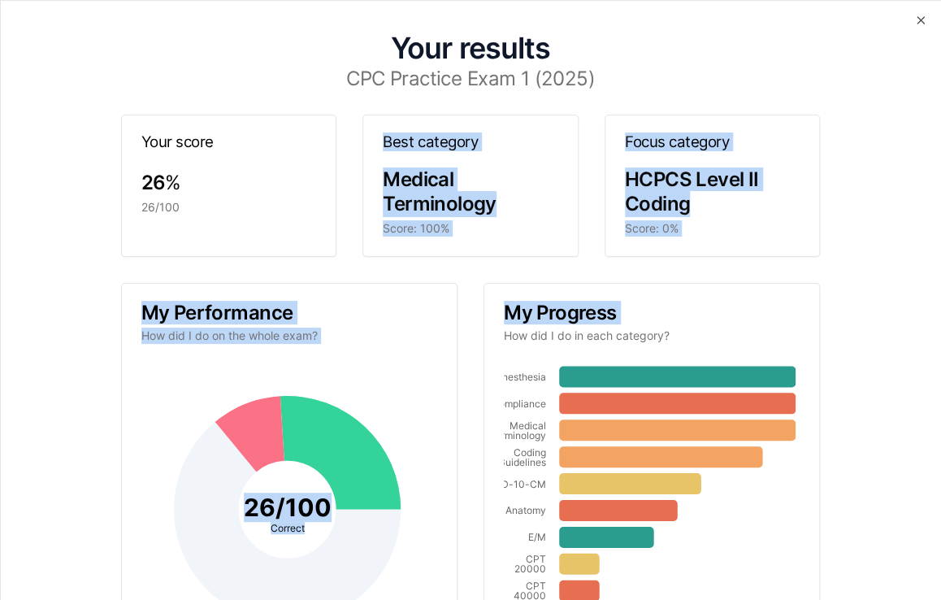
drag, startPoint x: 524, startPoint y: 151, endPoint x: 563, endPoint y: 388, distance: 239.8
click at [563, 388] on div "Your results CPC Practice Exam 1 (2025) Your score 26 % 26/100 Best category Me…" at bounding box center [470, 384] width 901 height 728
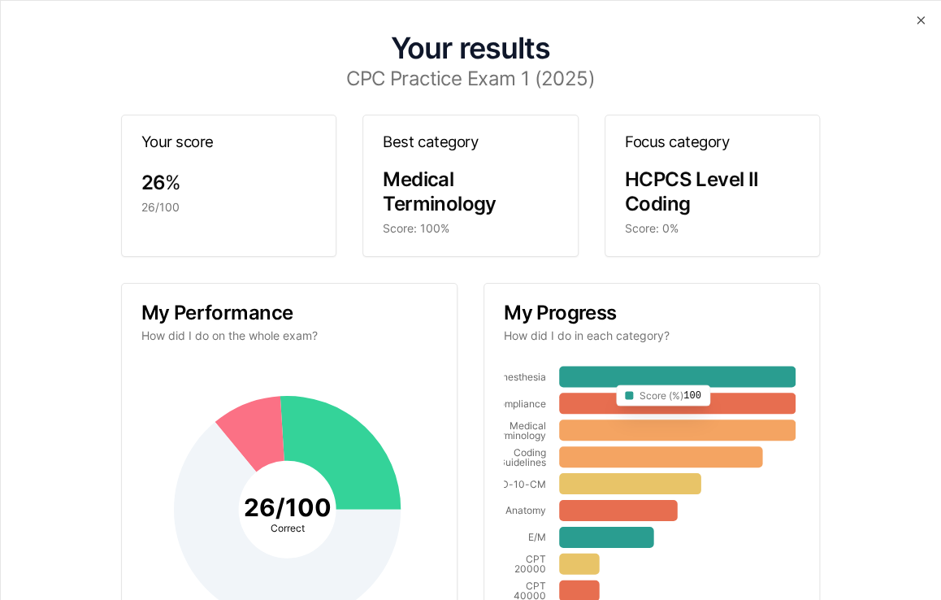
click at [602, 367] on icon at bounding box center [677, 376] width 237 height 21
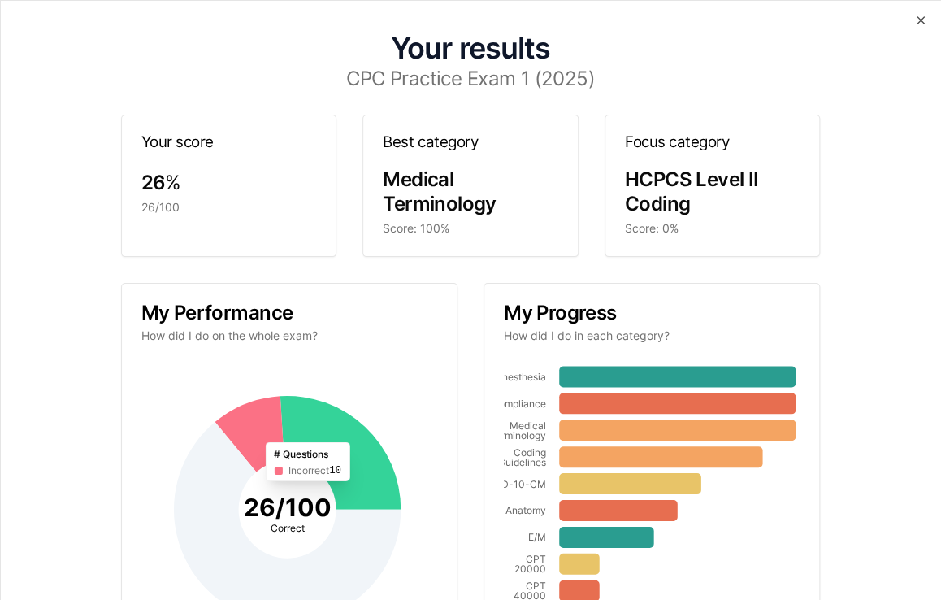
click at [271, 441] on icon at bounding box center [249, 434] width 69 height 76
click at [390, 457] on icon "26 / 100 Correct" at bounding box center [287, 509] width 292 height 292
click at [761, 170] on div "HCPCS Level II Coding" at bounding box center [713, 193] width 176 height 47
